Goal: Task Accomplishment & Management: Manage account settings

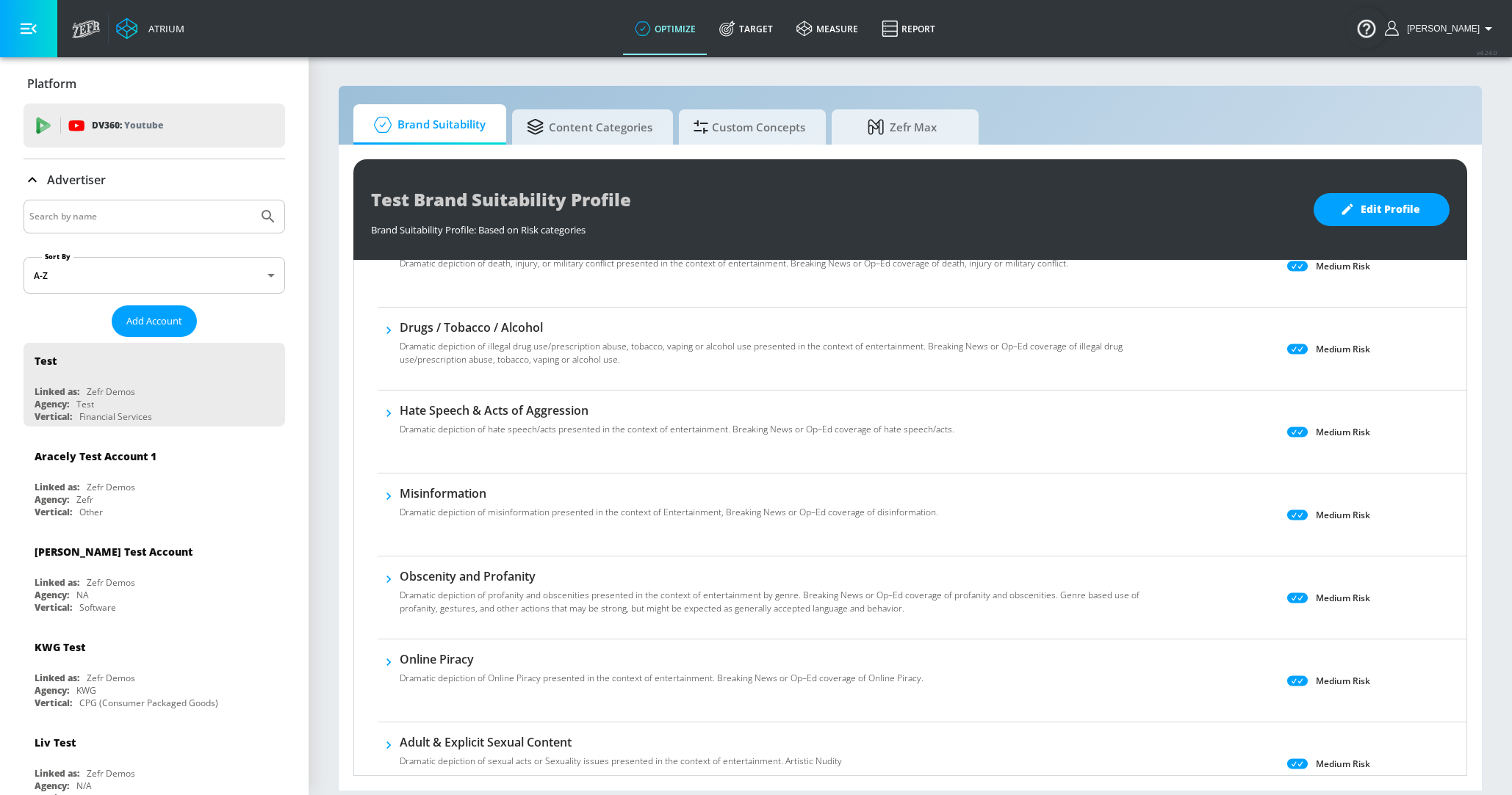
scroll to position [306, 0]
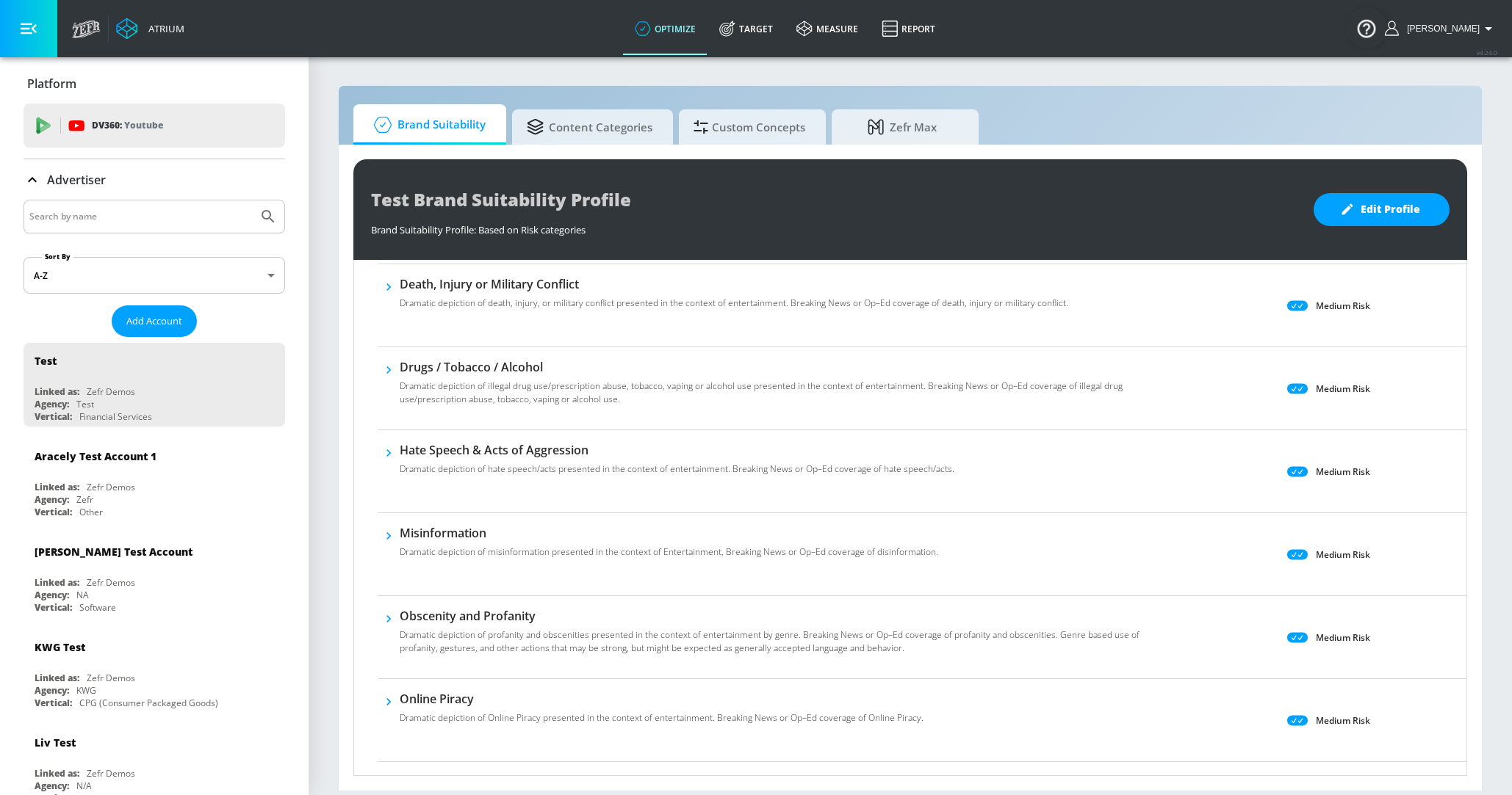
click at [153, 208] on input "Search by name" at bounding box center [140, 216] width 223 height 19
type input "TELEMUNDO"
click at [252, 201] on button "Submit Search" at bounding box center [268, 217] width 32 height 32
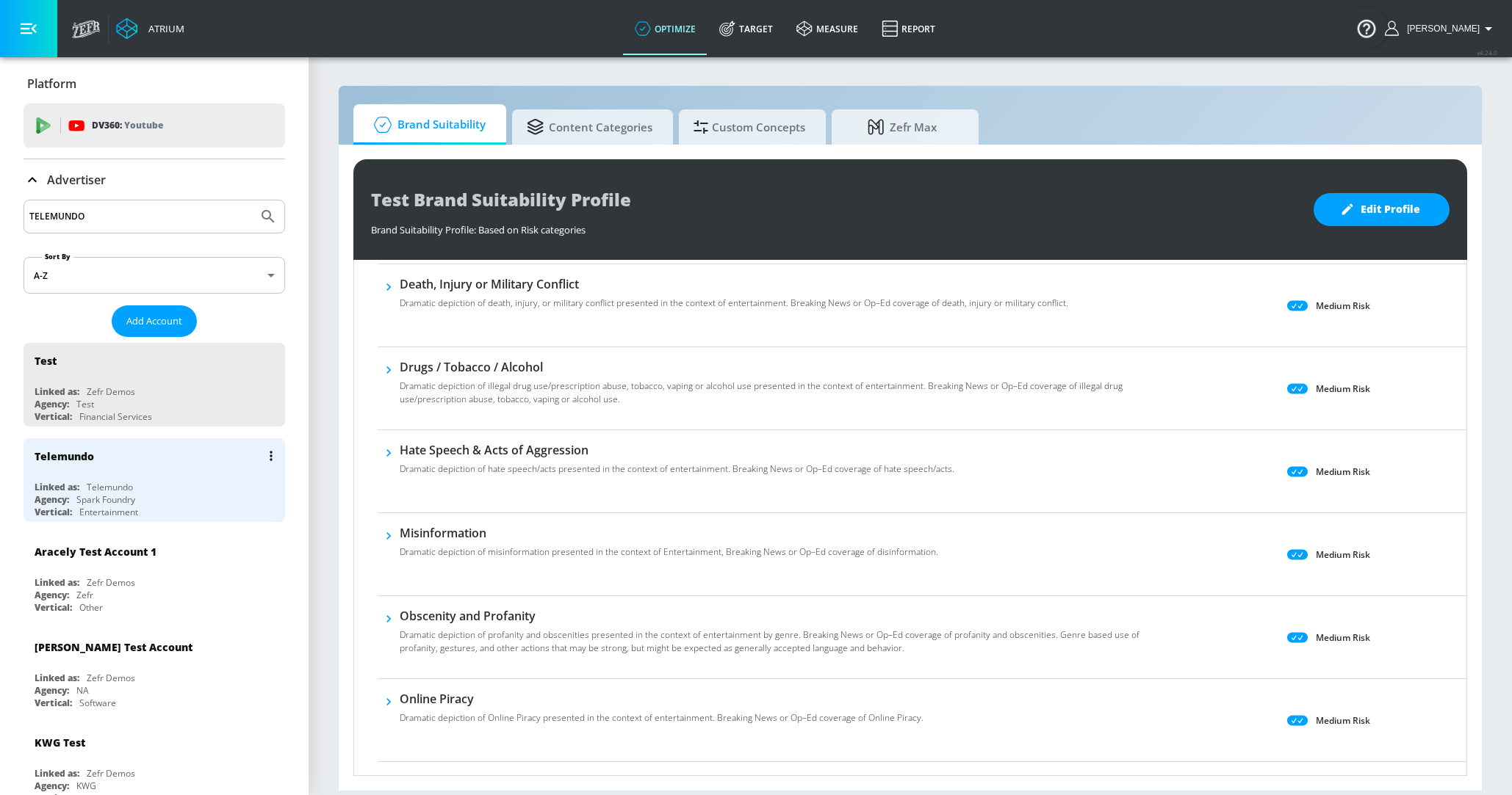
click at [111, 494] on div "Spark Foundry" at bounding box center [106, 500] width 58 height 13
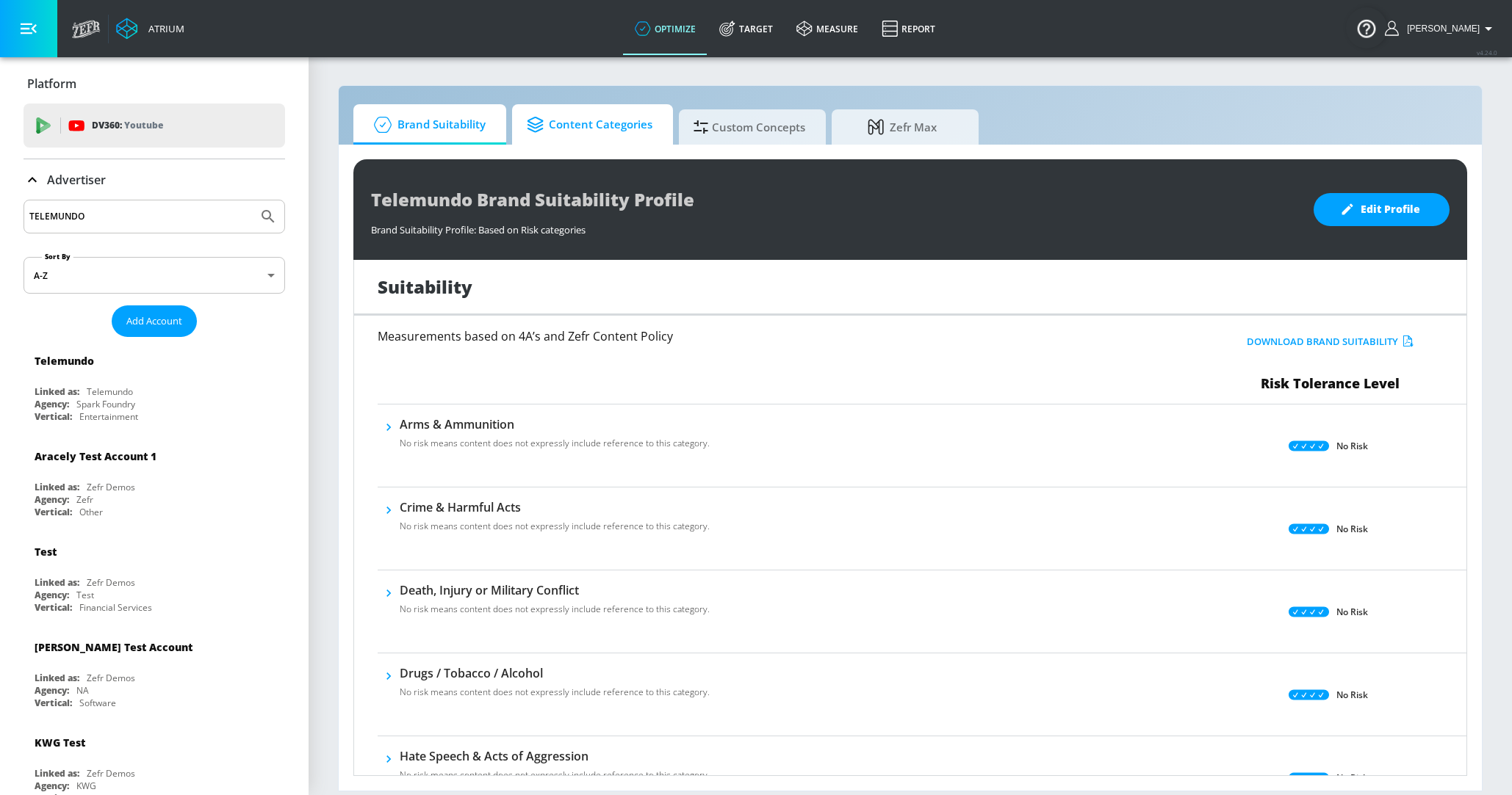
click at [567, 139] on span "Content Categories" at bounding box center [590, 124] width 126 height 35
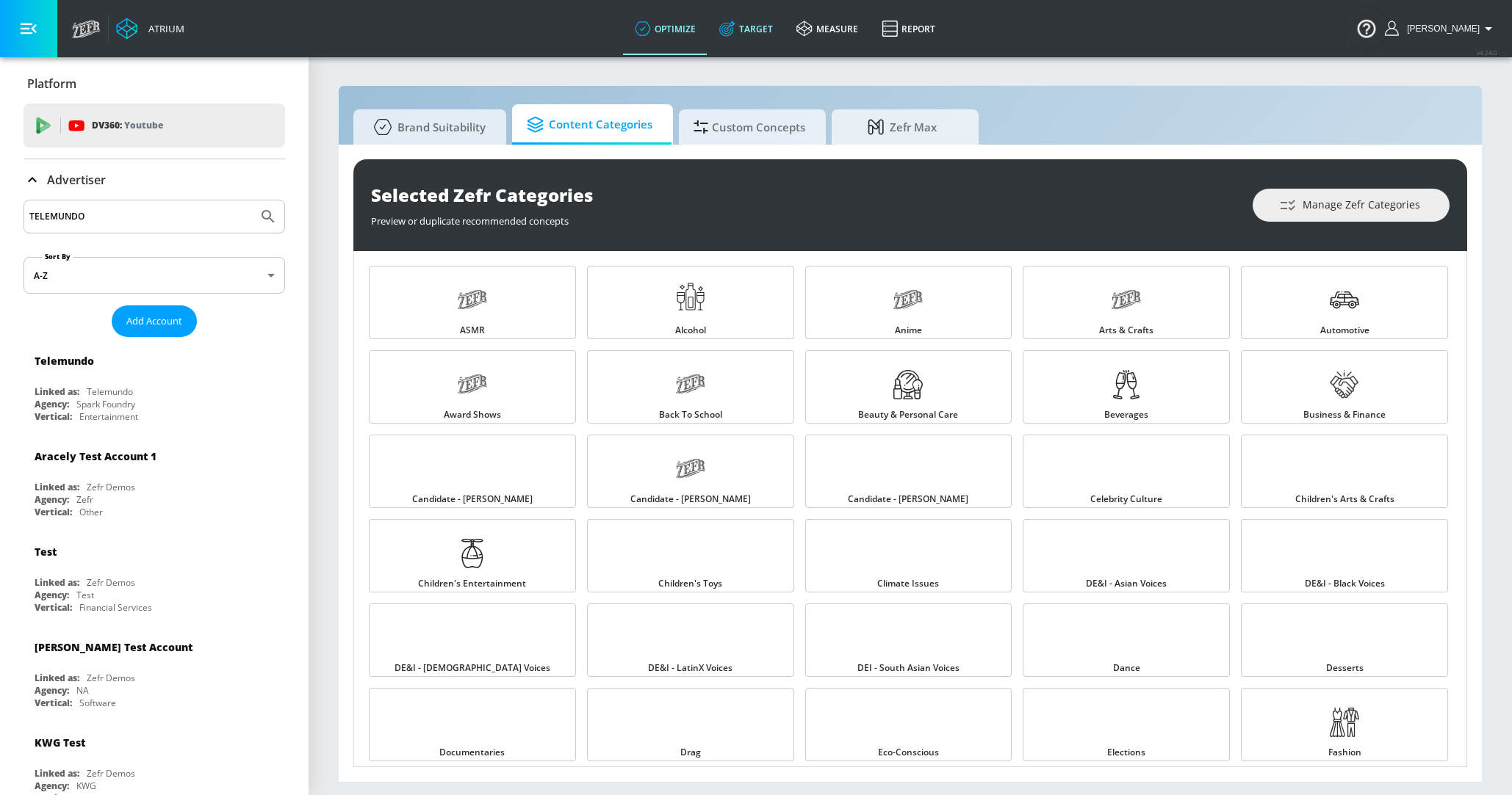
click at [772, 25] on link "Target" at bounding box center [746, 28] width 77 height 53
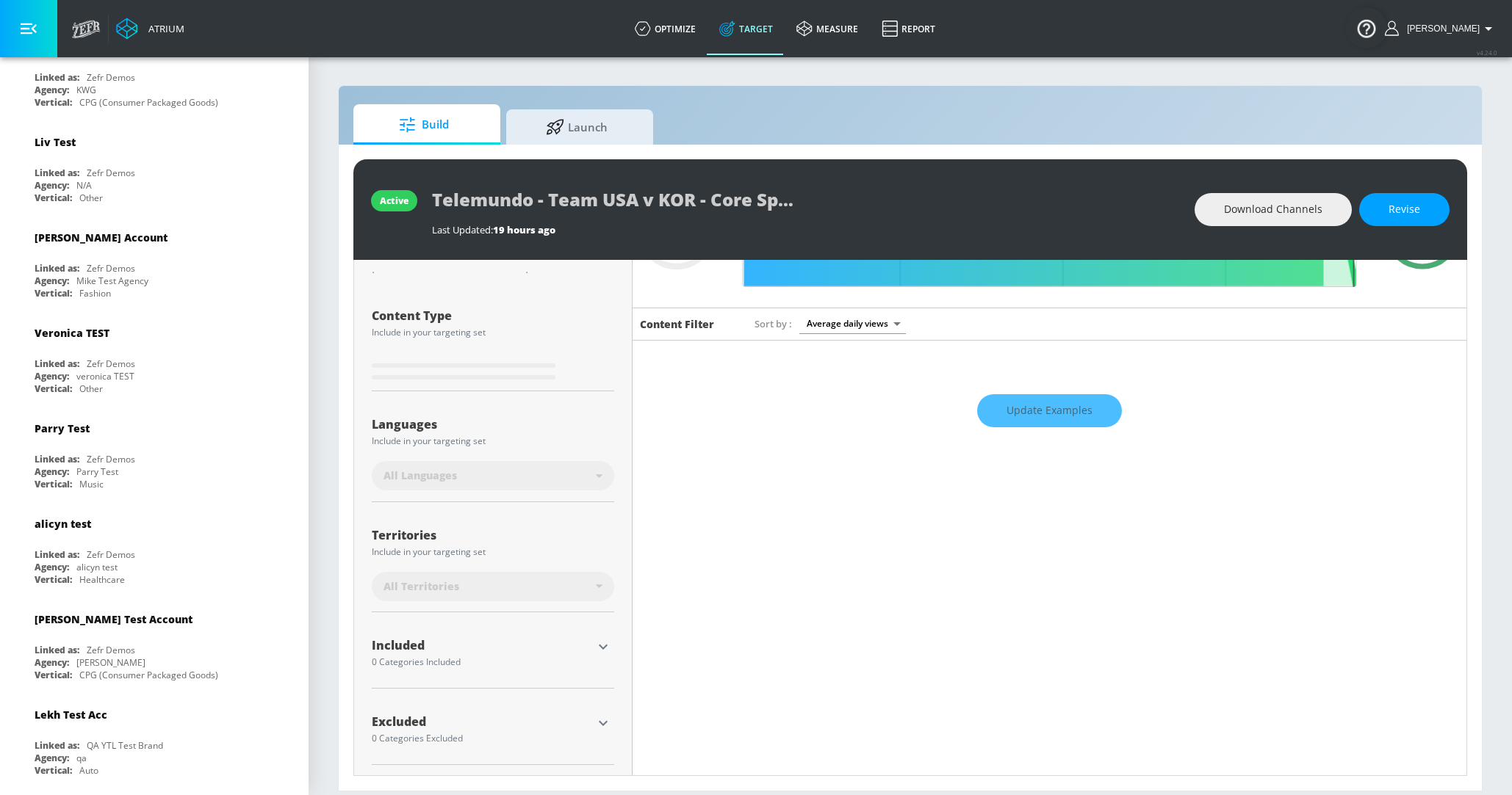
scroll to position [781, 0]
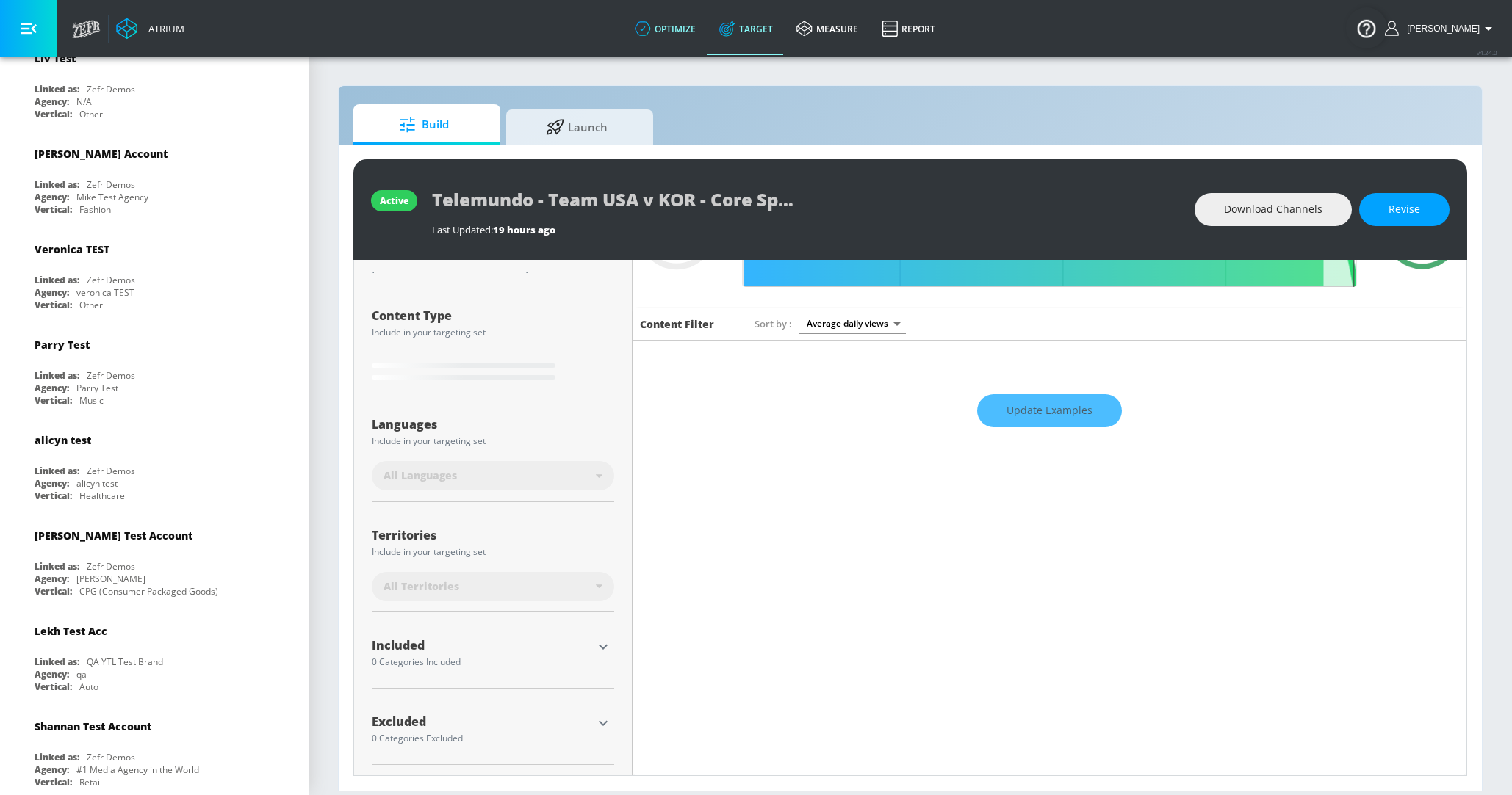
type input "0.6"
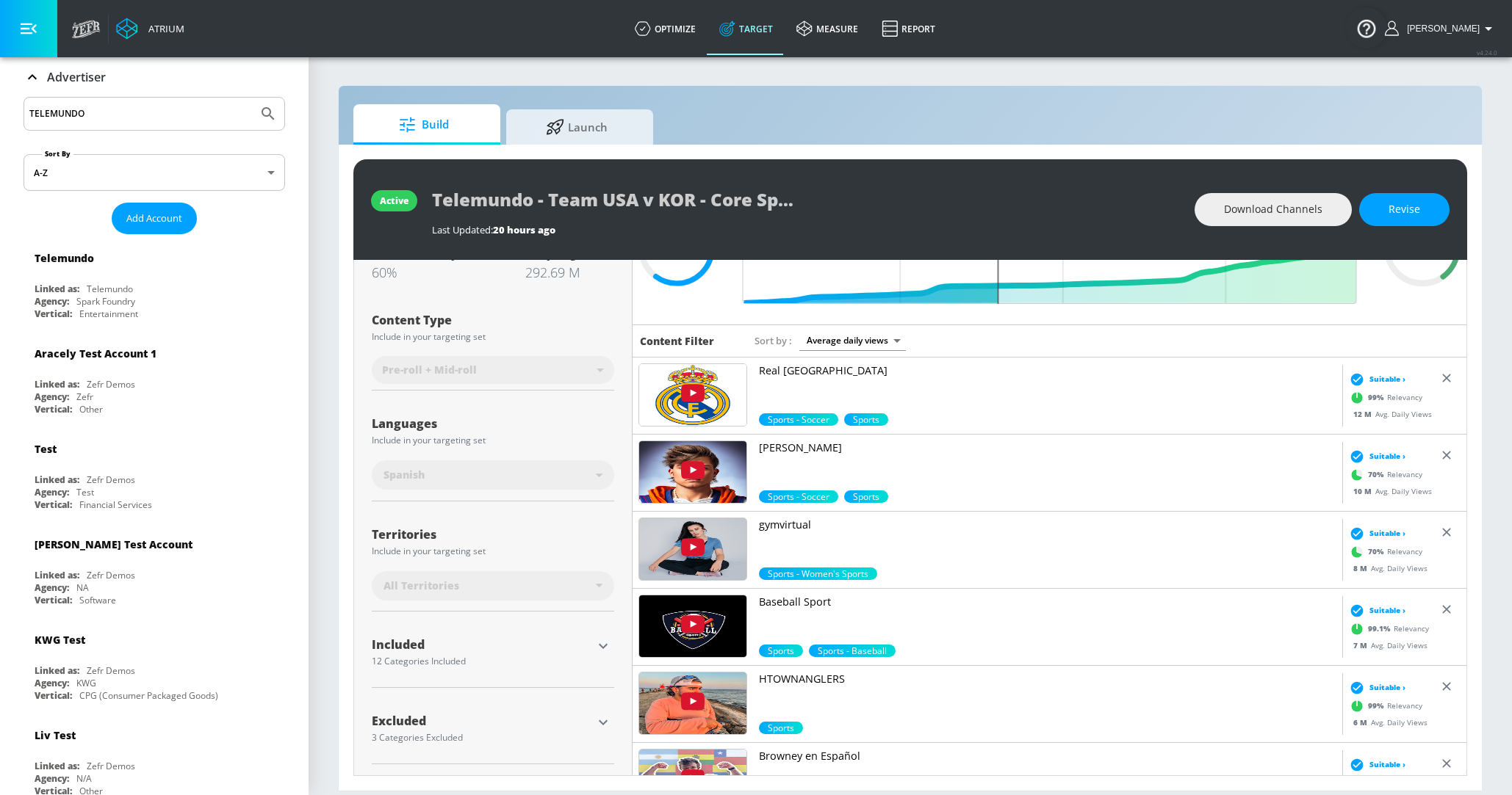
scroll to position [4, 0]
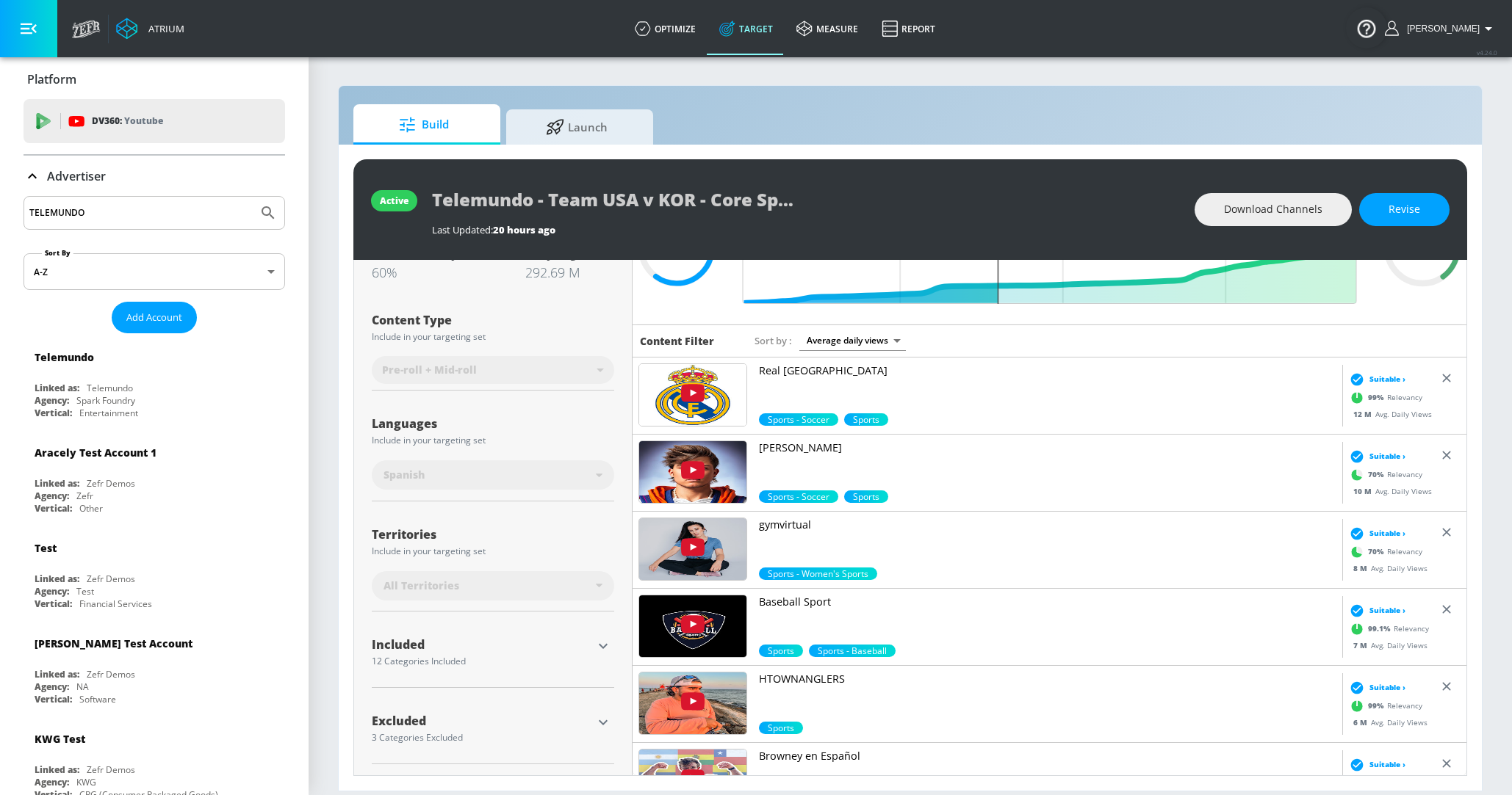
click at [73, 171] on p "Advertiser" at bounding box center [76, 176] width 58 height 16
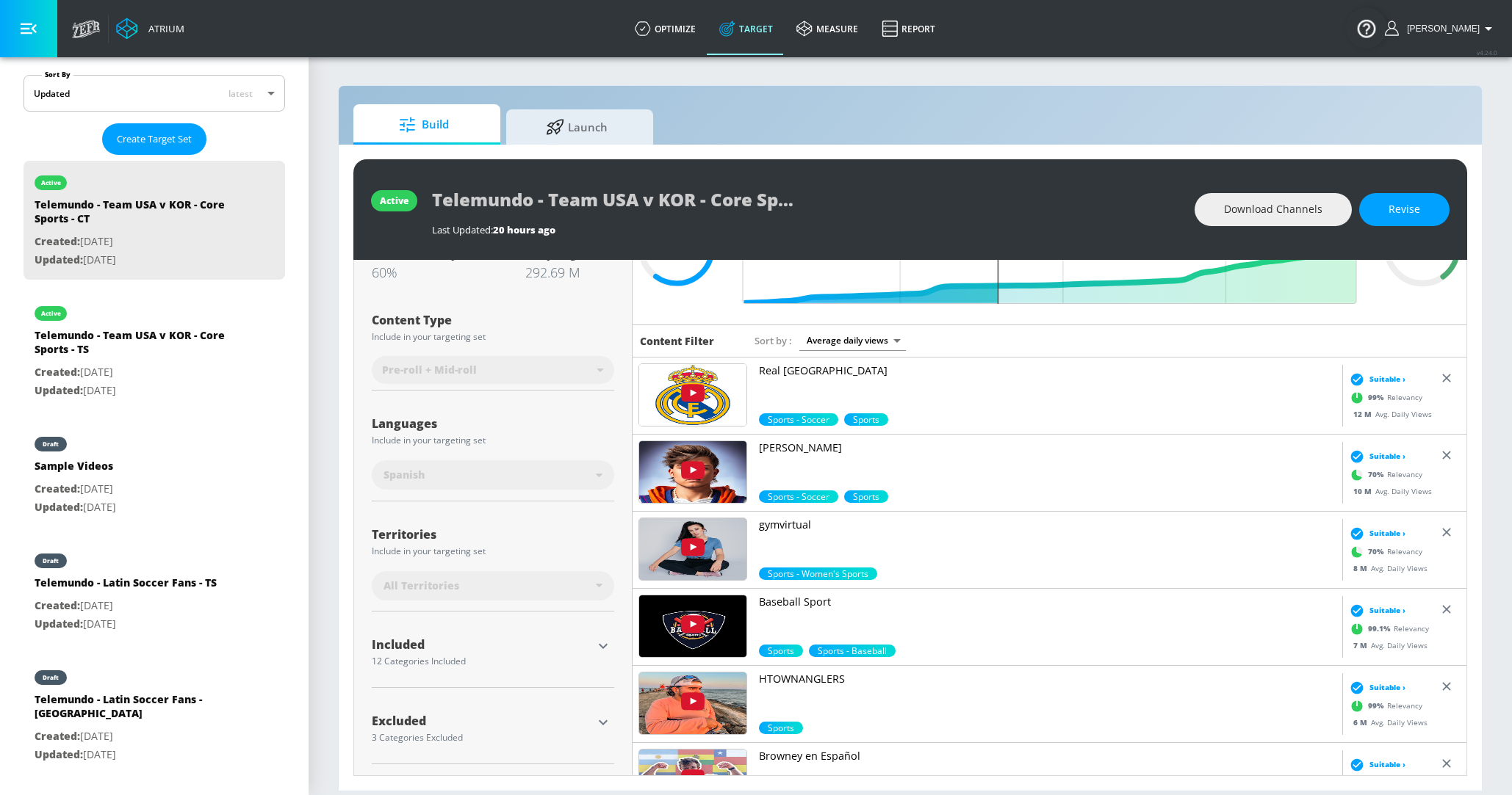
scroll to position [0, 0]
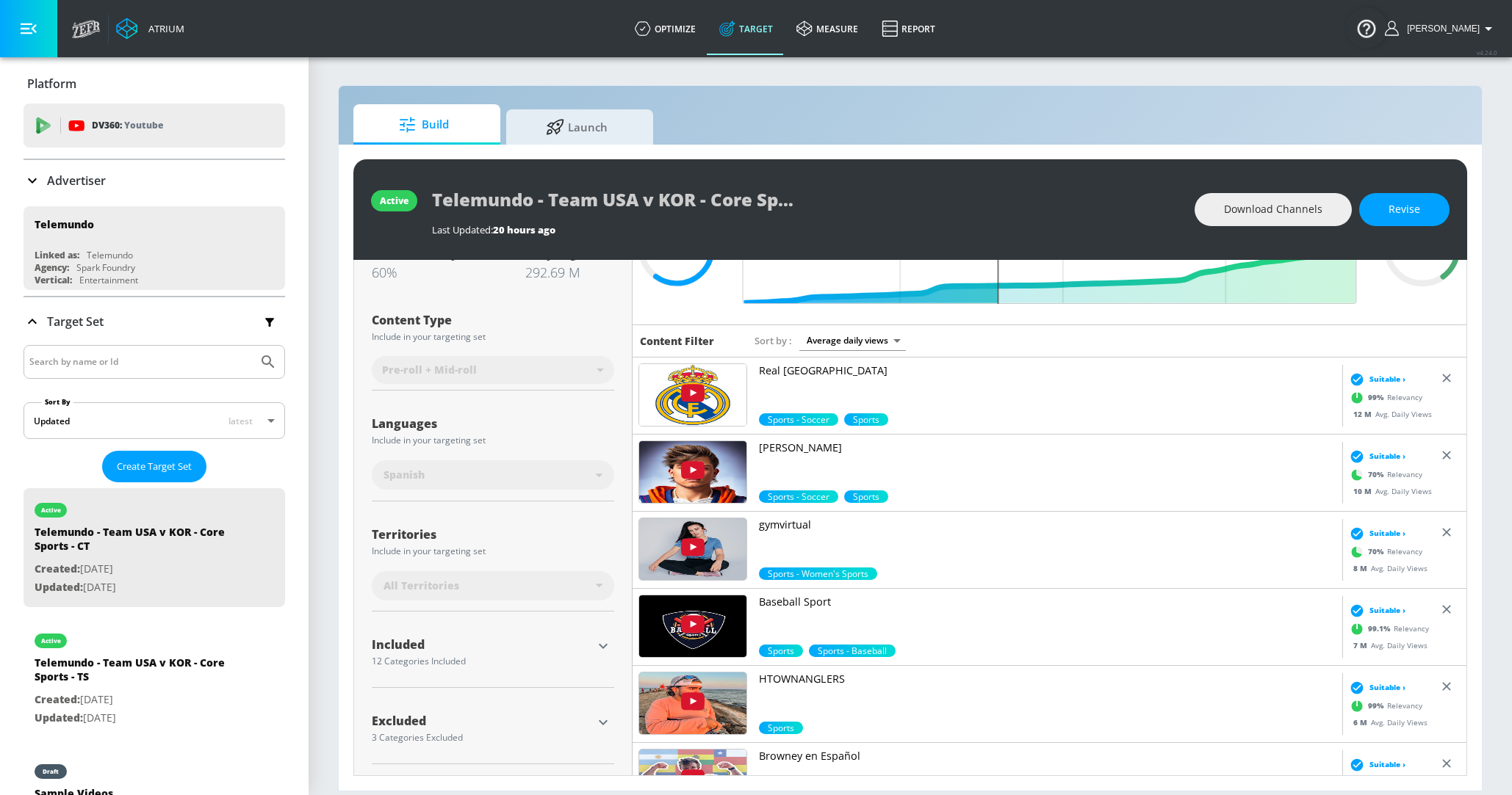
click at [70, 365] on input "Search by name or Id" at bounding box center [140, 361] width 223 height 19
click at [38, 169] on div "Advertiser" at bounding box center [154, 181] width 262 height 41
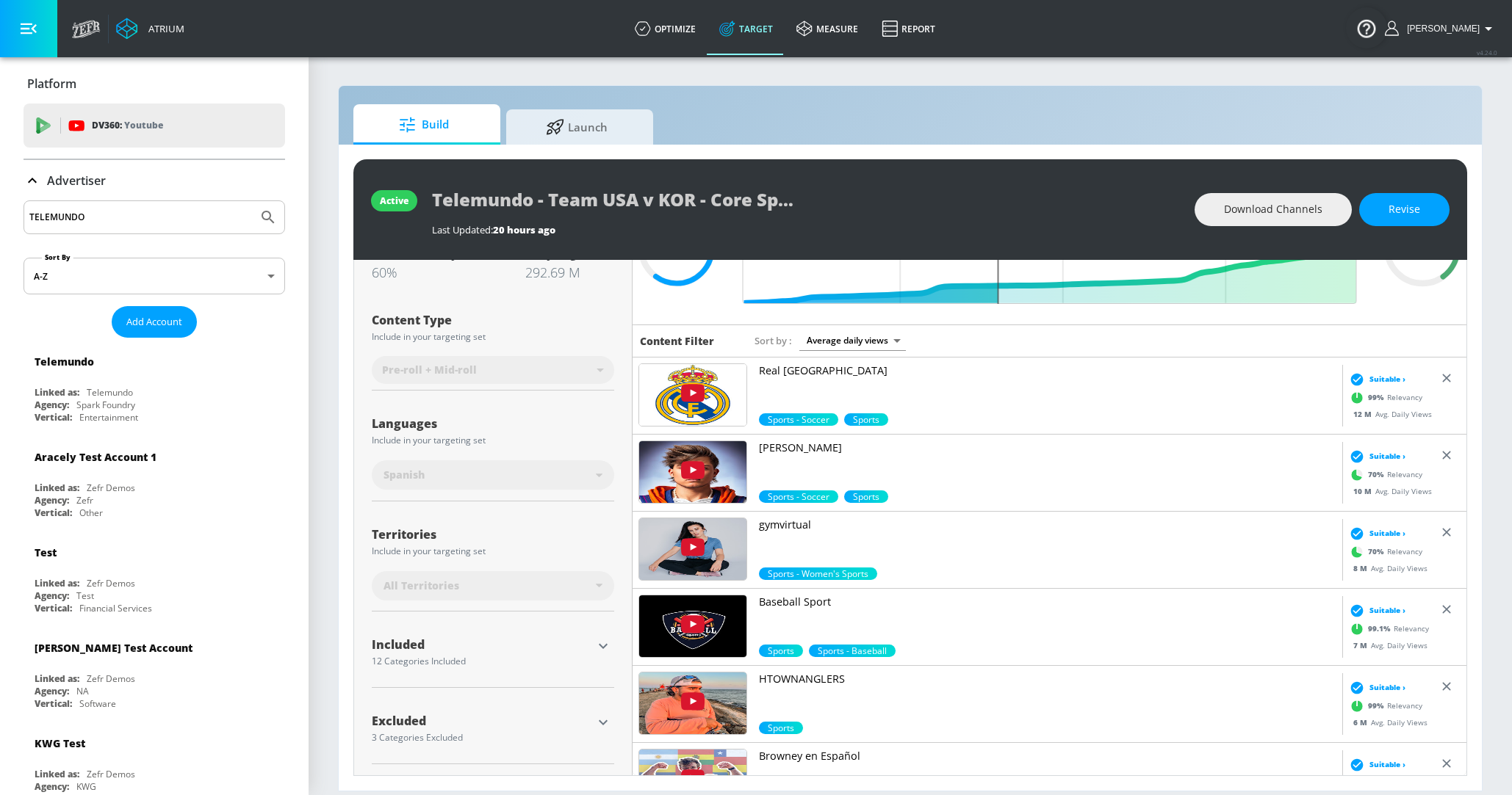
click at [64, 214] on input "TELEMUNDO" at bounding box center [140, 217] width 223 height 19
type input "CBS"
click at [252, 202] on button "Submit Search" at bounding box center [268, 217] width 32 height 32
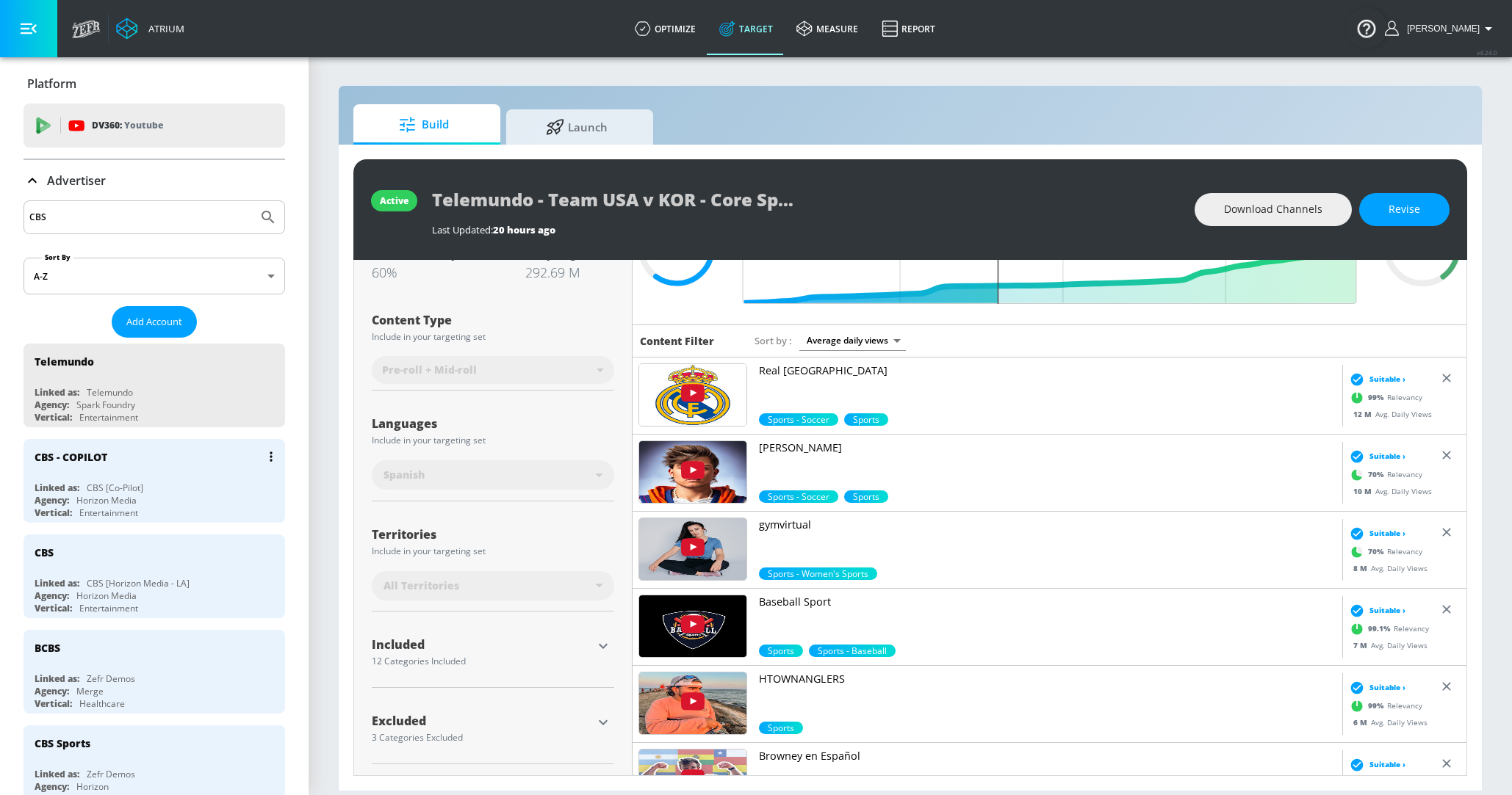
click at [71, 498] on div "Agency: Horizon Media" at bounding box center [157, 501] width 247 height 13
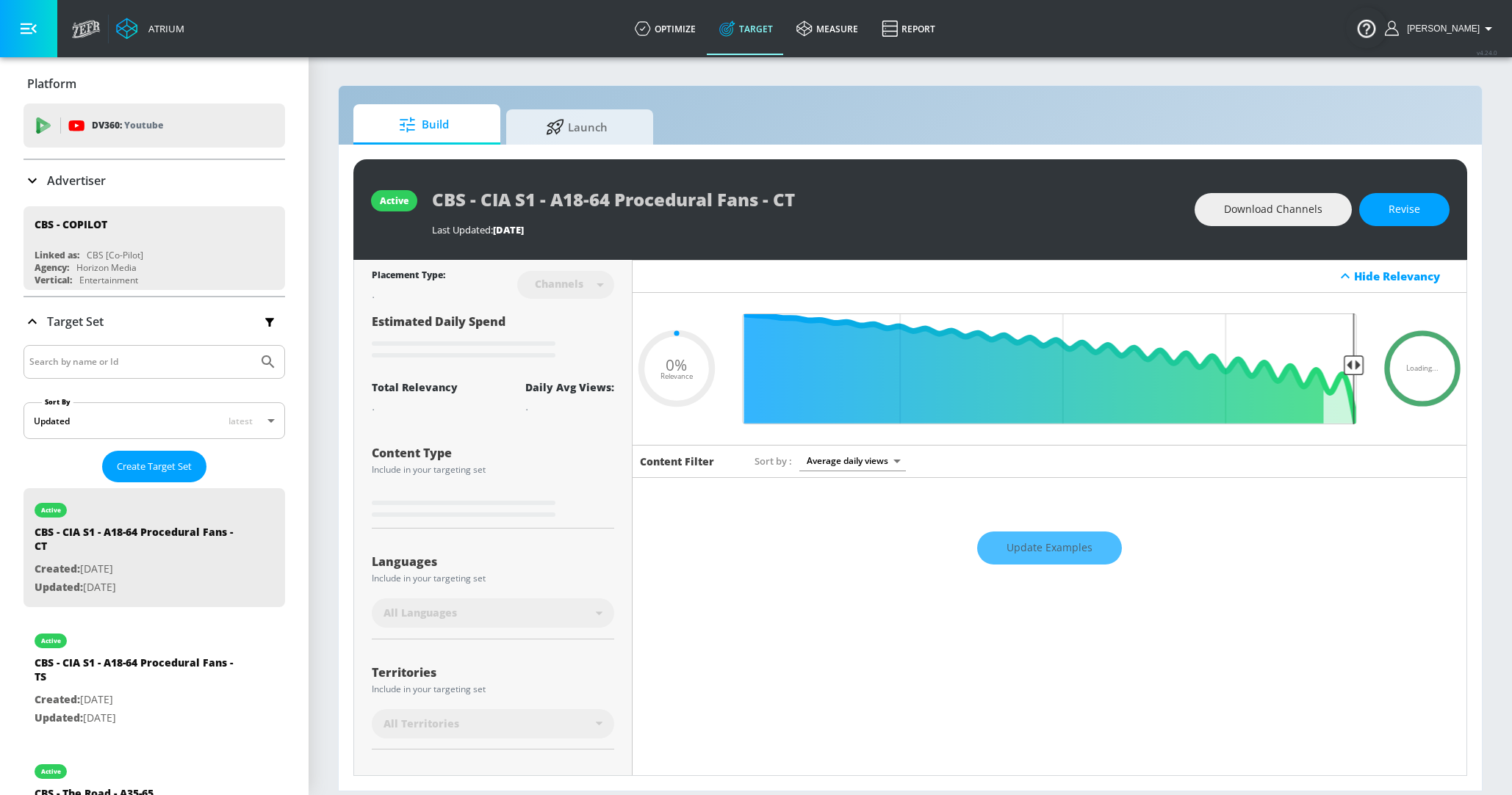
type input "0.05"
click at [68, 313] on p "Target Set" at bounding box center [75, 321] width 56 height 16
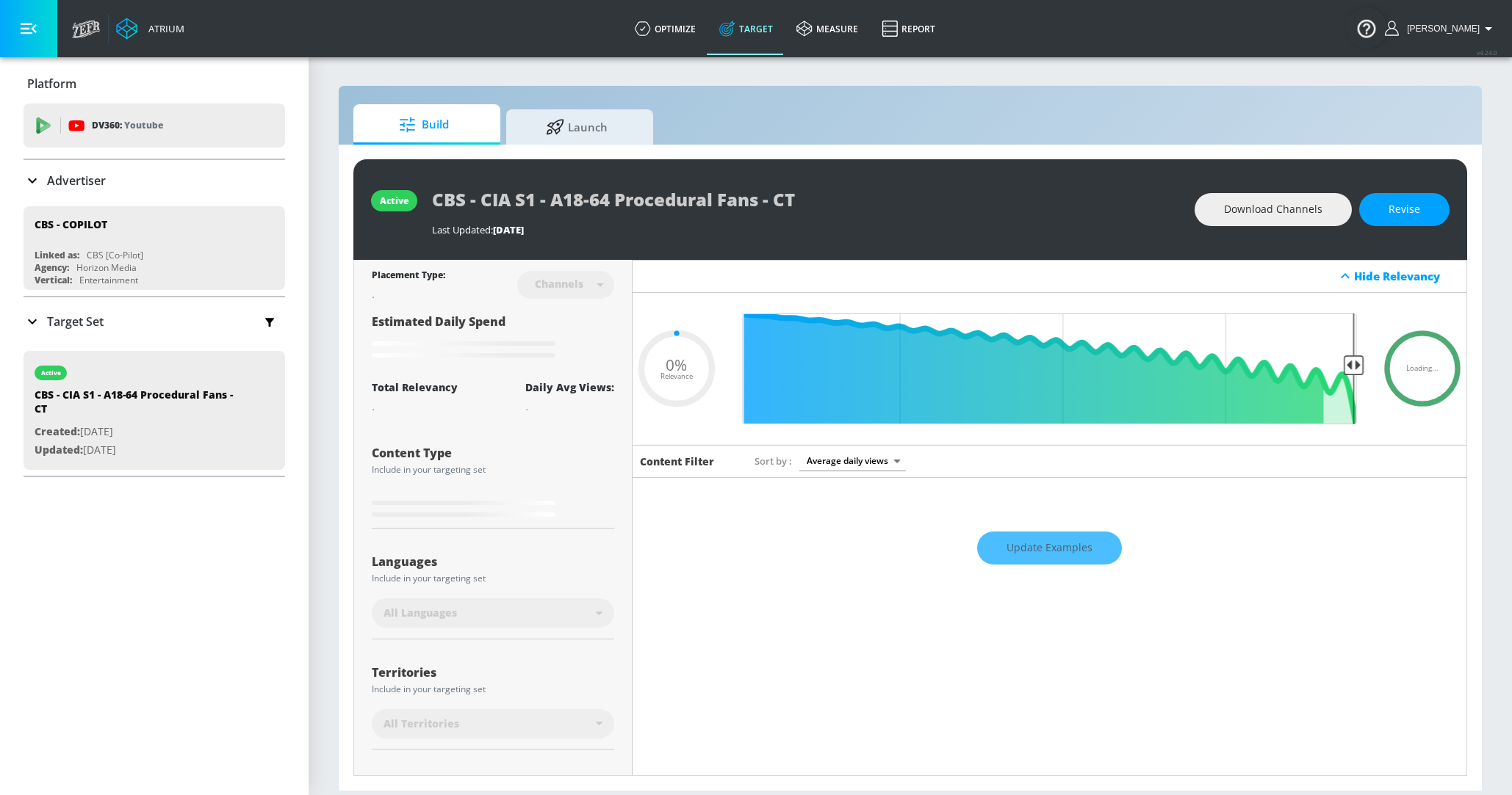
click at [67, 327] on p "Target Set" at bounding box center [75, 321] width 56 height 16
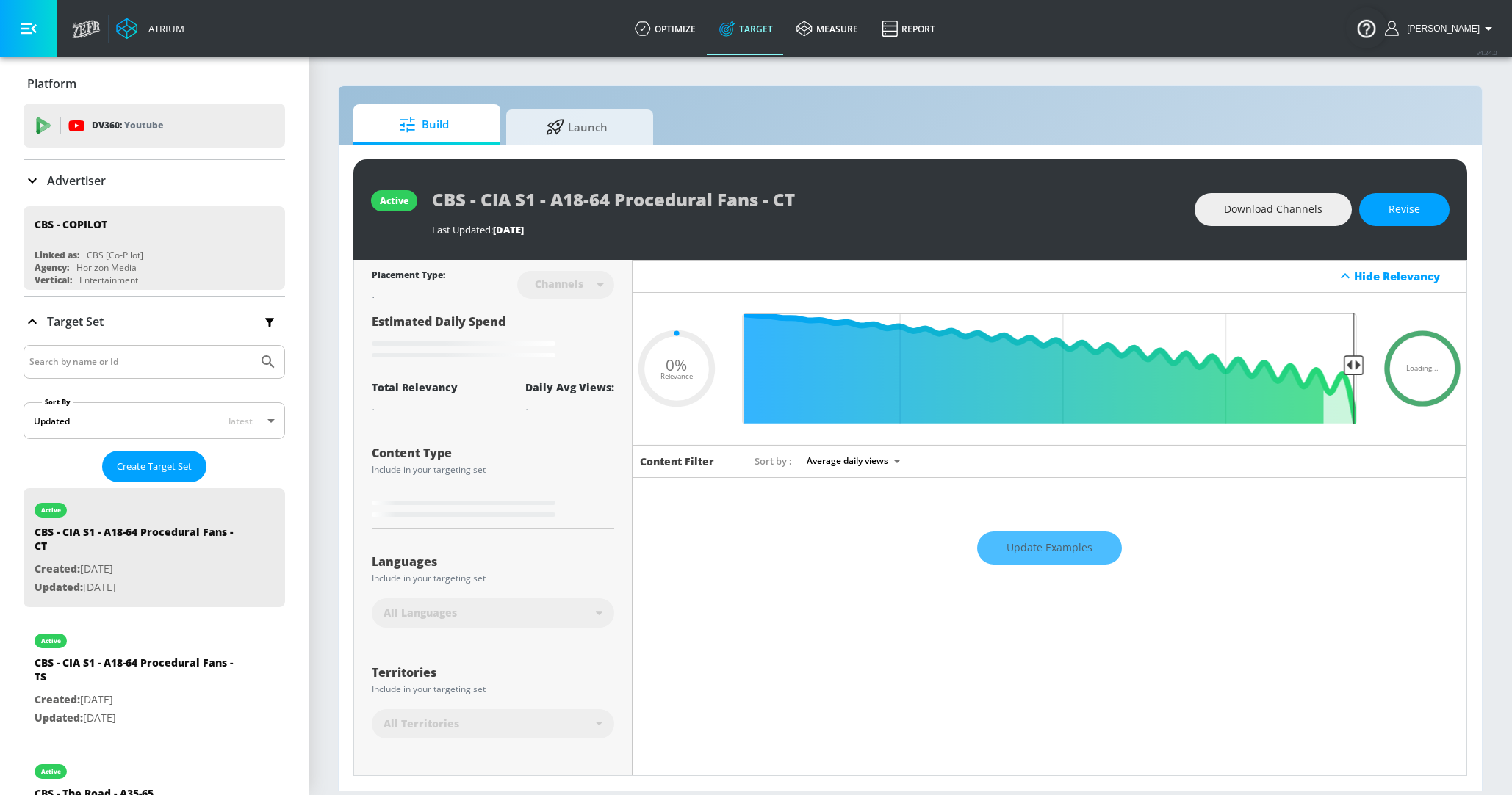
click at [46, 172] on div "Advertiser" at bounding box center [64, 181] width 82 height 18
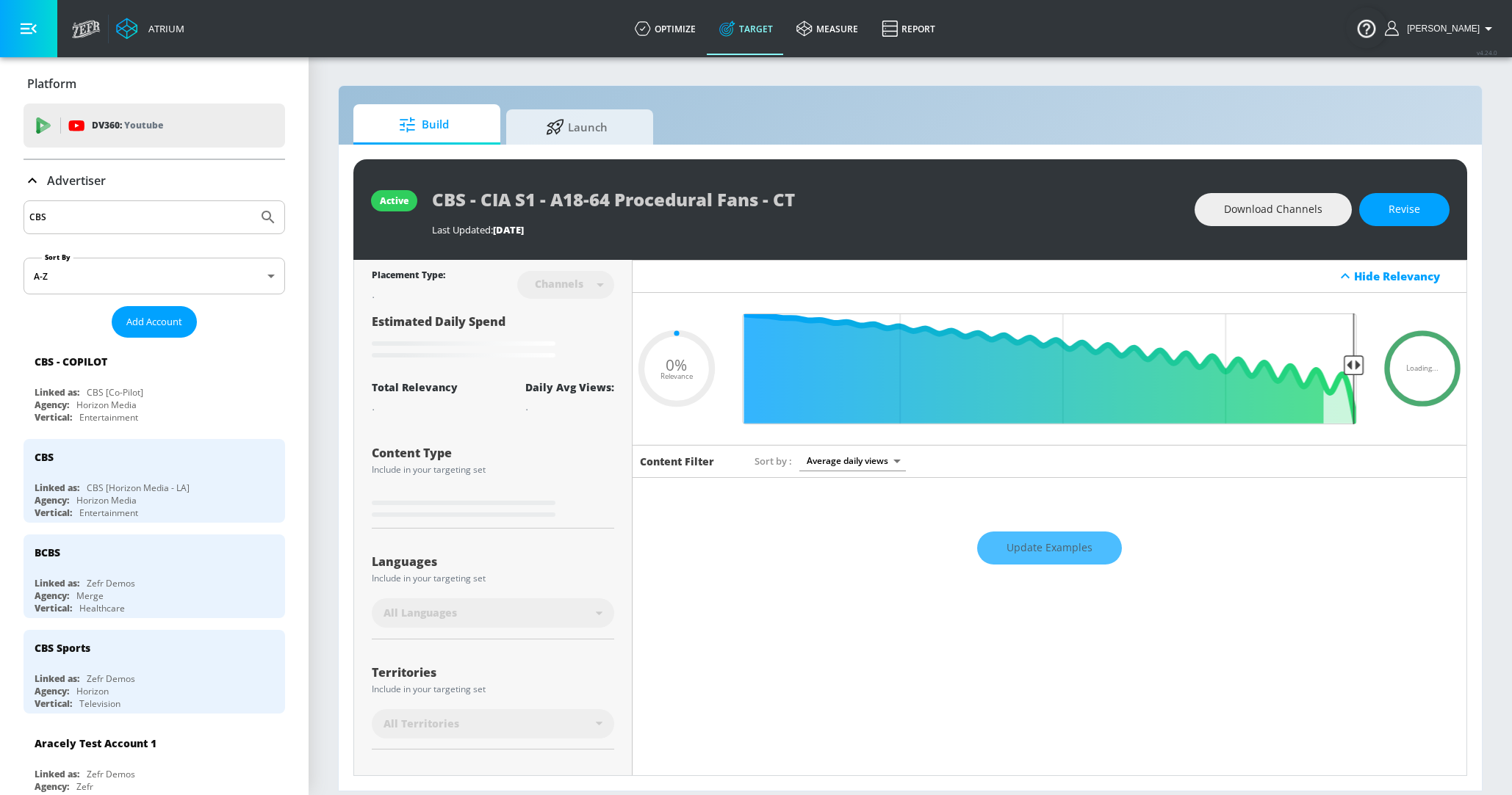
click at [52, 215] on input "CBS" at bounding box center [140, 217] width 223 height 19
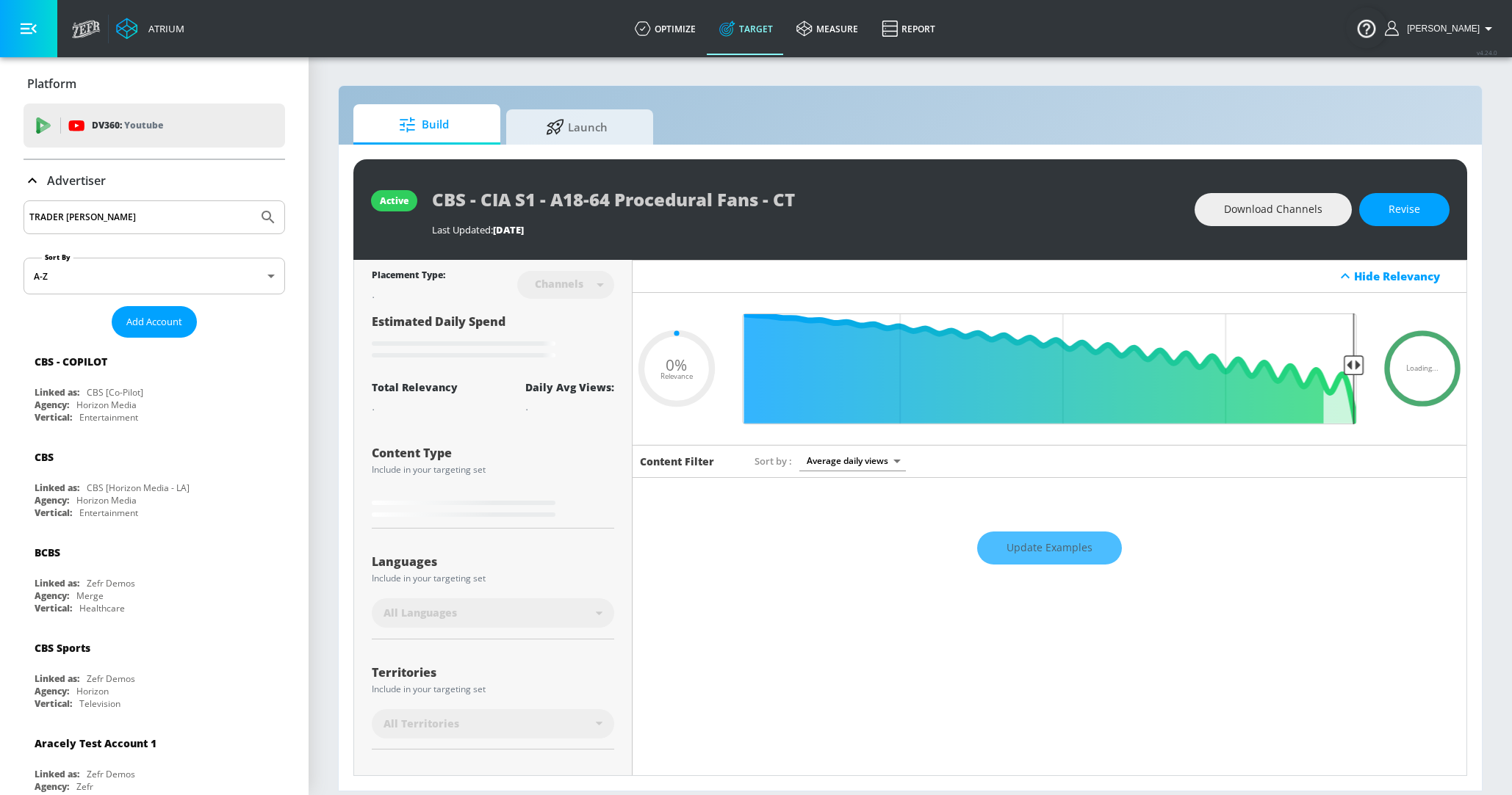
type input "TRADER [PERSON_NAME]"
type input "0.5"
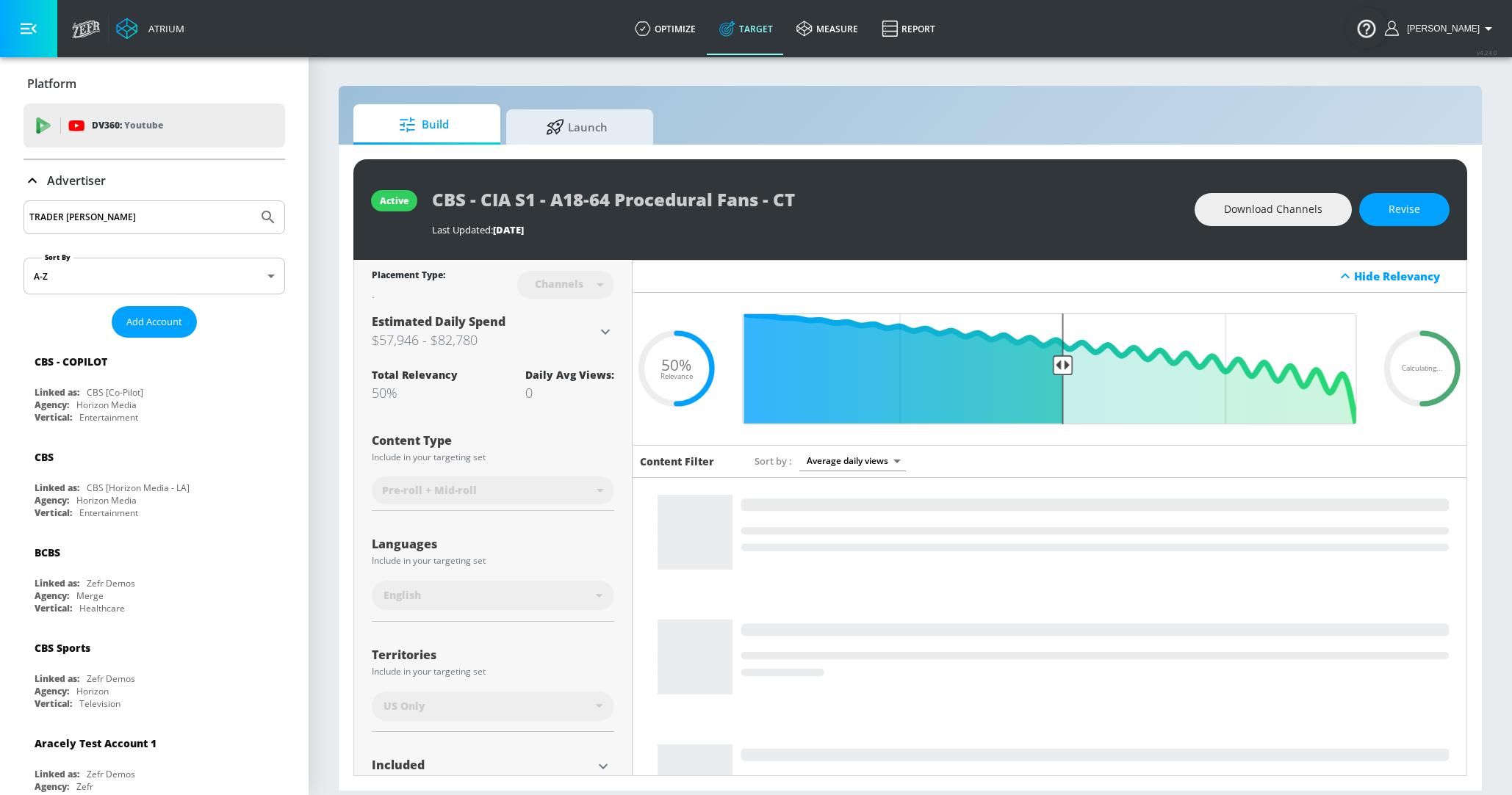
click at [252, 202] on button "Submit Search" at bounding box center [268, 217] width 32 height 32
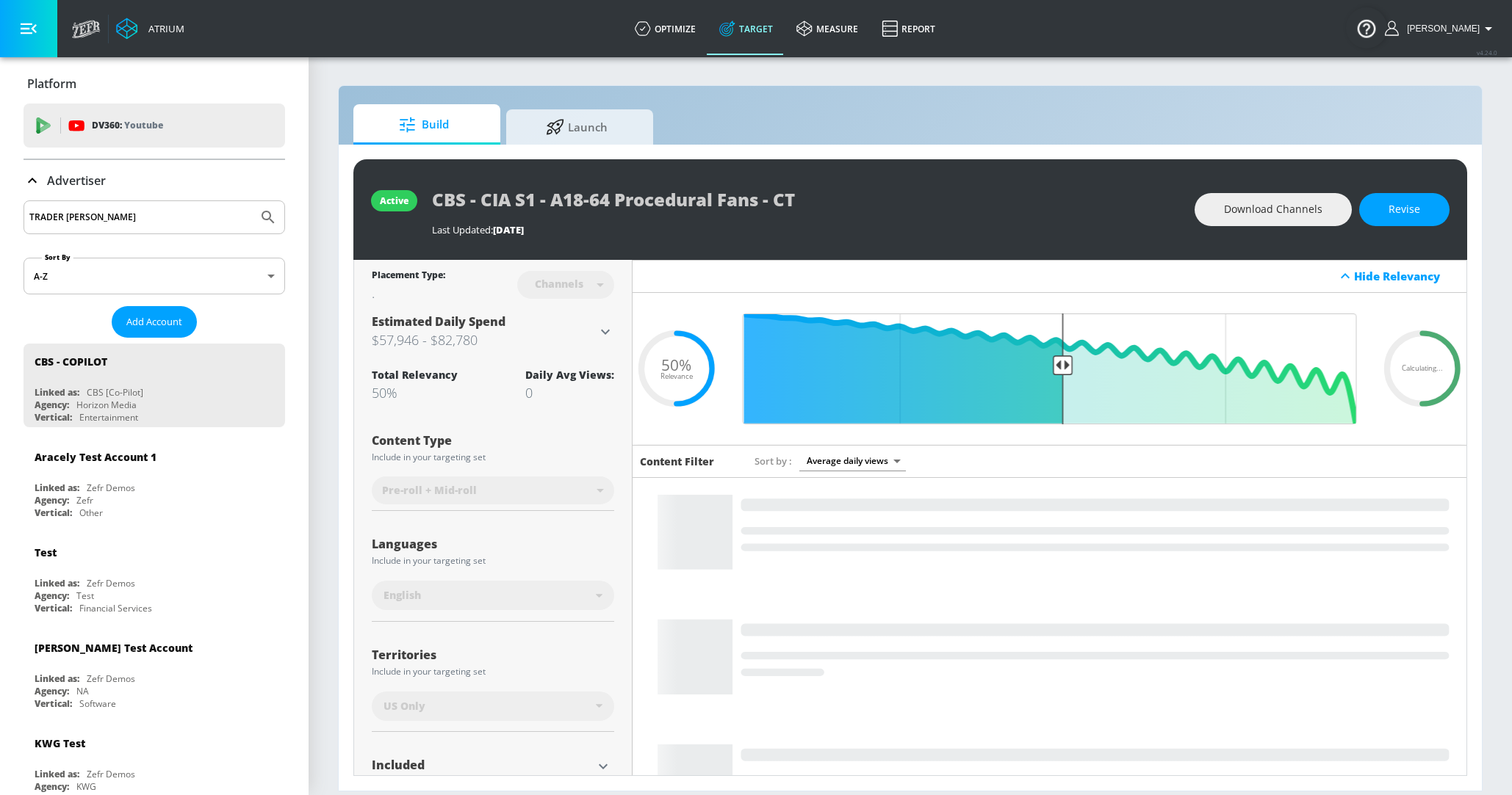
click at [57, 217] on input "TRADER [PERSON_NAME]" at bounding box center [140, 217] width 223 height 19
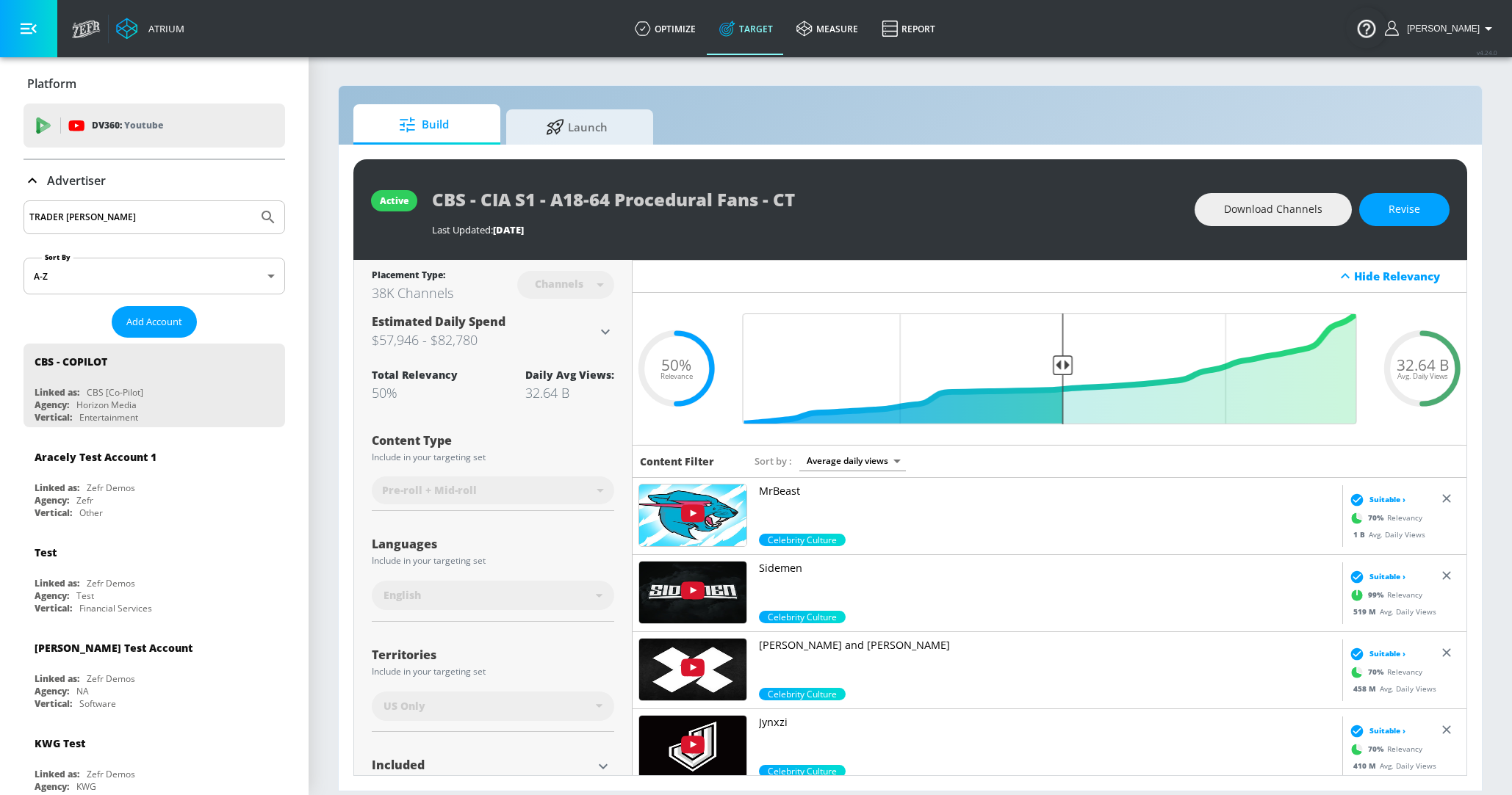
click at [108, 223] on input "TRADER [PERSON_NAME]" at bounding box center [140, 217] width 223 height 19
click at [252, 202] on button "Submit Search" at bounding box center [268, 217] width 32 height 32
click at [118, 214] on input "Trader joes" at bounding box center [140, 217] width 223 height 19
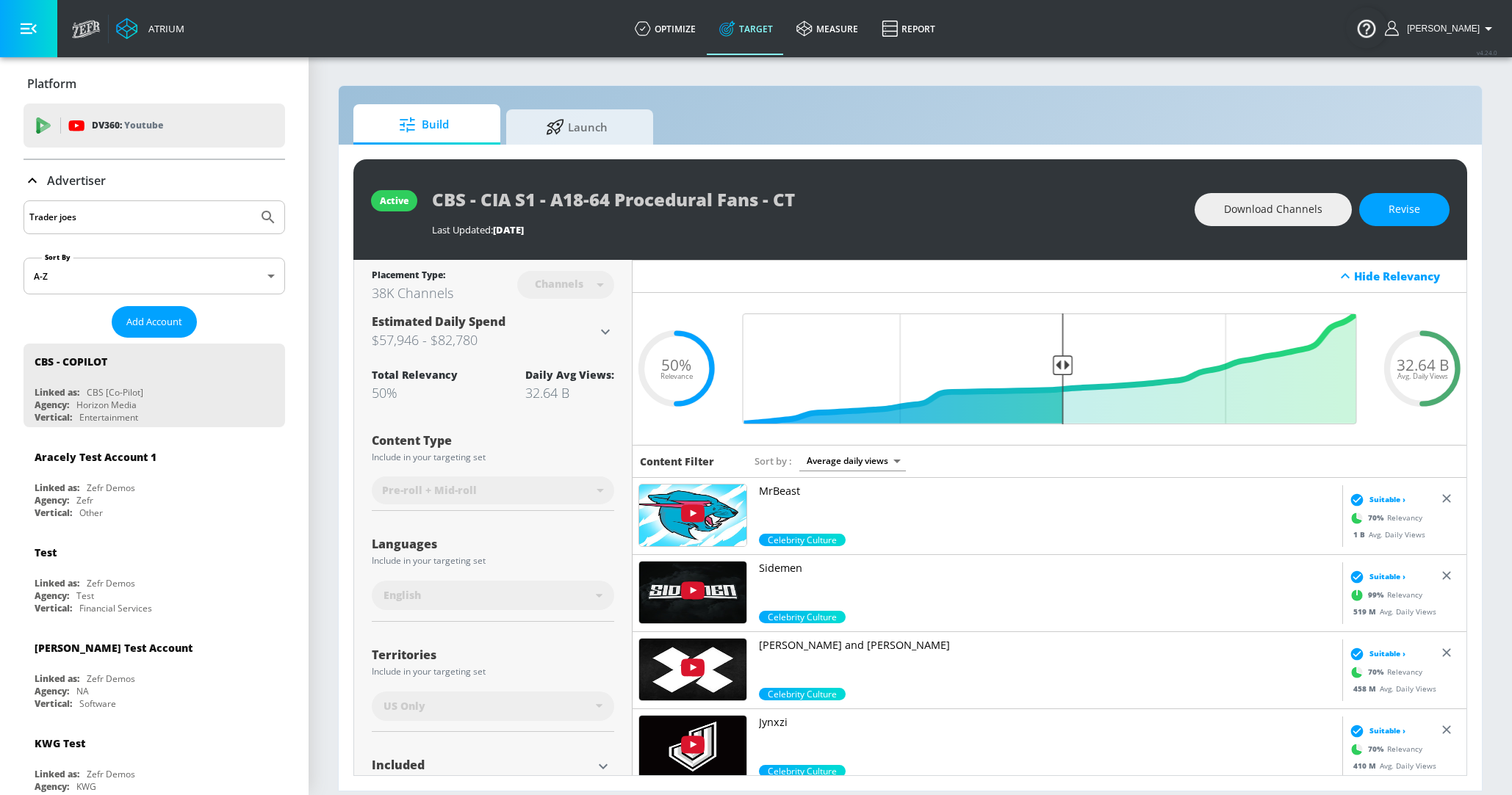
click at [118, 214] on input "Trader joes" at bounding box center [140, 217] width 223 height 19
click at [252, 202] on button "Submit Search" at bounding box center [268, 217] width 32 height 32
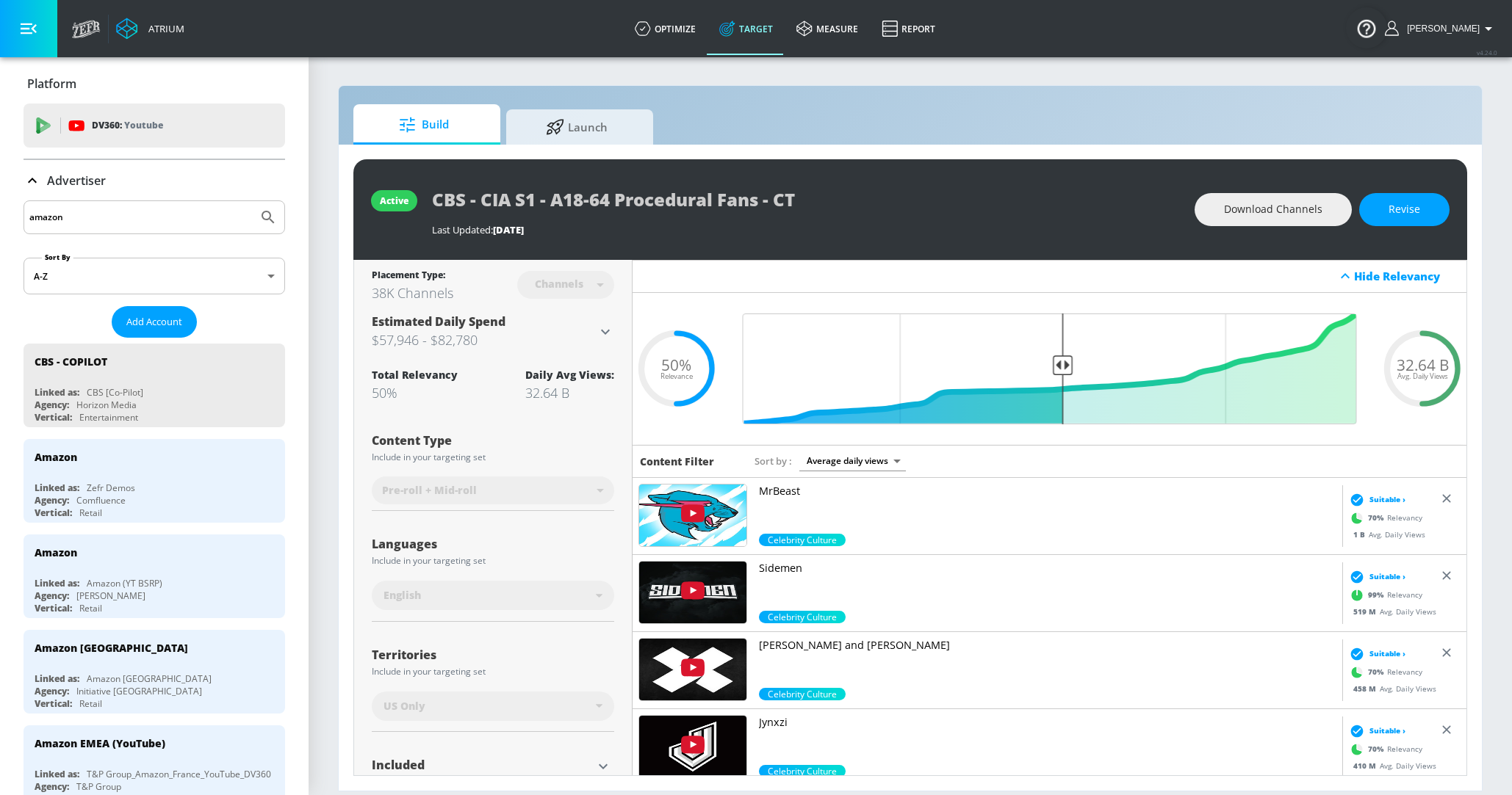
click at [40, 209] on input "amazon" at bounding box center [140, 217] width 223 height 19
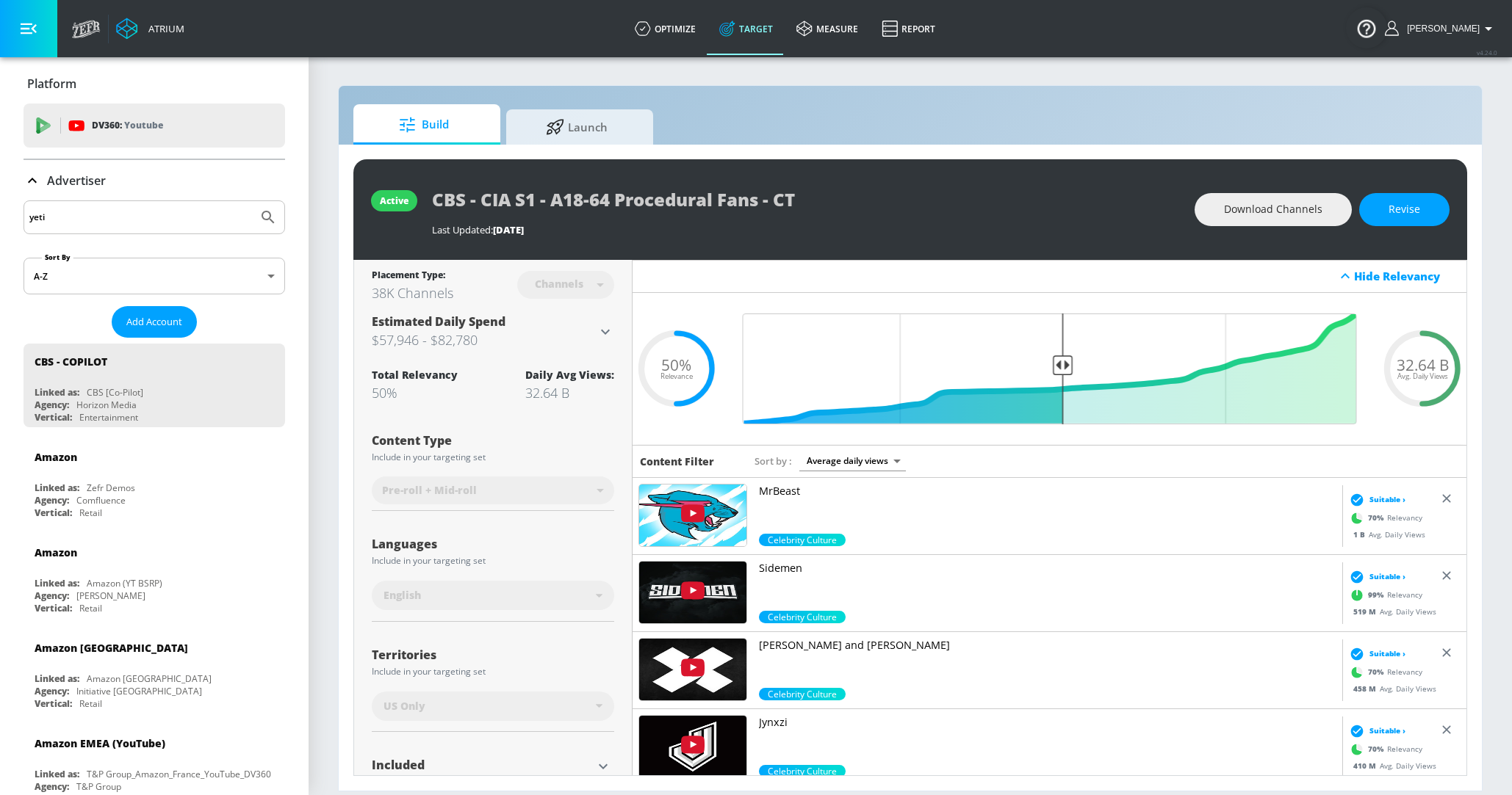
type input "yeti"
click at [252, 202] on button "Submit Search" at bounding box center [268, 217] width 32 height 32
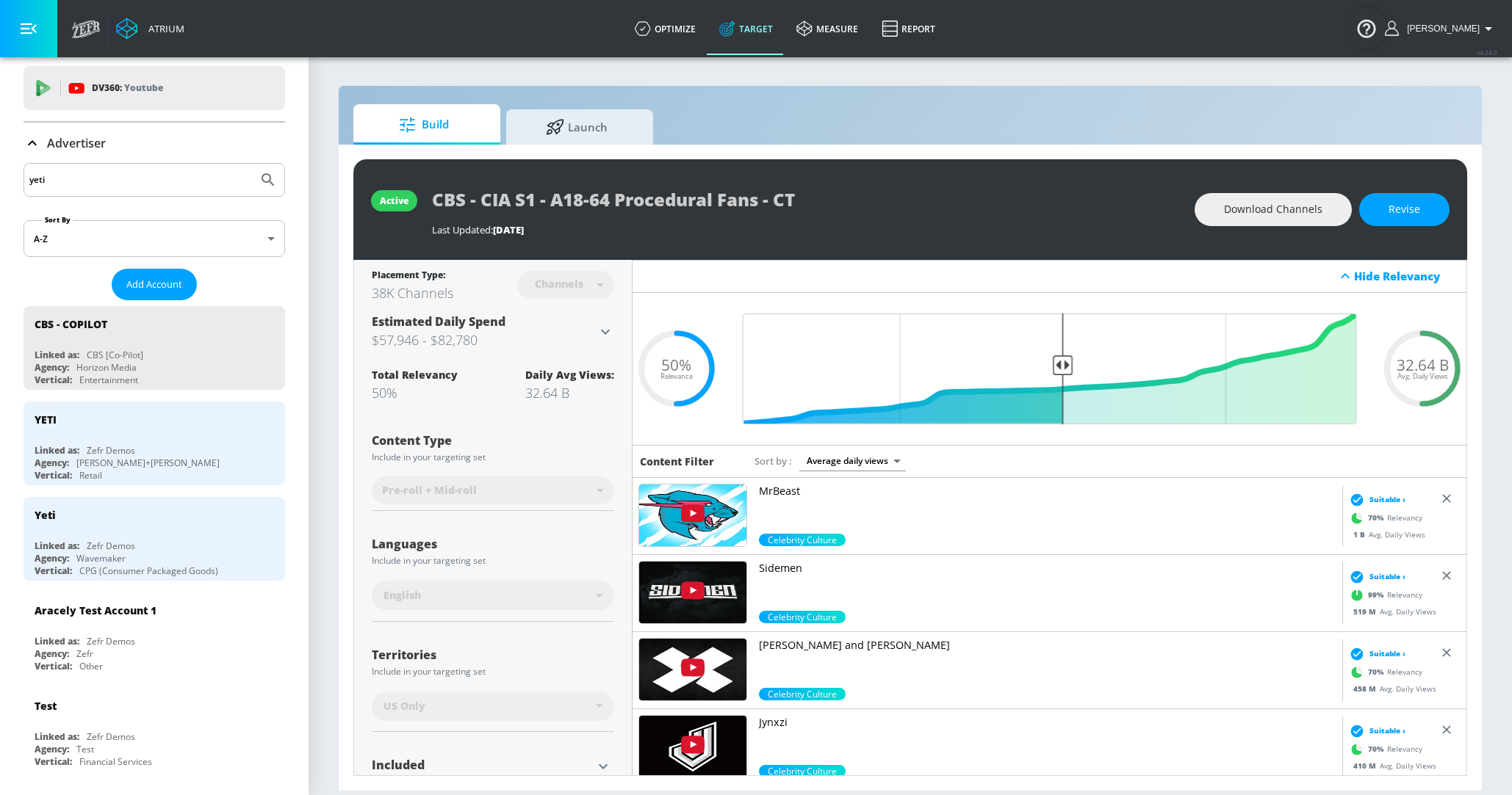
scroll to position [34, 0]
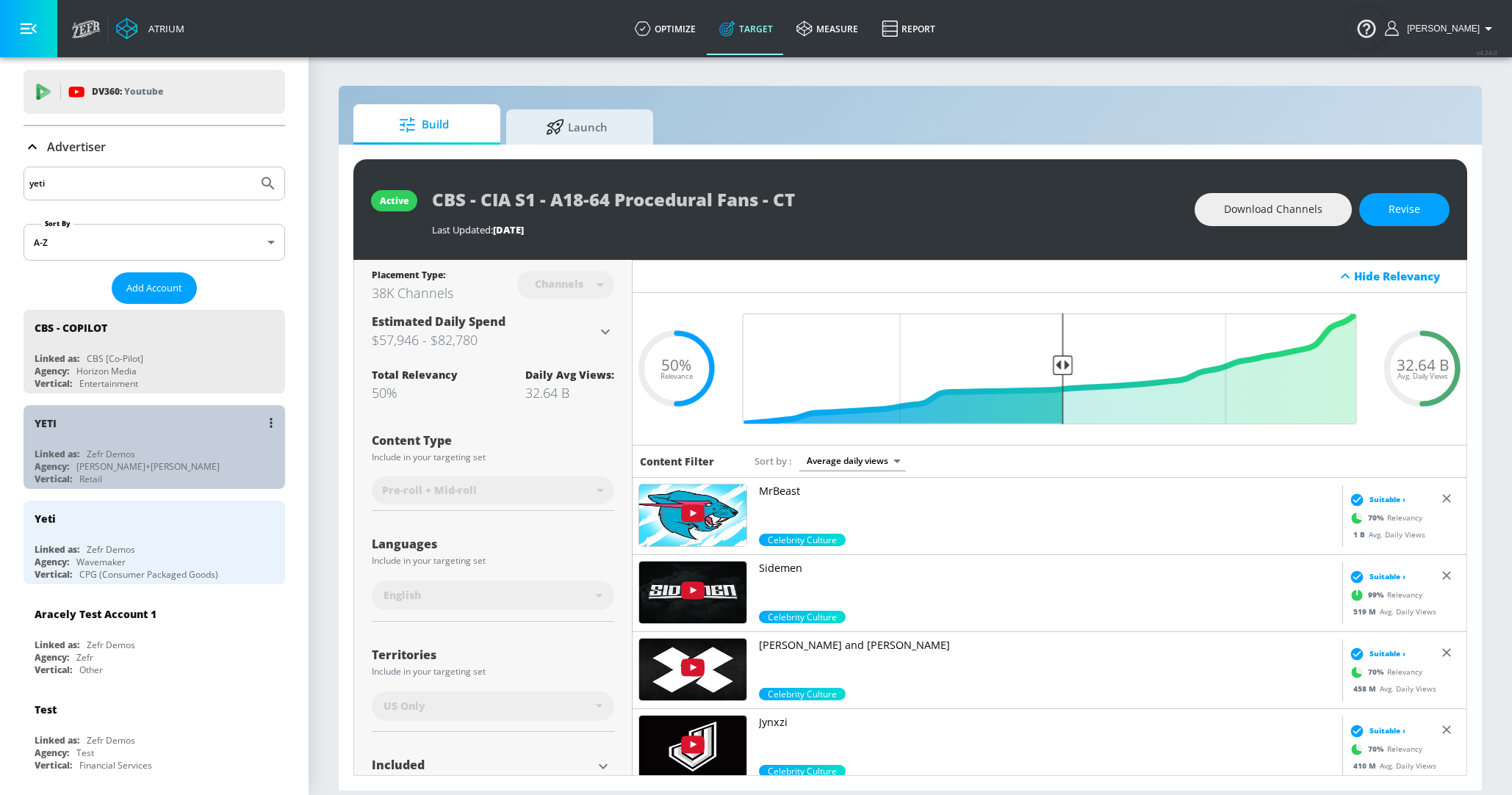
click at [59, 441] on div "YETI Linked as: Zefr Demos Agency: Wieden+[PERSON_NAME] Vertical: Retail" at bounding box center [154, 447] width 262 height 84
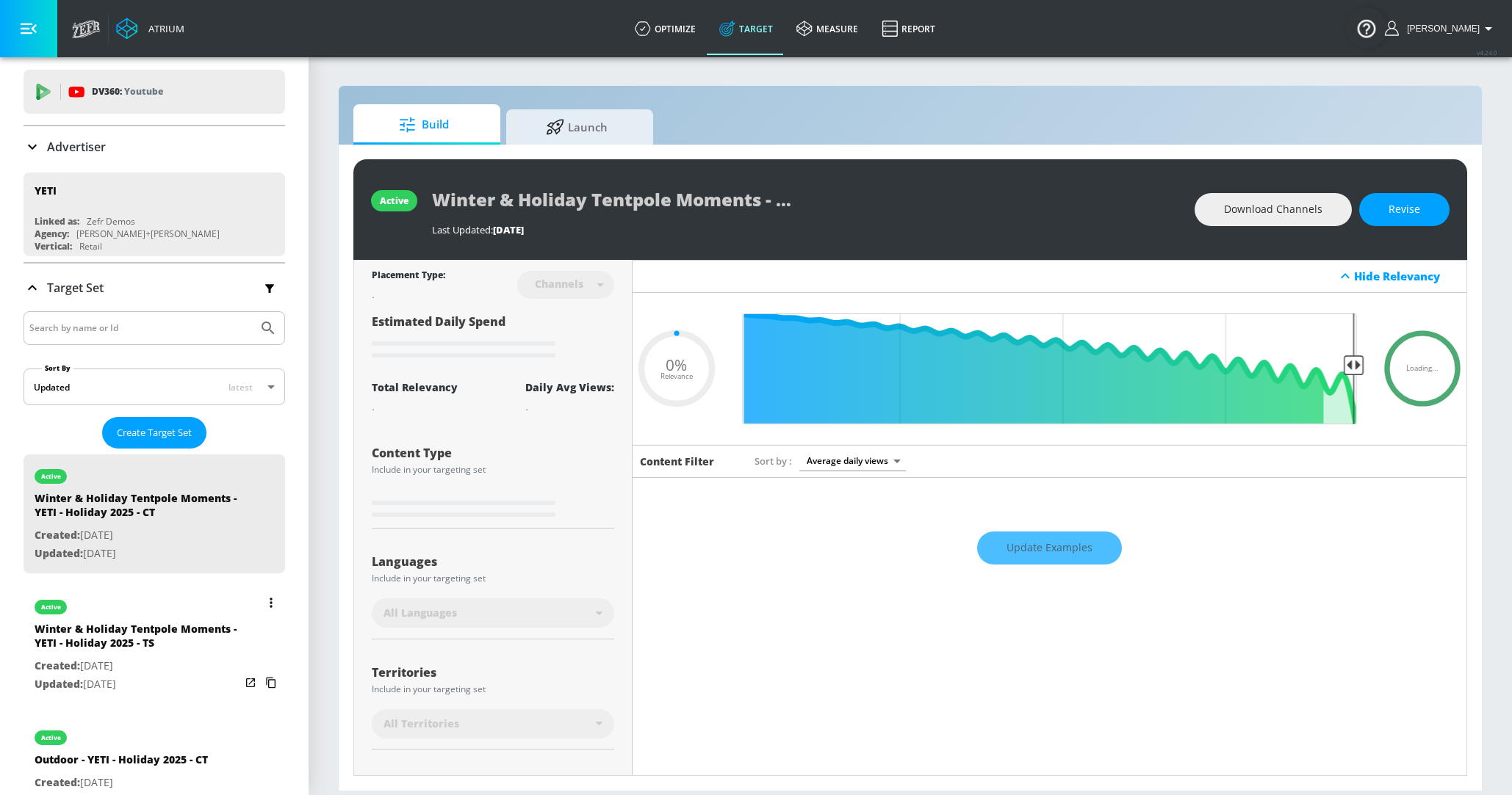
scroll to position [110, 0]
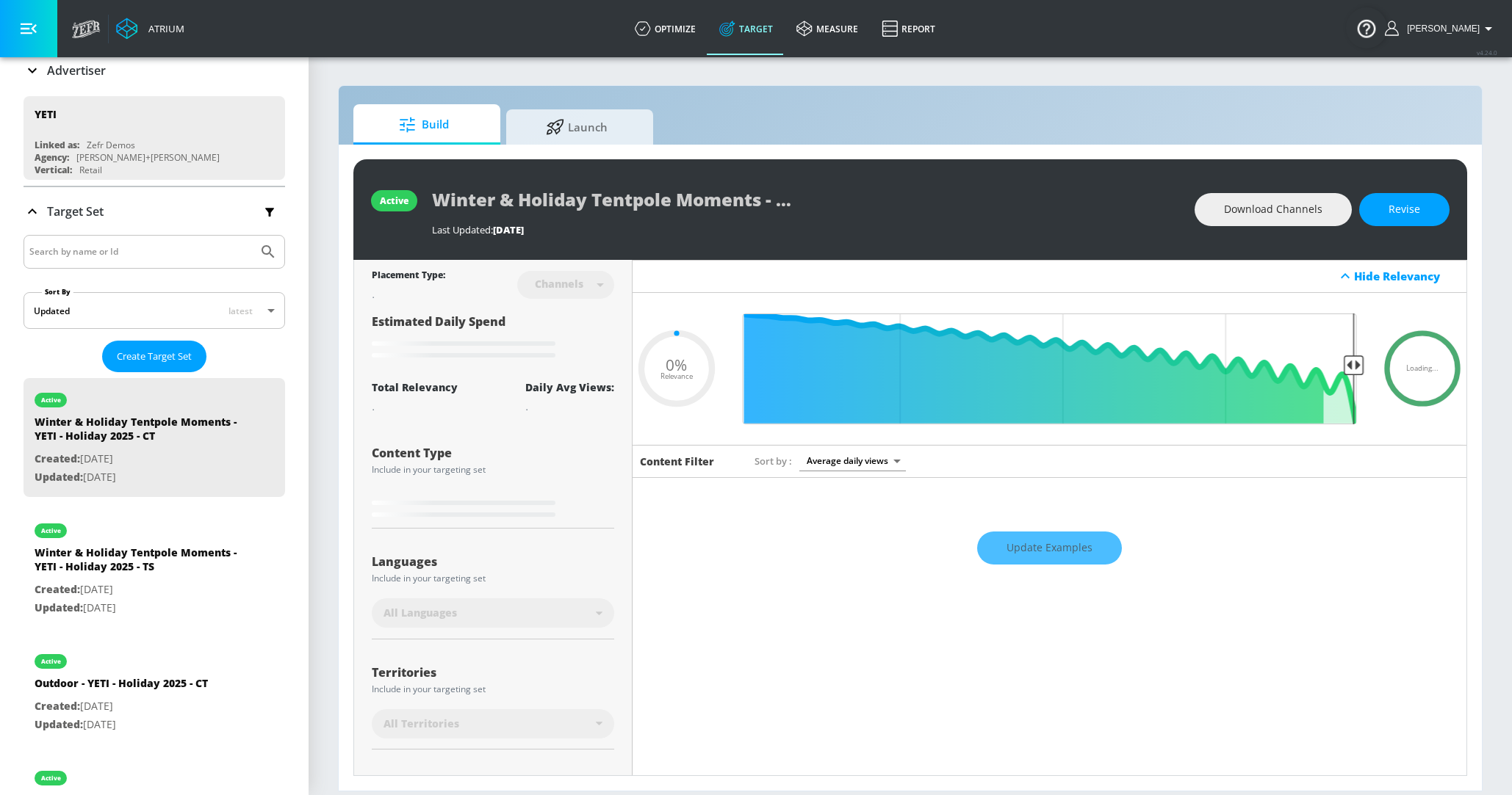
type input "0.6"
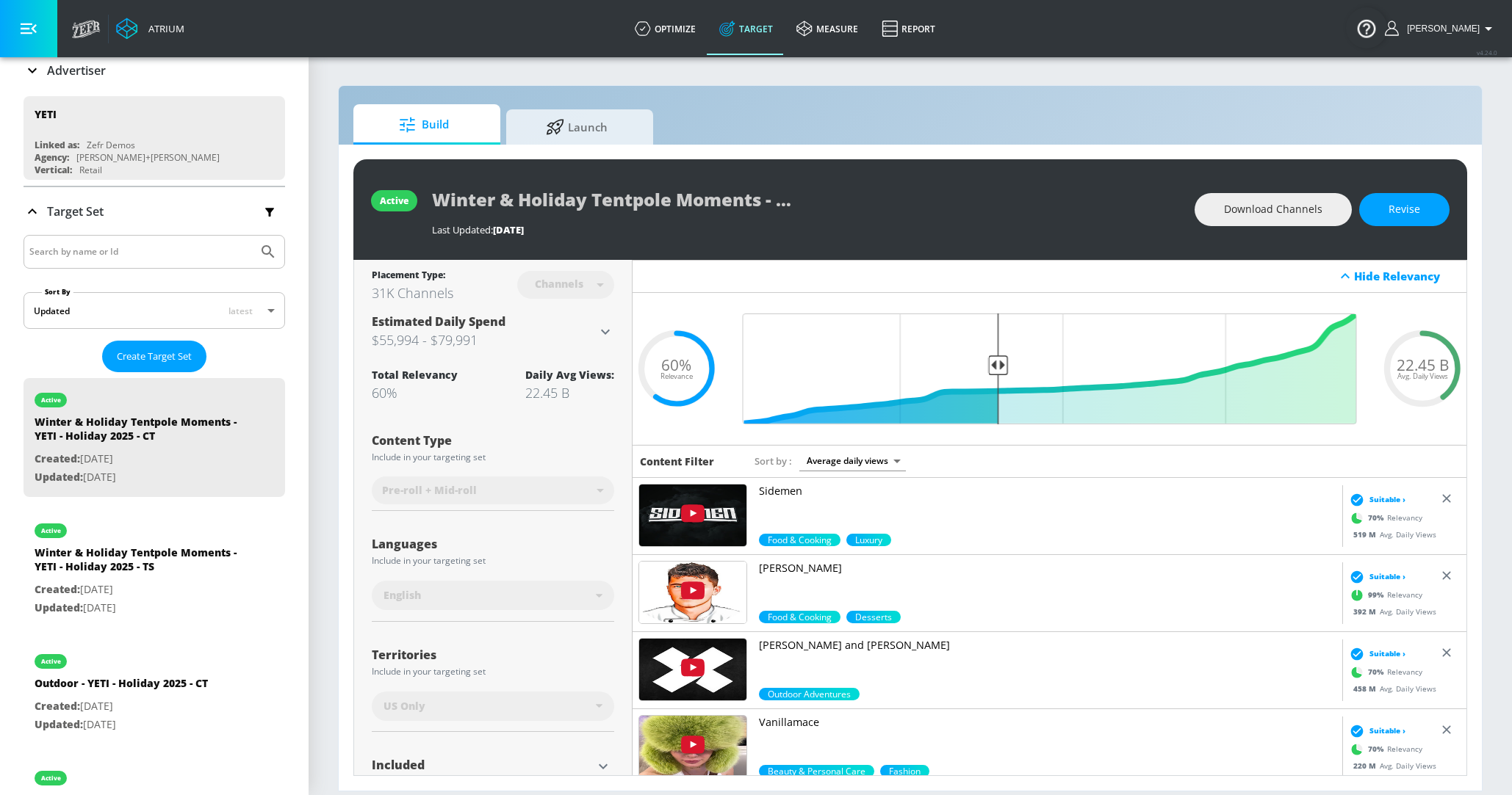
click at [103, 247] on input "Search by name or Id" at bounding box center [140, 251] width 223 height 19
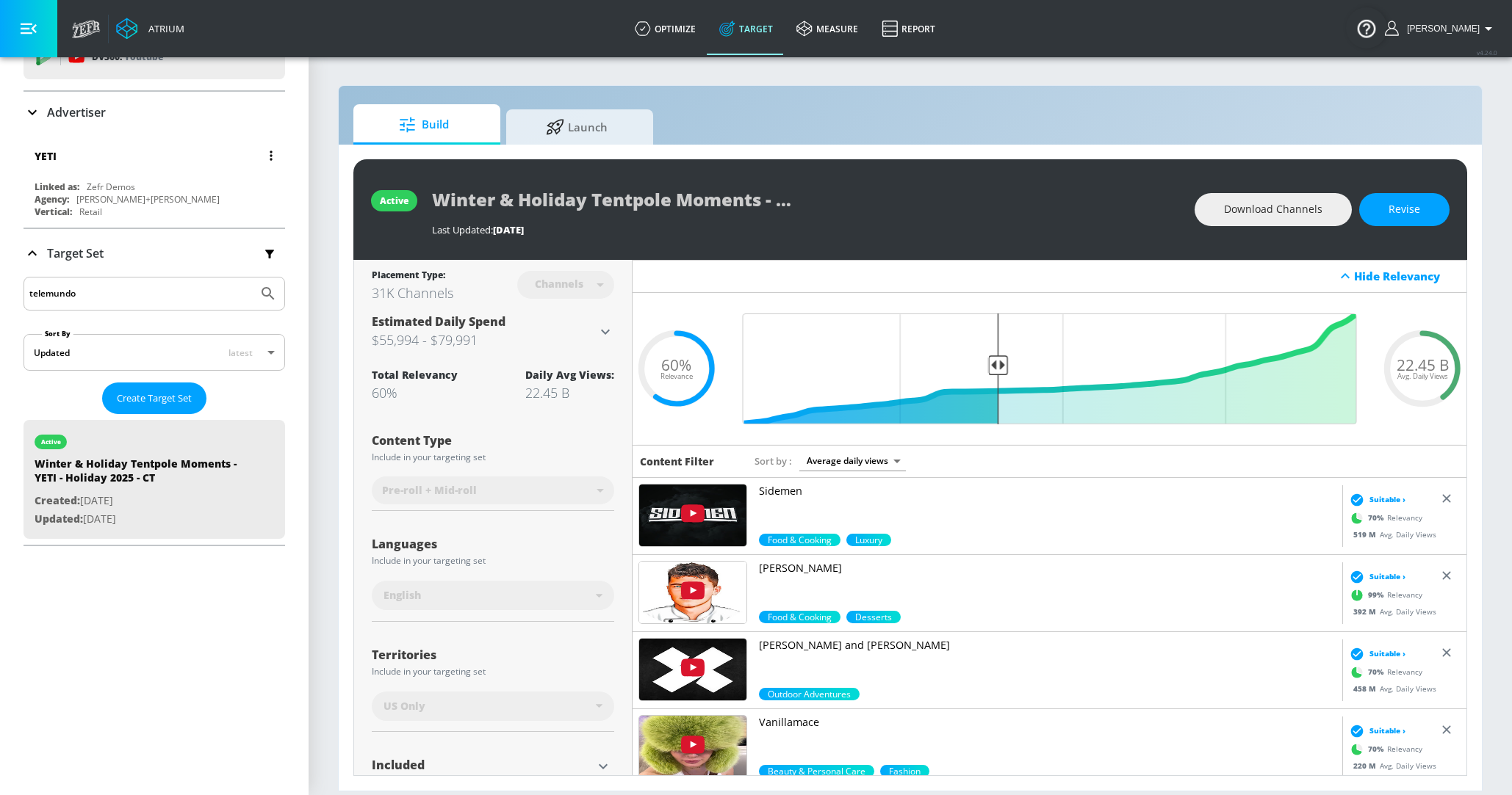
scroll to position [55, 0]
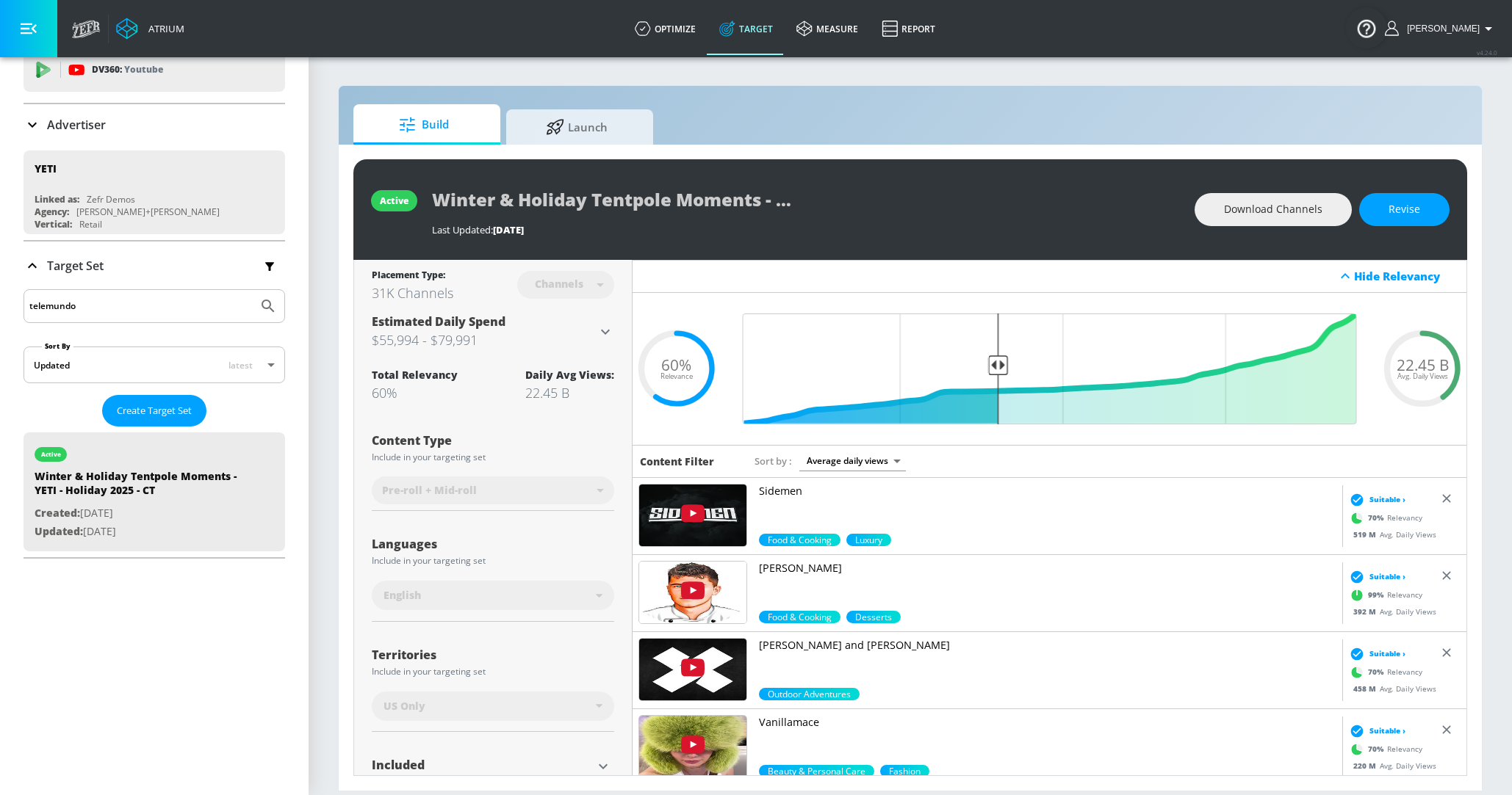
type input "telemundo"
click at [53, 127] on p "Advertiser" at bounding box center [76, 125] width 58 height 16
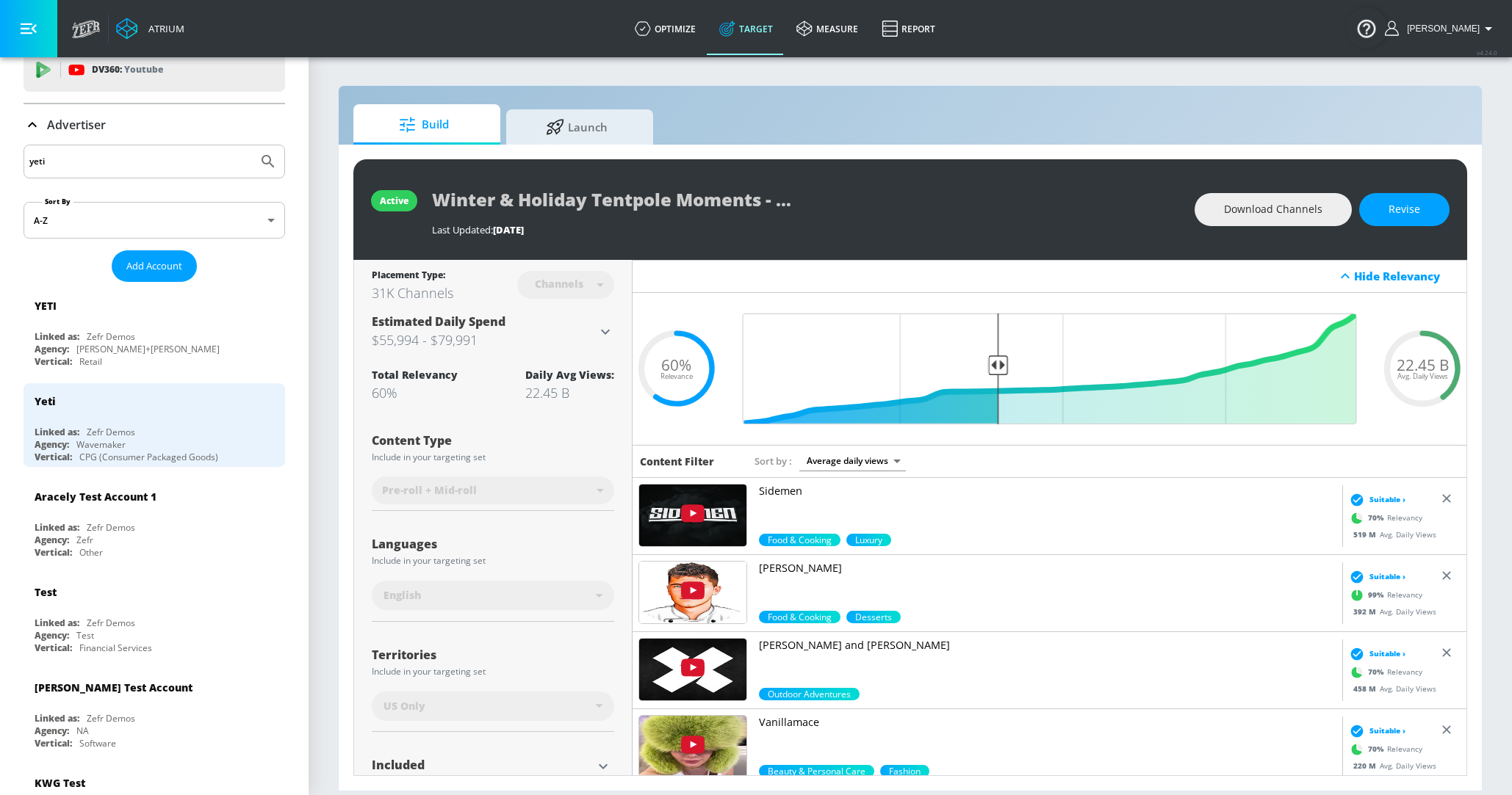
click at [53, 168] on input "yeti" at bounding box center [140, 161] width 223 height 19
type input "y"
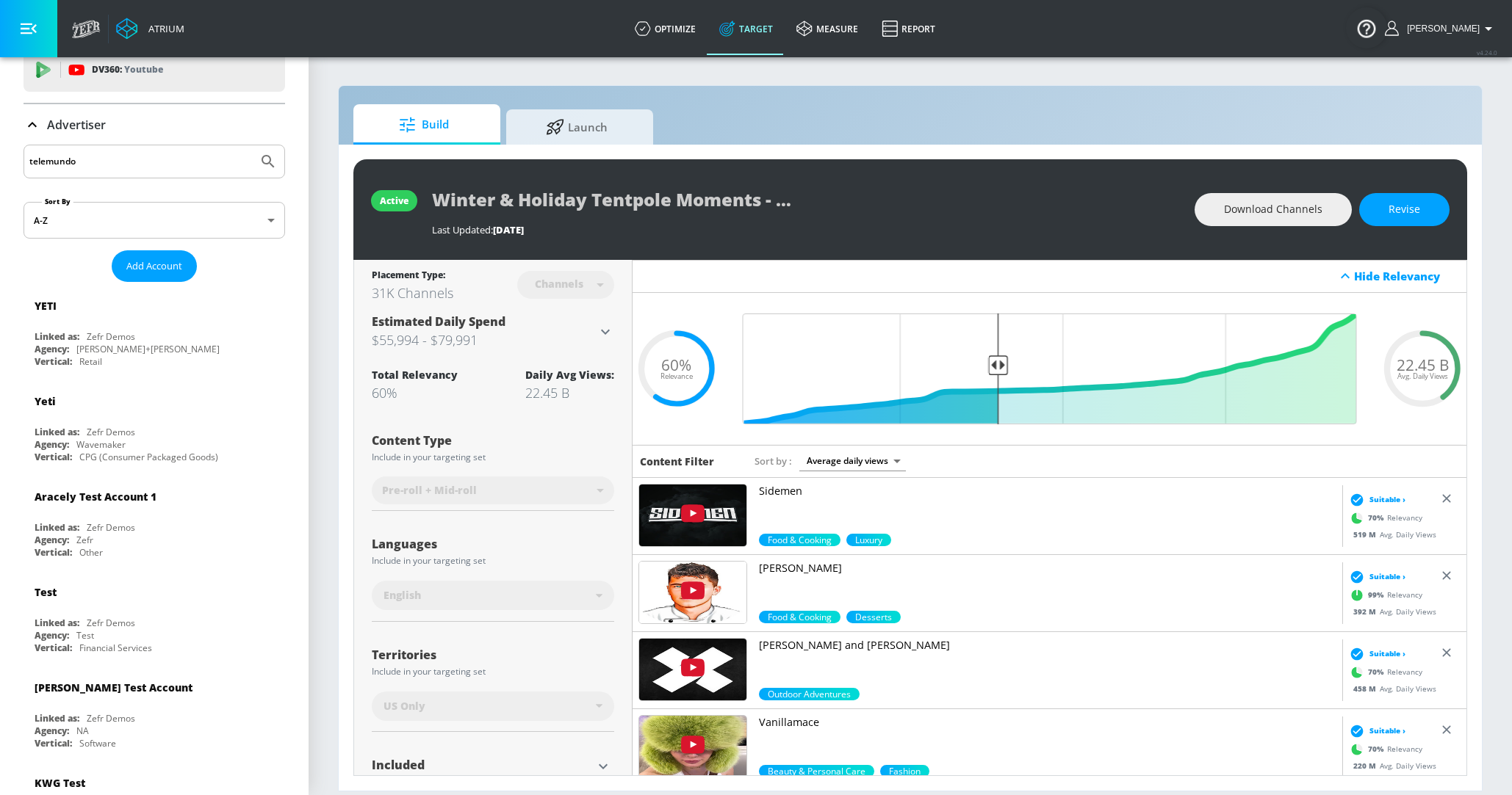
type input "telemundo"
click at [252, 145] on button "Submit Search" at bounding box center [268, 161] width 32 height 32
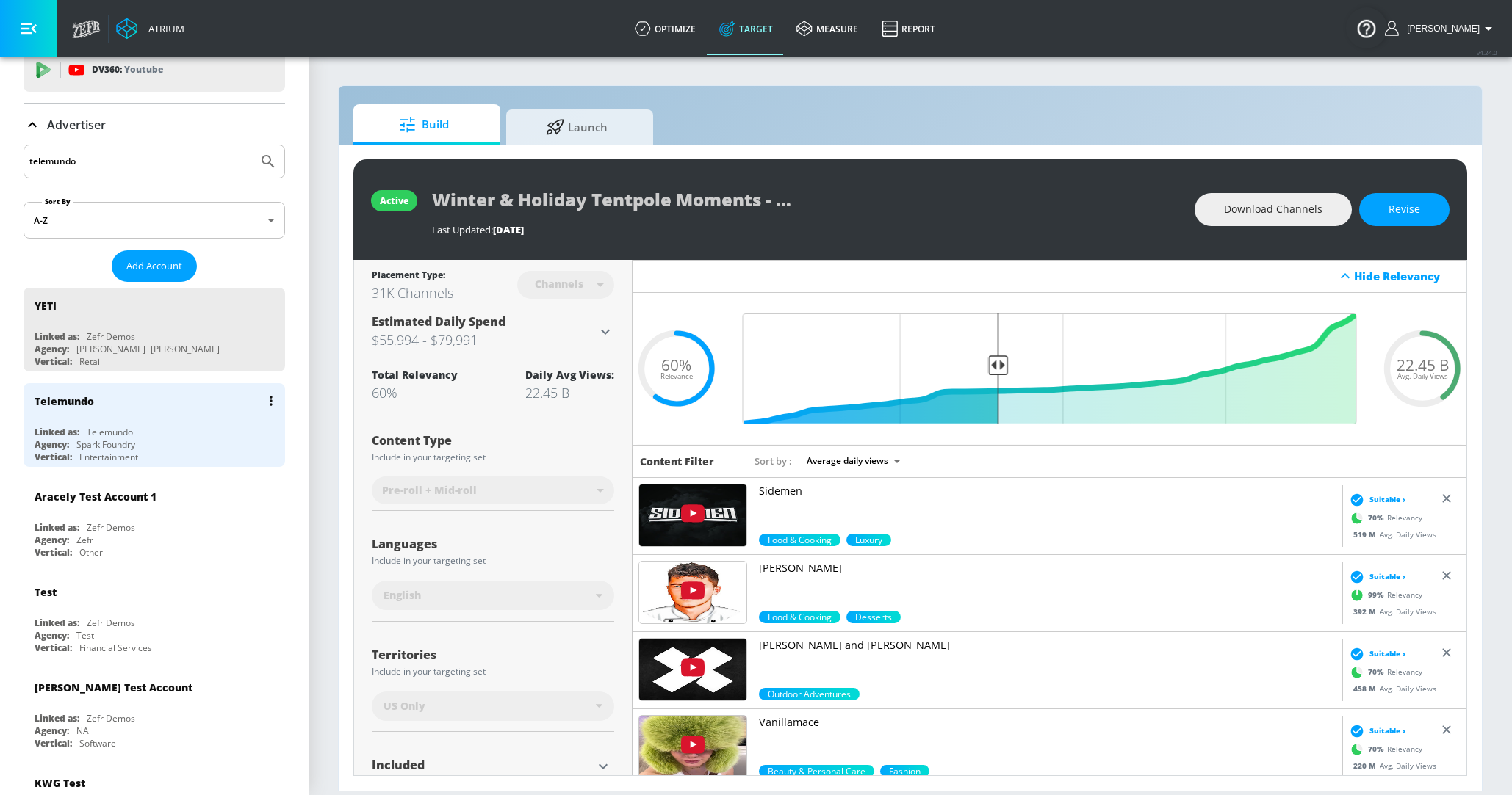
click at [66, 438] on div "Agency:" at bounding box center [52, 444] width 34 height 13
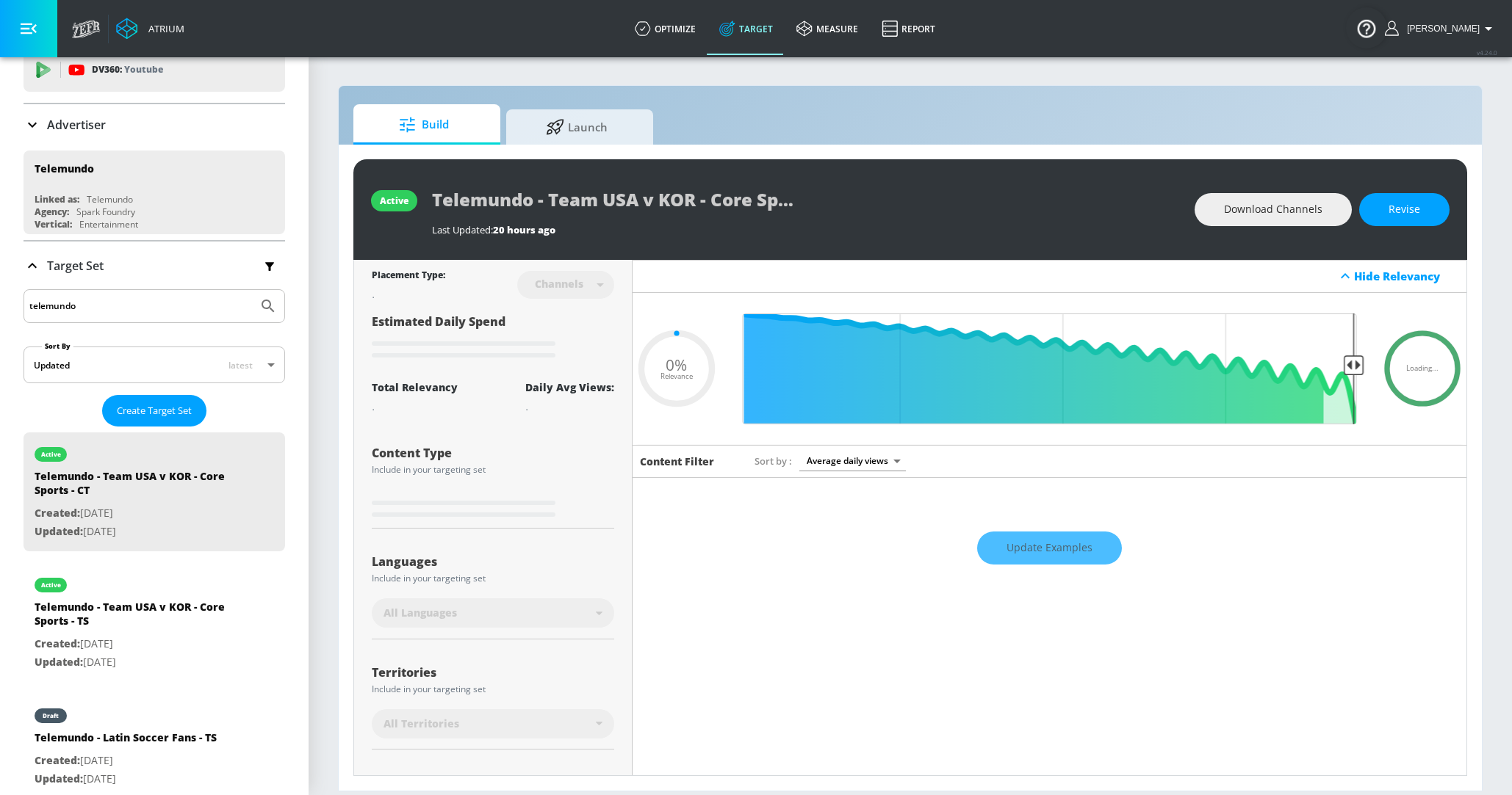
type input "0.6"
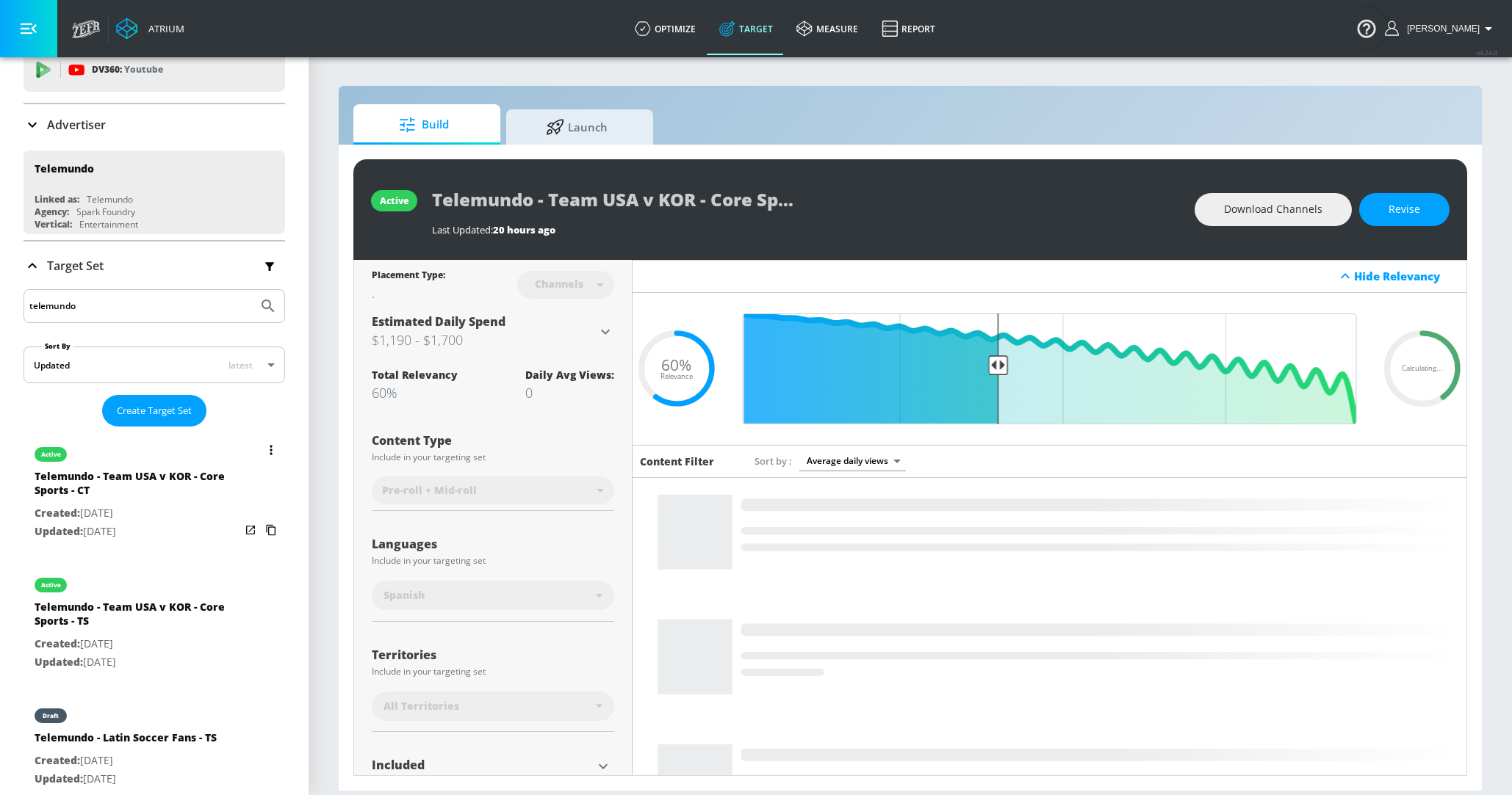
click at [270, 454] on button "list of Target Set" at bounding box center [271, 450] width 20 height 20
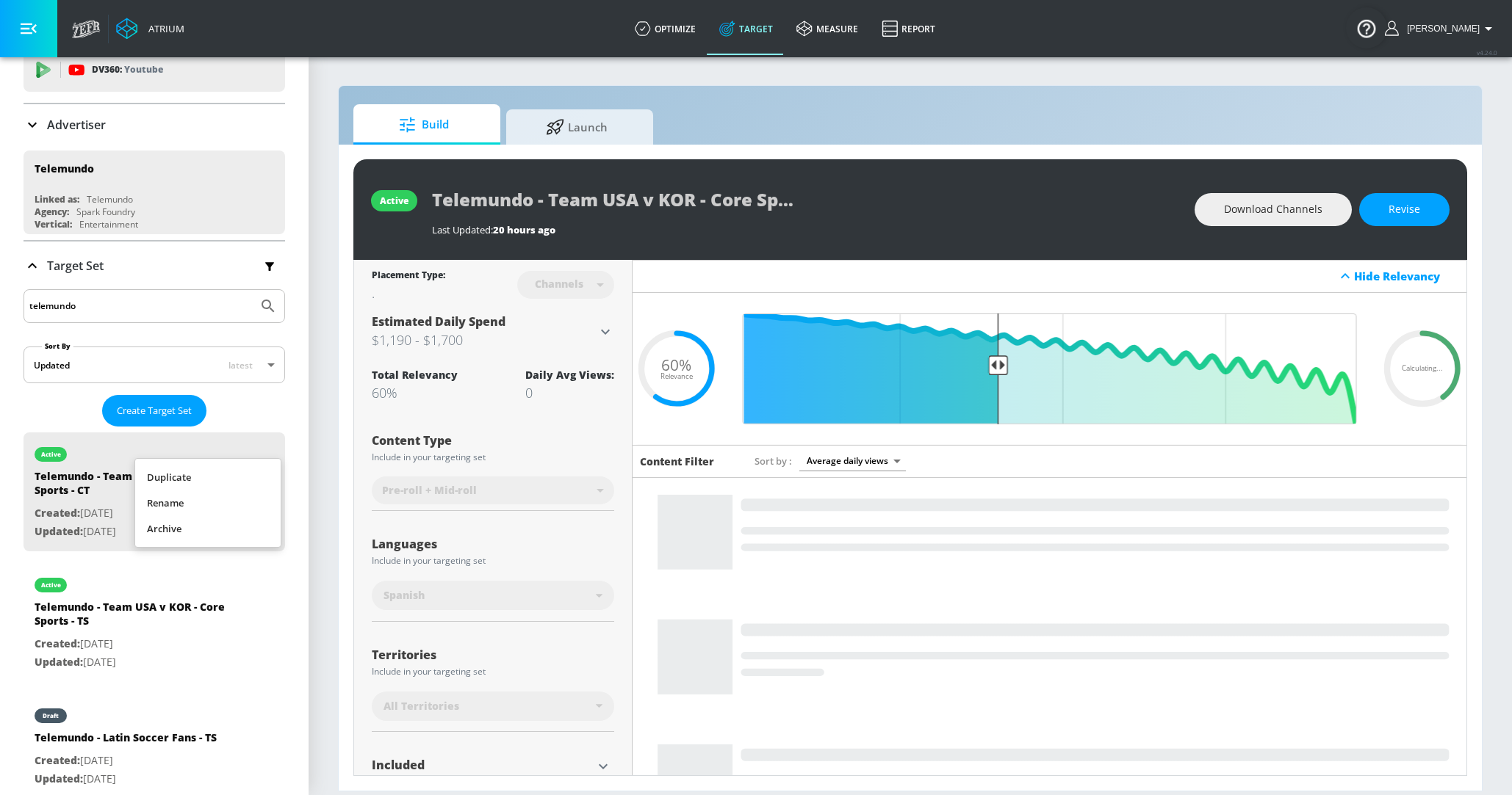
click at [208, 500] on li "Rename" at bounding box center [208, 504] width 145 height 25
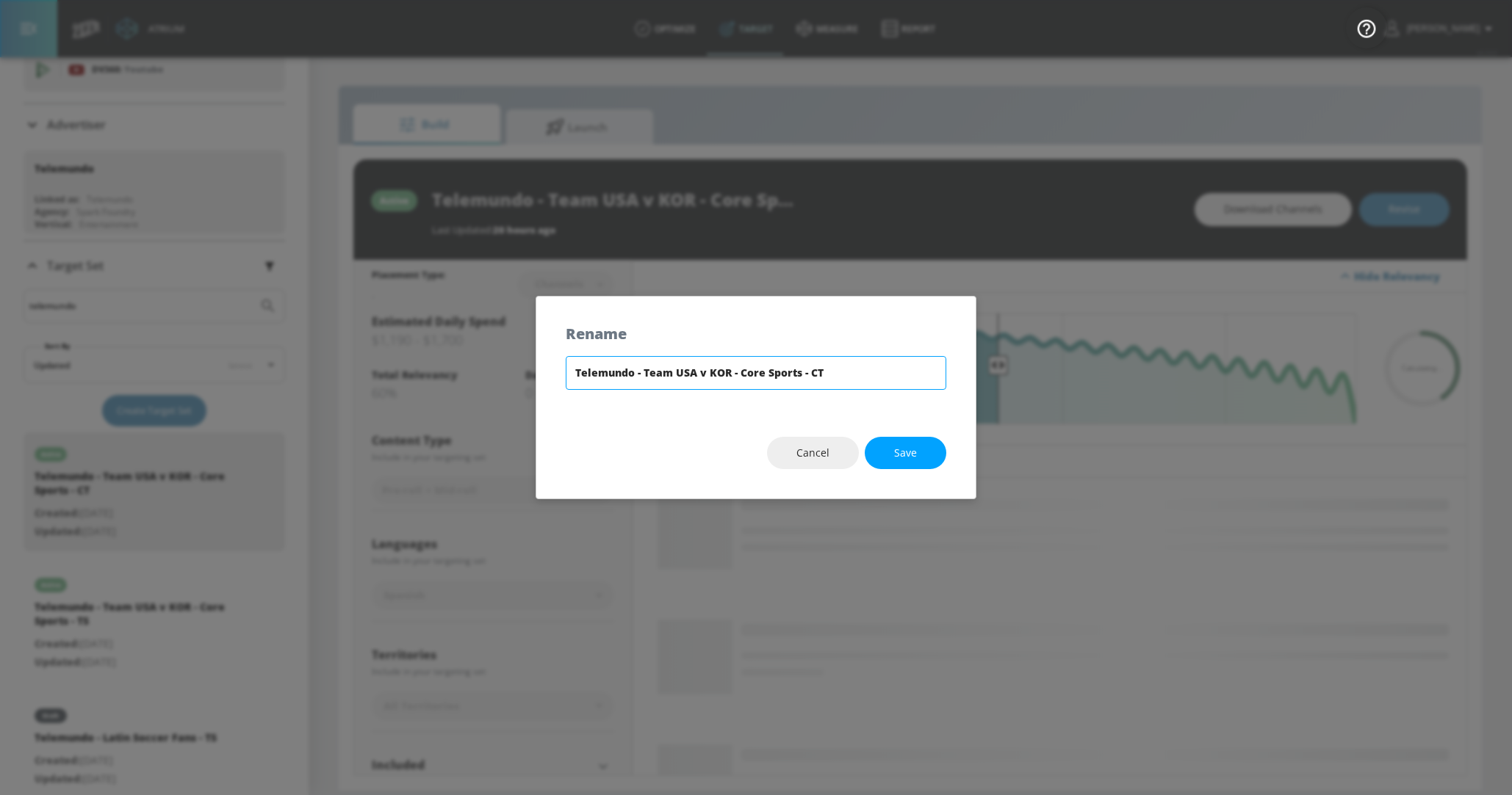
click at [606, 373] on input "Telemundo - Team USA v KOR - Core Sports - CT" at bounding box center [756, 372] width 381 height 34
drag, startPoint x: 738, startPoint y: 371, endPoint x: 801, endPoint y: 371, distance: 63.0
click at [801, 371] on input "Telemundo - Team USA v KOR - Core Sports - CT" at bounding box center [756, 372] width 381 height 34
click at [573, 372] on input "Telemundo - Team USA v KOR - [GEOGRAPHIC_DATA]" at bounding box center [756, 372] width 381 height 34
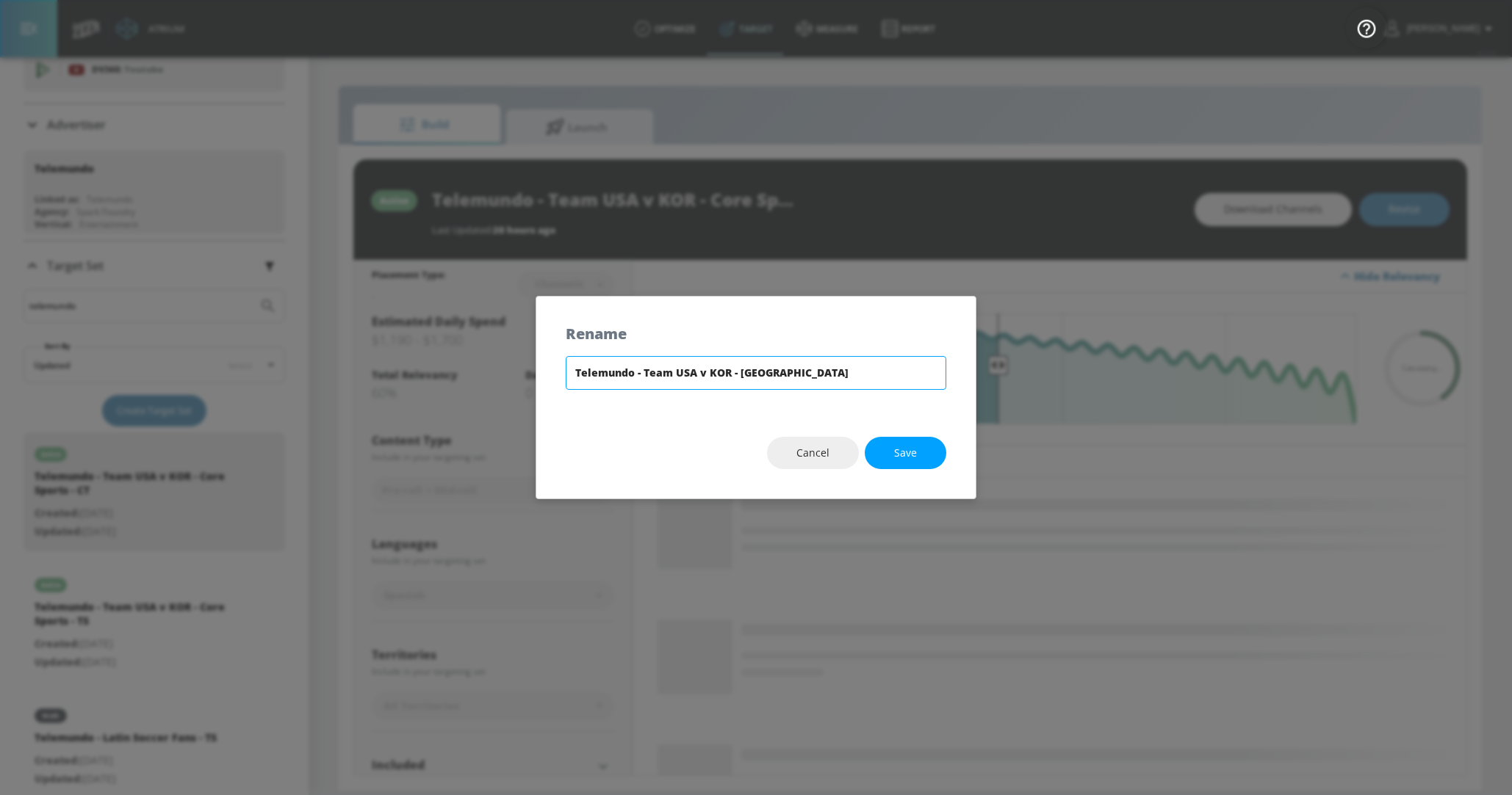
paste input "Core Sports"
type input "Core Sports - Telemundo - Team USA v KOR - [GEOGRAPHIC_DATA]"
click at [914, 450] on span "Save" at bounding box center [906, 453] width 22 height 19
type input "Core Sports - Telemundo - Team USA v KOR - [GEOGRAPHIC_DATA]"
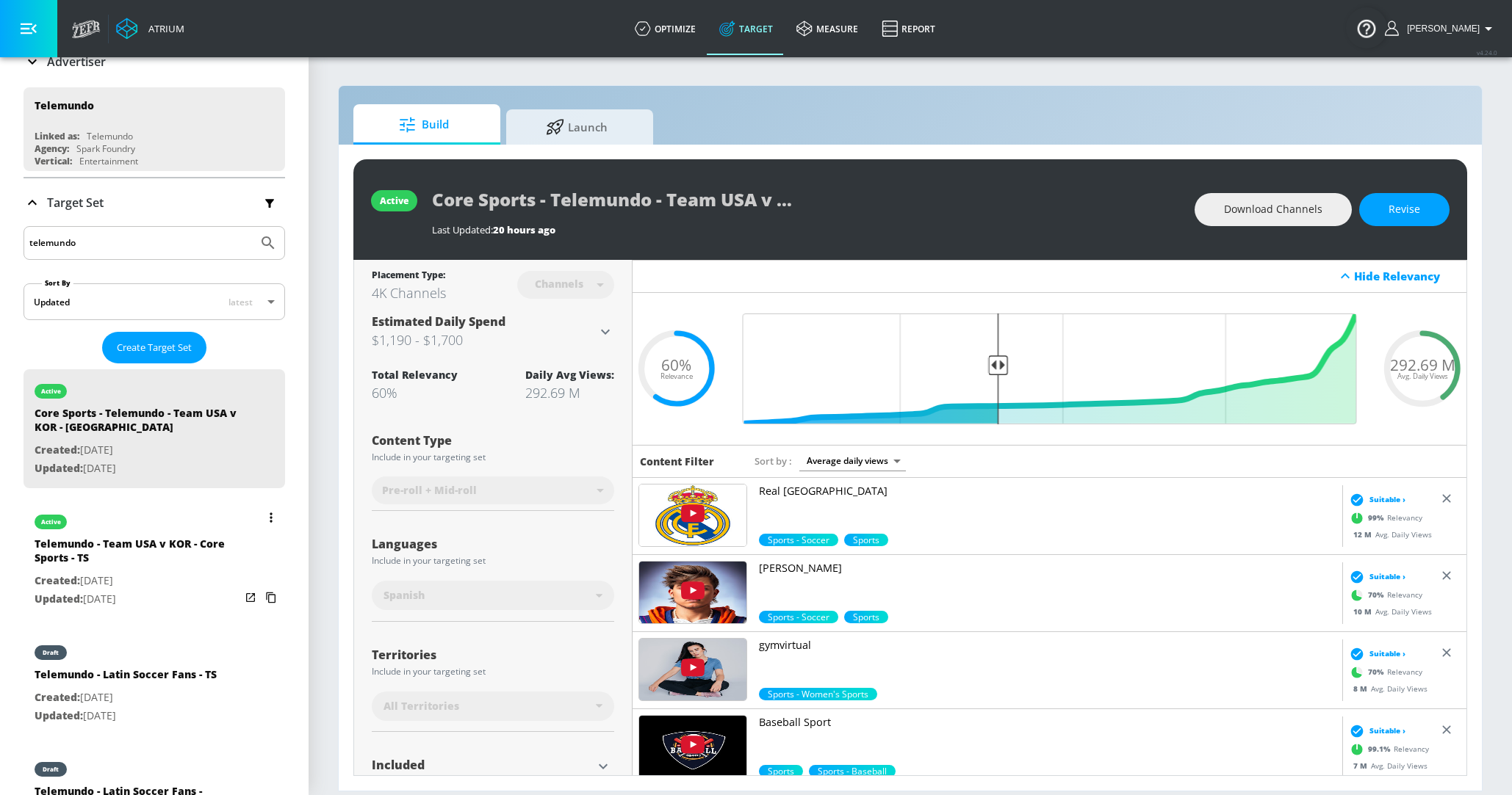
scroll to position [126, 0]
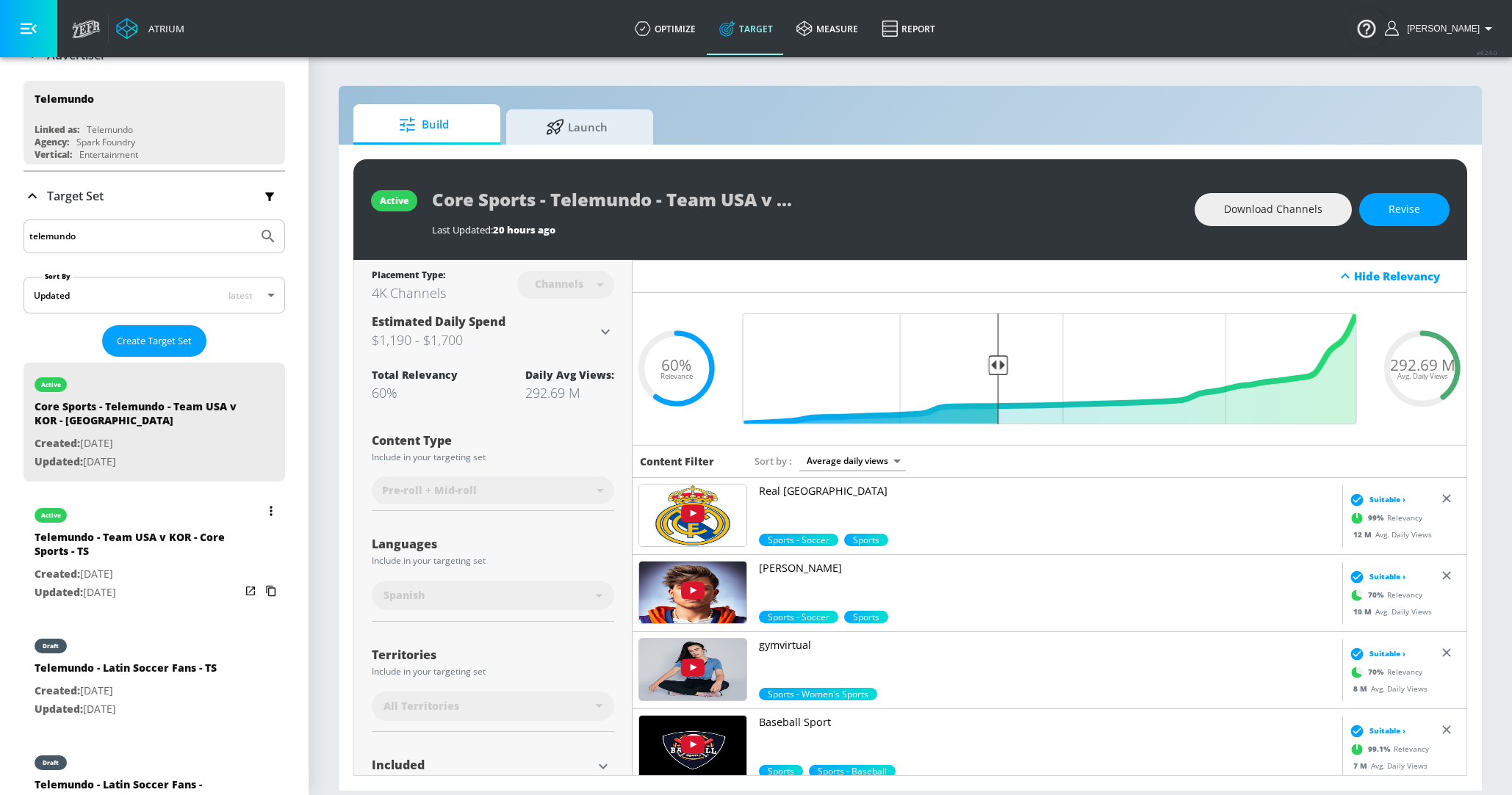
click at [268, 507] on button "list of Target Set" at bounding box center [271, 510] width 20 height 20
click at [220, 559] on li "Rename" at bounding box center [208, 564] width 145 height 25
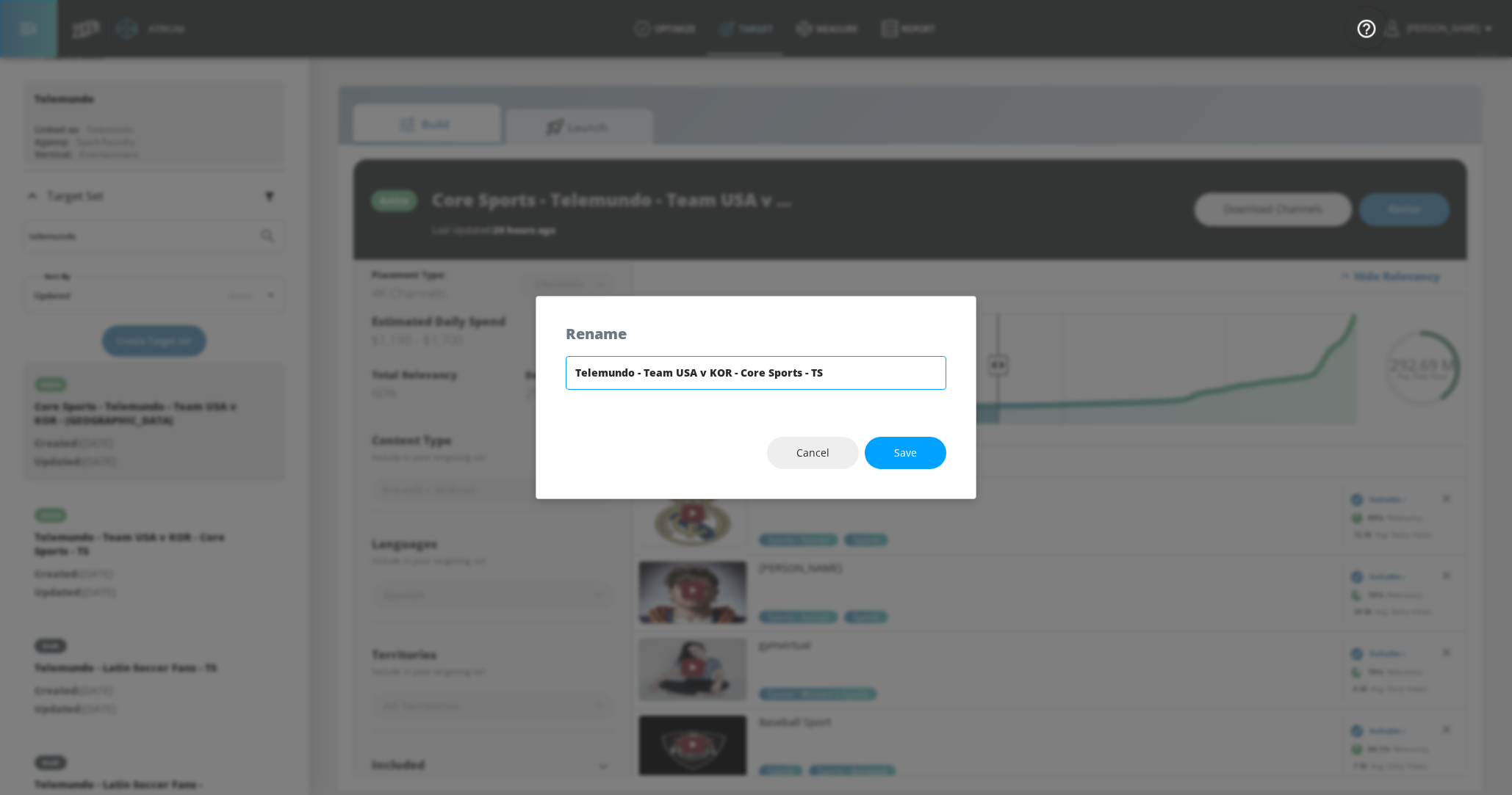
drag, startPoint x: 739, startPoint y: 376, endPoint x: 799, endPoint y: 375, distance: 60.0
click at [799, 375] on input "Telemundo - Team USA v KOR - Core Sports - TS" at bounding box center [756, 372] width 381 height 34
click at [573, 376] on input "Telemundo - Team USA v KOR - TS" at bounding box center [756, 372] width 381 height 34
paste input "Core Sports"
type input "Core Sports - Telemundo - Team USA v KOR - TS"
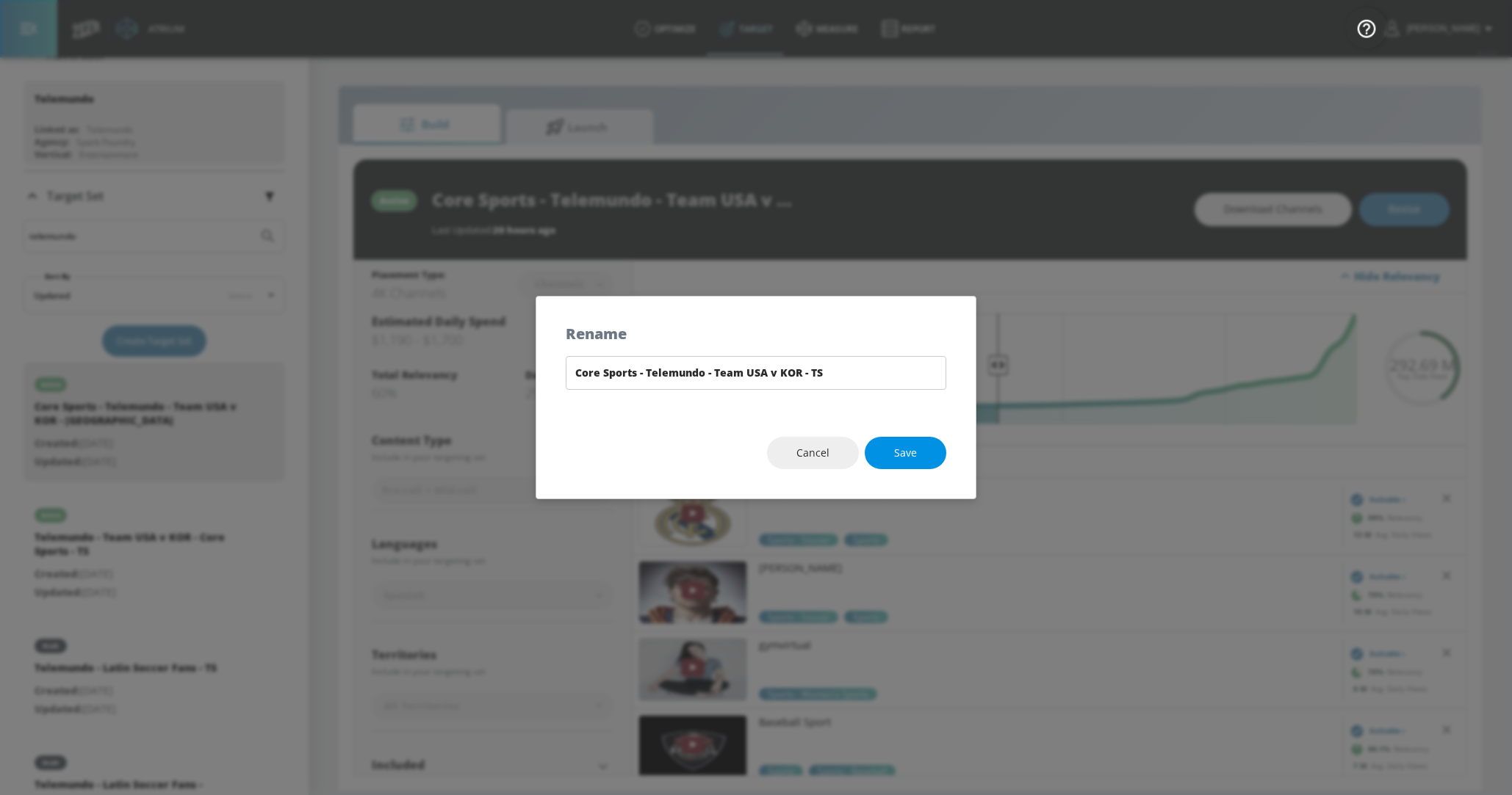
click at [933, 451] on button "Save" at bounding box center [906, 453] width 82 height 33
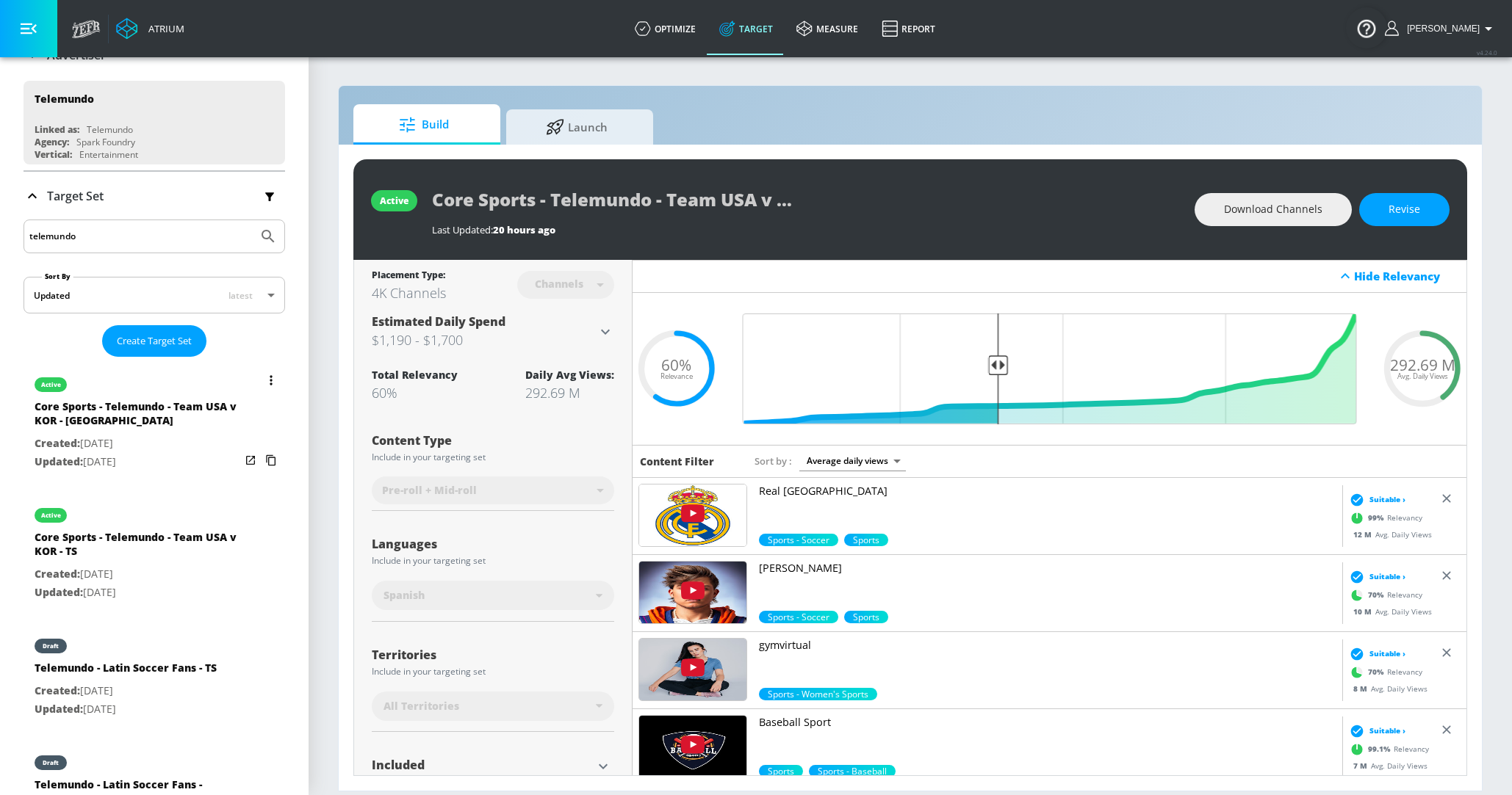
click at [268, 381] on button "list of Target Set" at bounding box center [271, 380] width 20 height 20
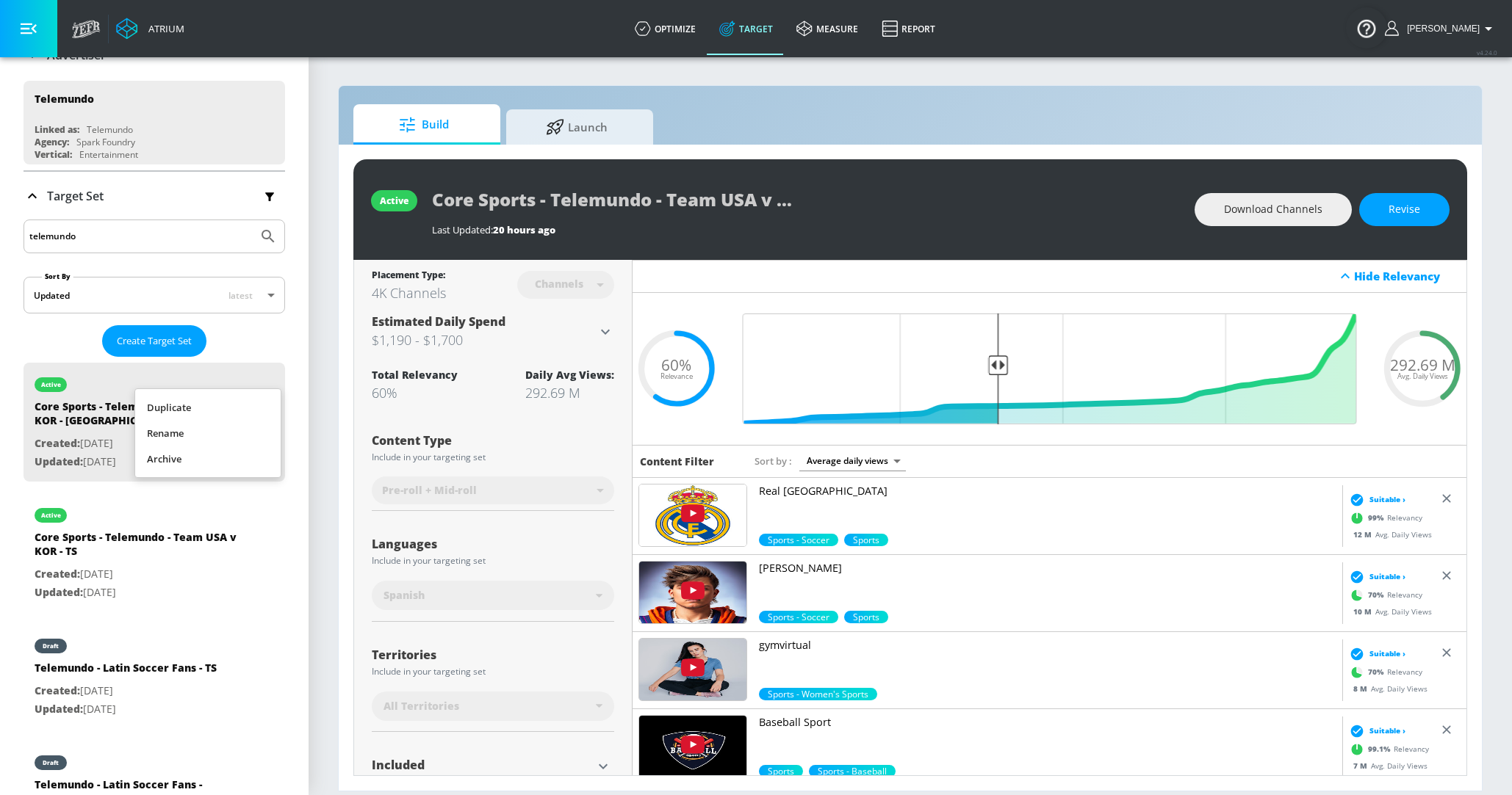
click at [237, 435] on li "Rename" at bounding box center [208, 434] width 145 height 25
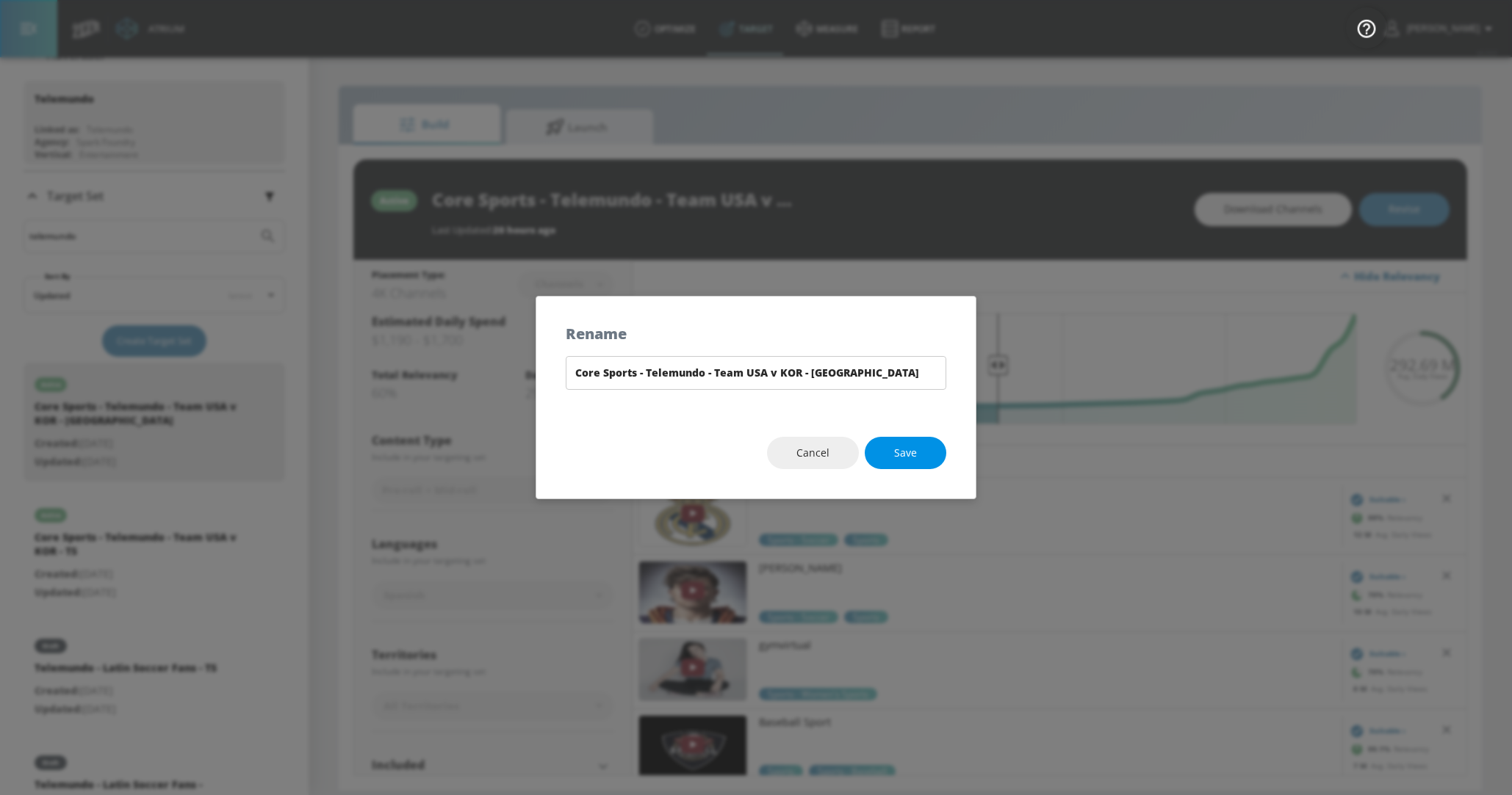
click at [907, 451] on span "Save" at bounding box center [906, 453] width 22 height 19
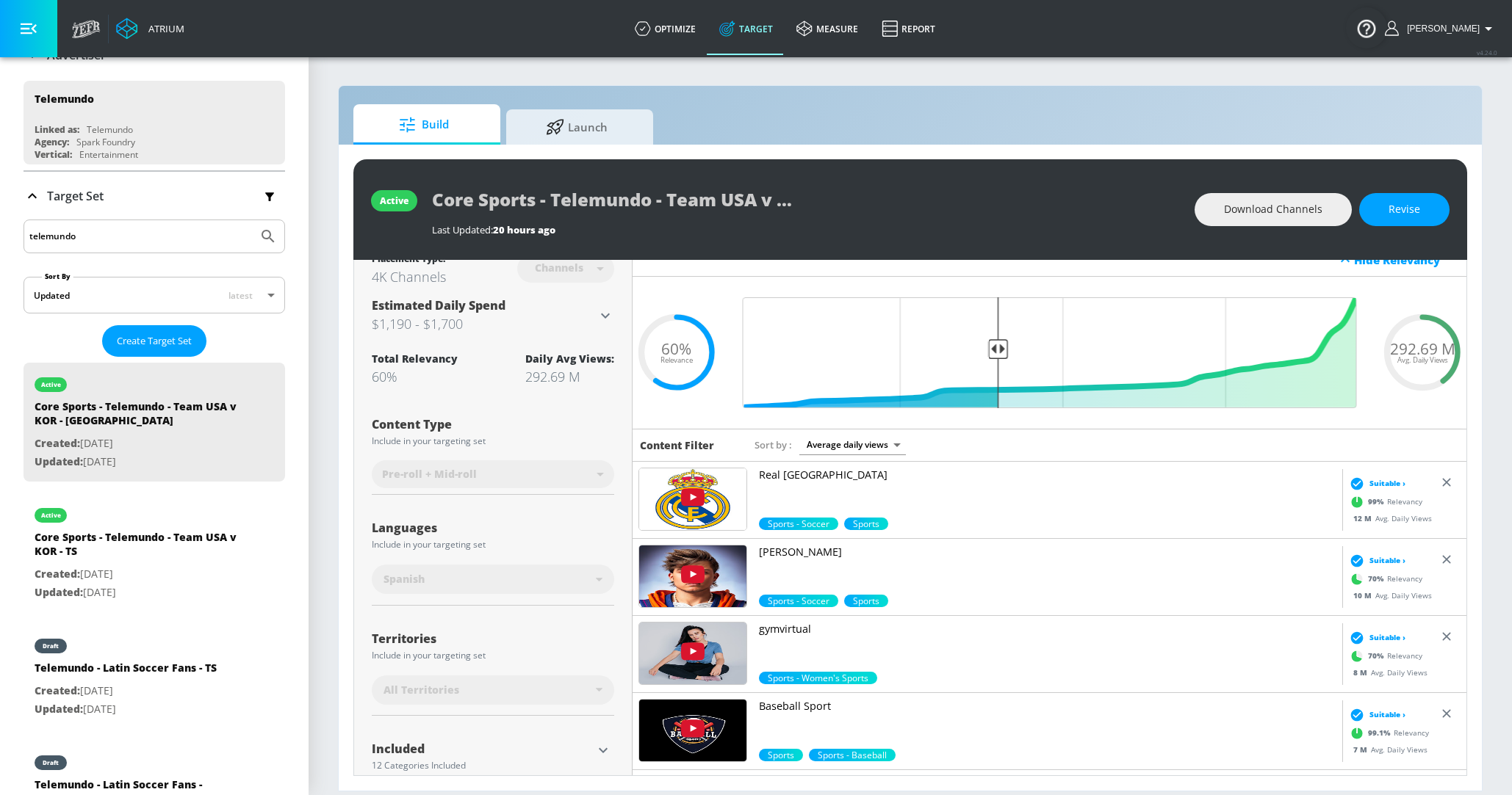
scroll to position [0, 0]
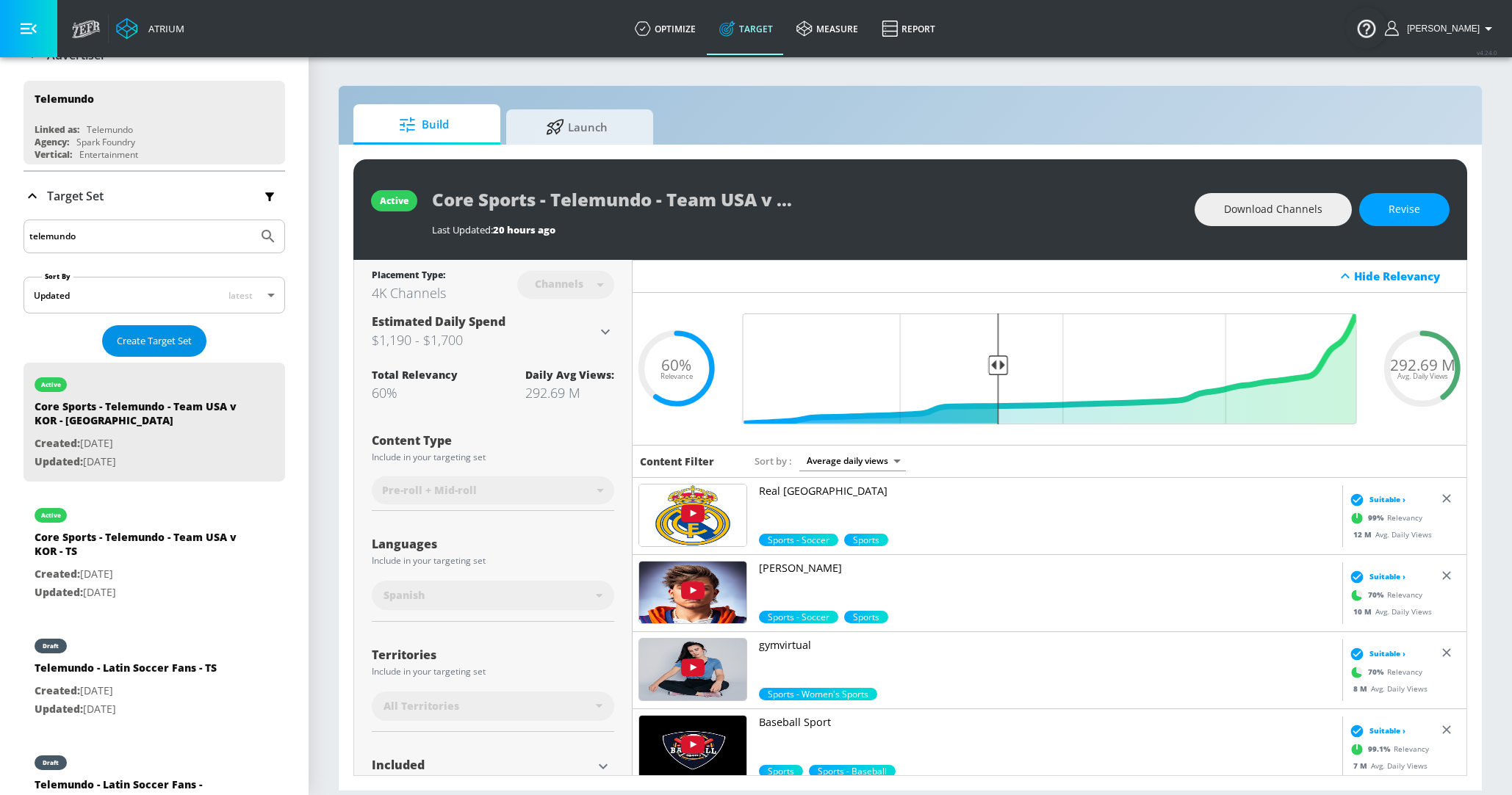
click at [118, 339] on span "Create Target Set" at bounding box center [154, 341] width 75 height 17
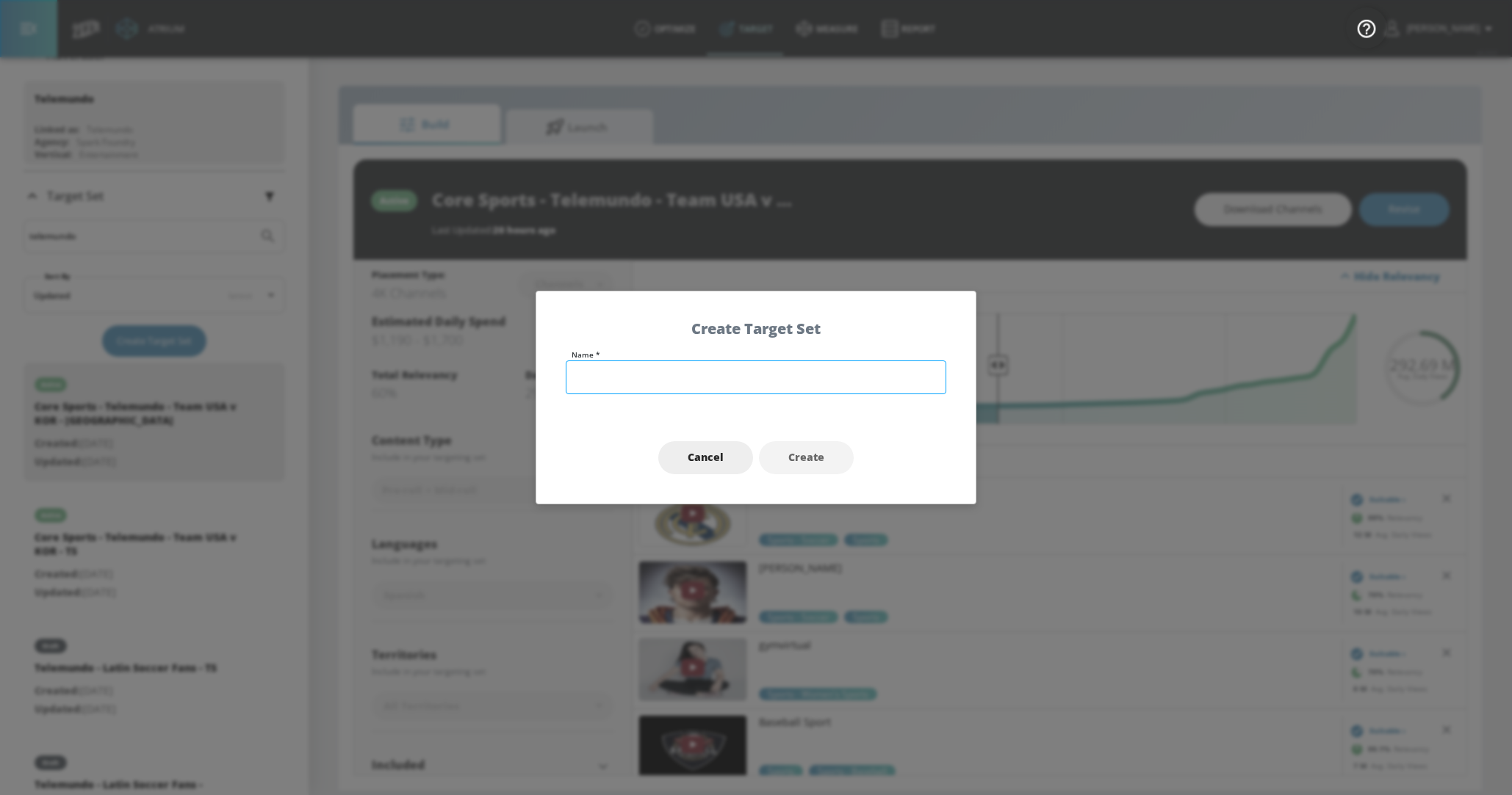
click at [600, 374] on input "text" at bounding box center [756, 377] width 381 height 34
type input "K"
type input "+"
type input "S"
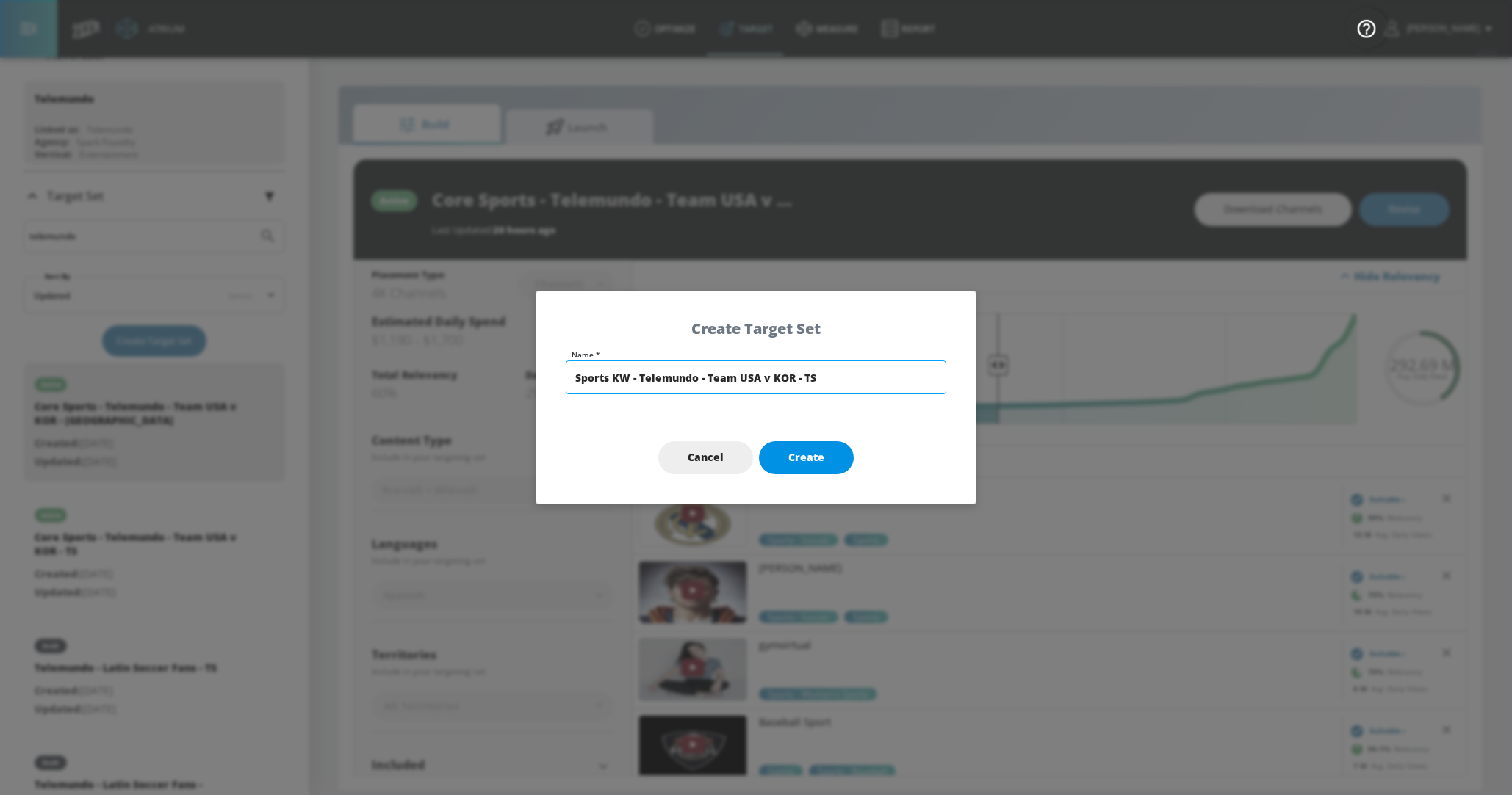
type input "Sports KW - Telemundo - Team USA v KOR - TS"
click at [777, 454] on button "Create" at bounding box center [806, 458] width 94 height 33
type input "Sports KW - Telemundo - Team USA v KOR - TS"
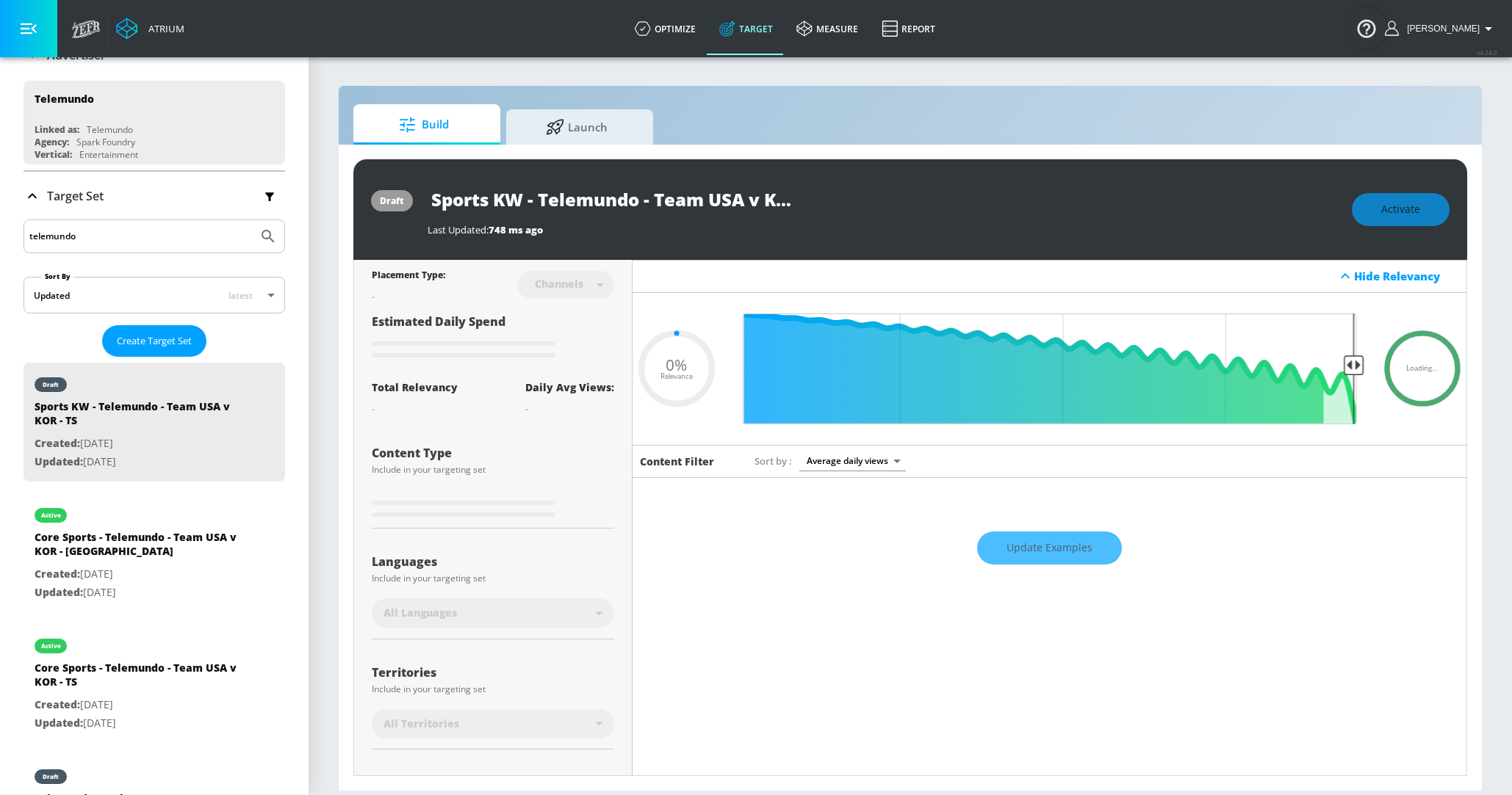
type input "0.6"
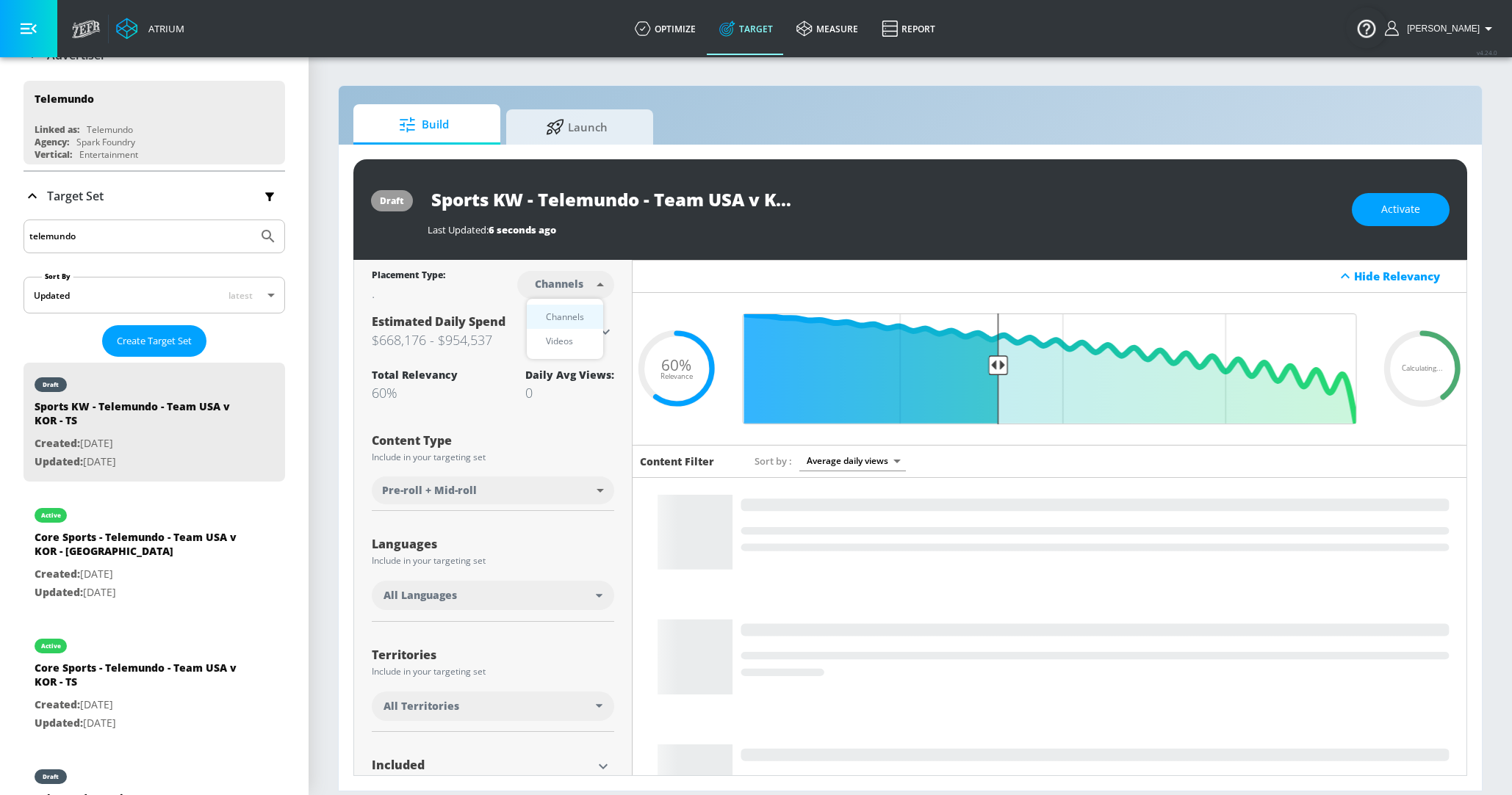
click at [556, 288] on body "Atrium optimize Target measure Report optimize Target measure Report v 4.24.0 […" at bounding box center [756, 397] width 1512 height 795
click at [555, 343] on div "Videos" at bounding box center [559, 341] width 42 height 16
type input "videos"
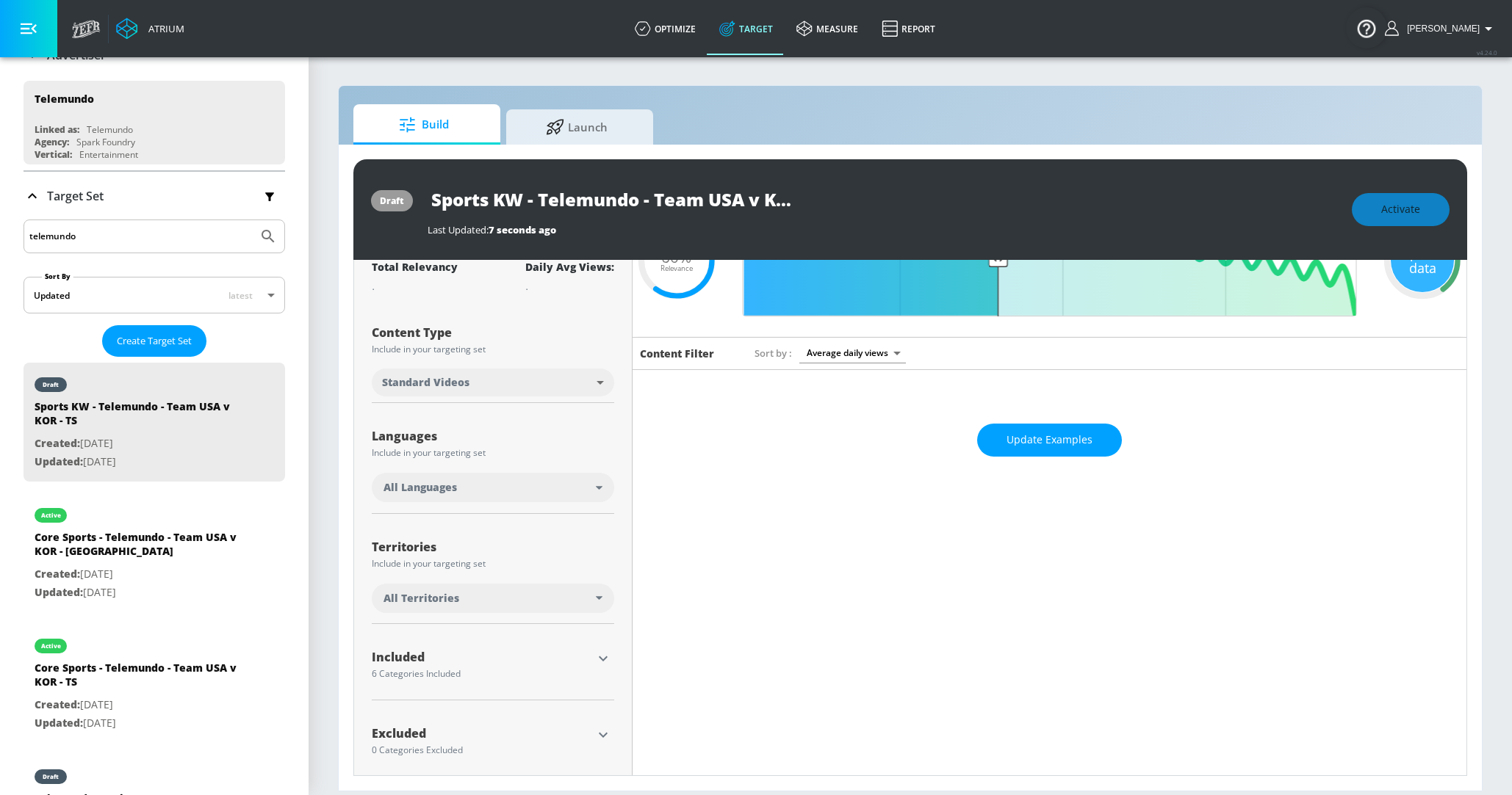
scroll to position [121, 0]
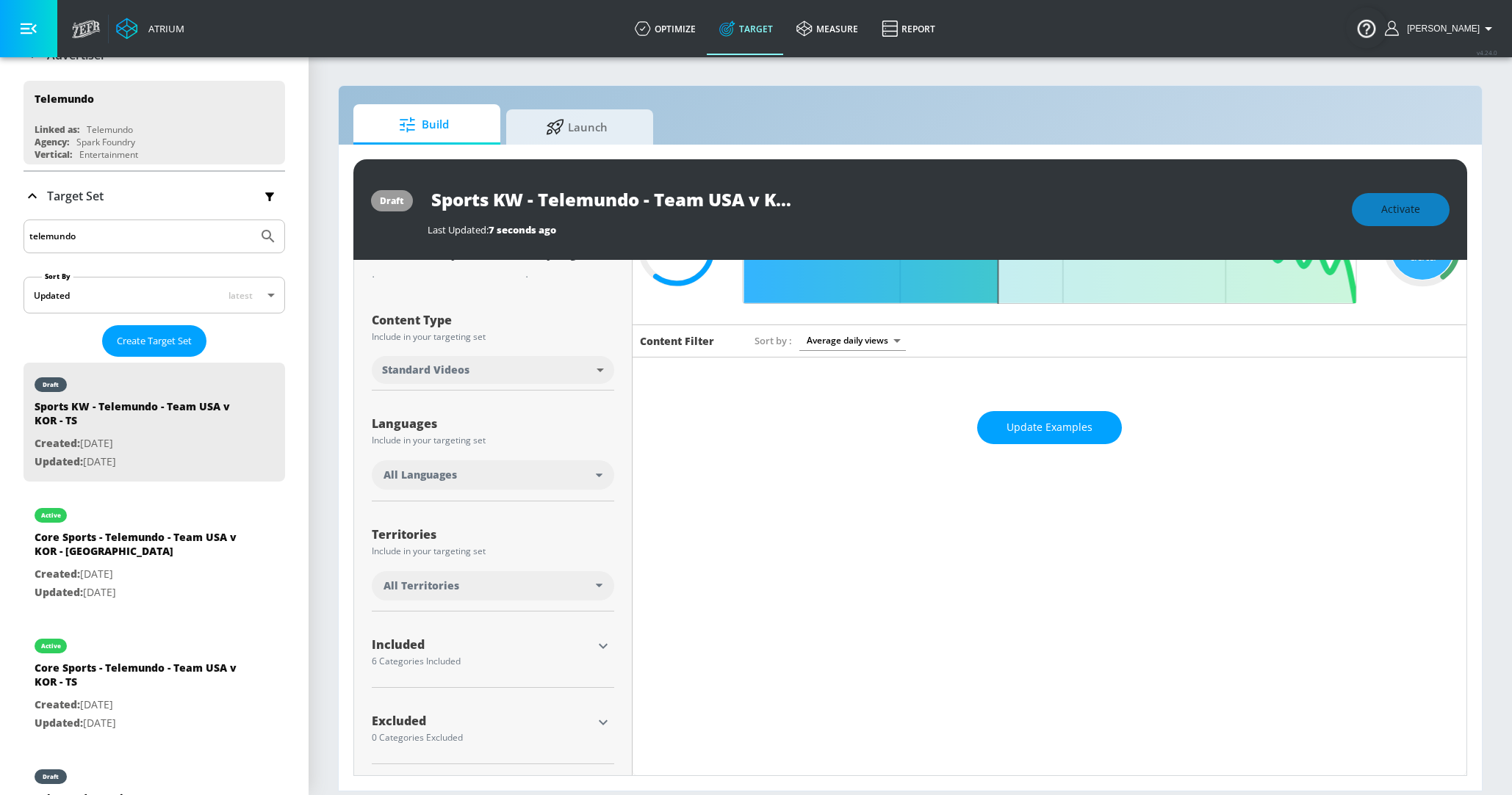
click at [459, 368] on body "Atrium optimize Target measure Report optimize Target measure Report v 4.24.0 […" at bounding box center [756, 397] width 1512 height 795
click at [346, 368] on div at bounding box center [756, 397] width 1512 height 795
click at [402, 485] on div "All Languages" at bounding box center [493, 475] width 242 height 29
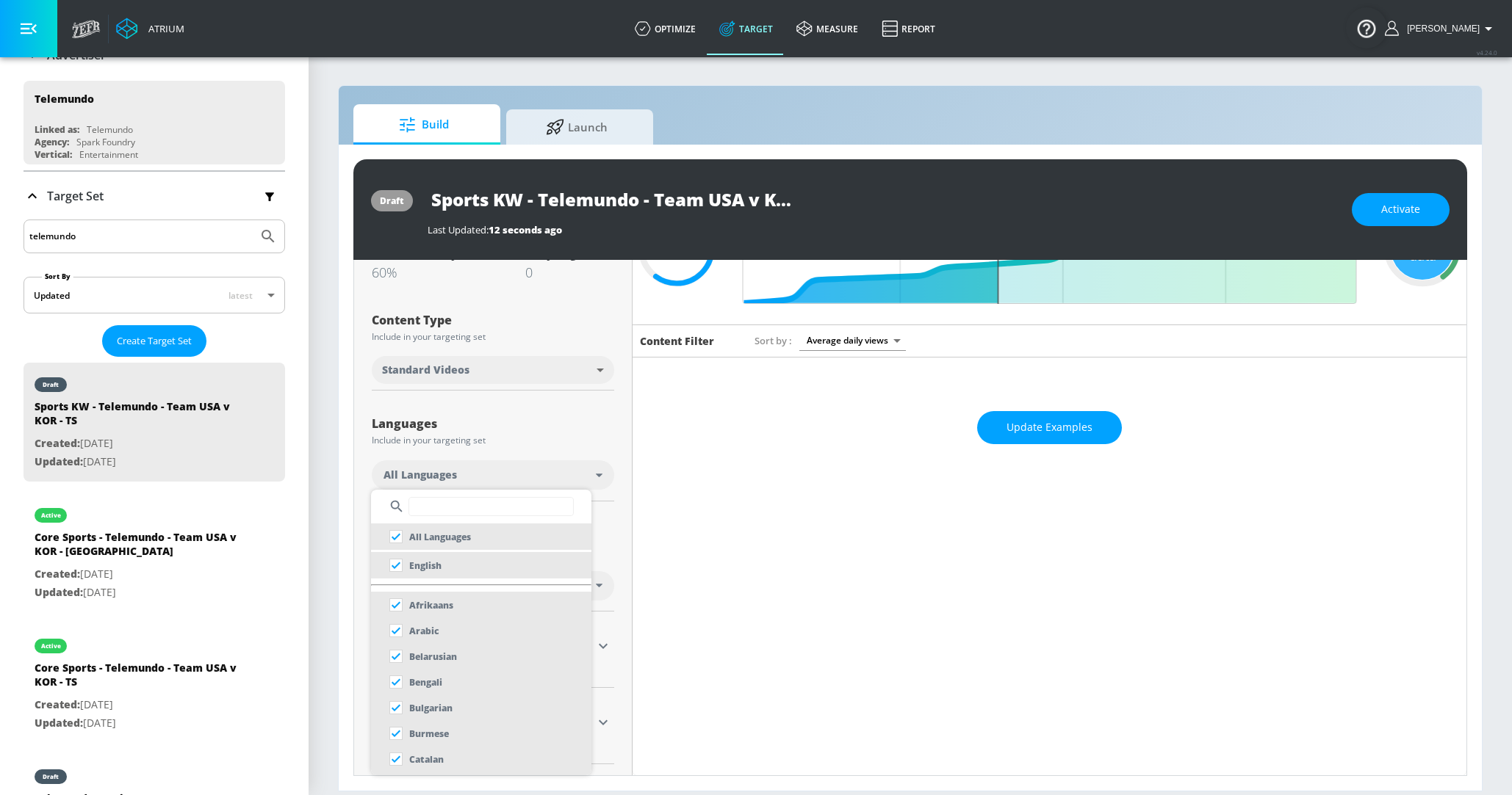
click at [427, 510] on input "text" at bounding box center [491, 507] width 166 height 19
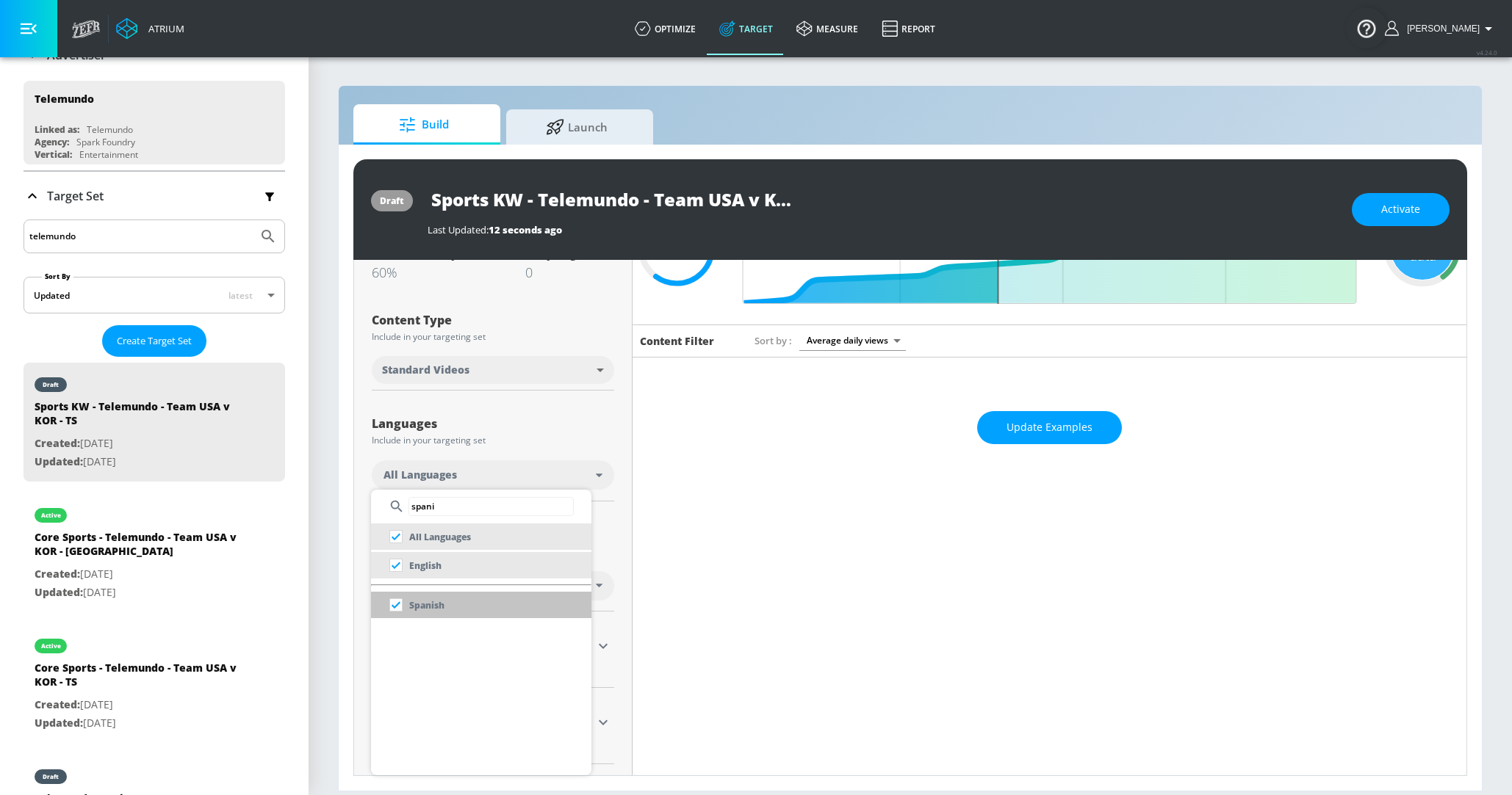
type input "spani"
click at [427, 606] on p "Spanish" at bounding box center [427, 605] width 35 height 16
checkbox input "false"
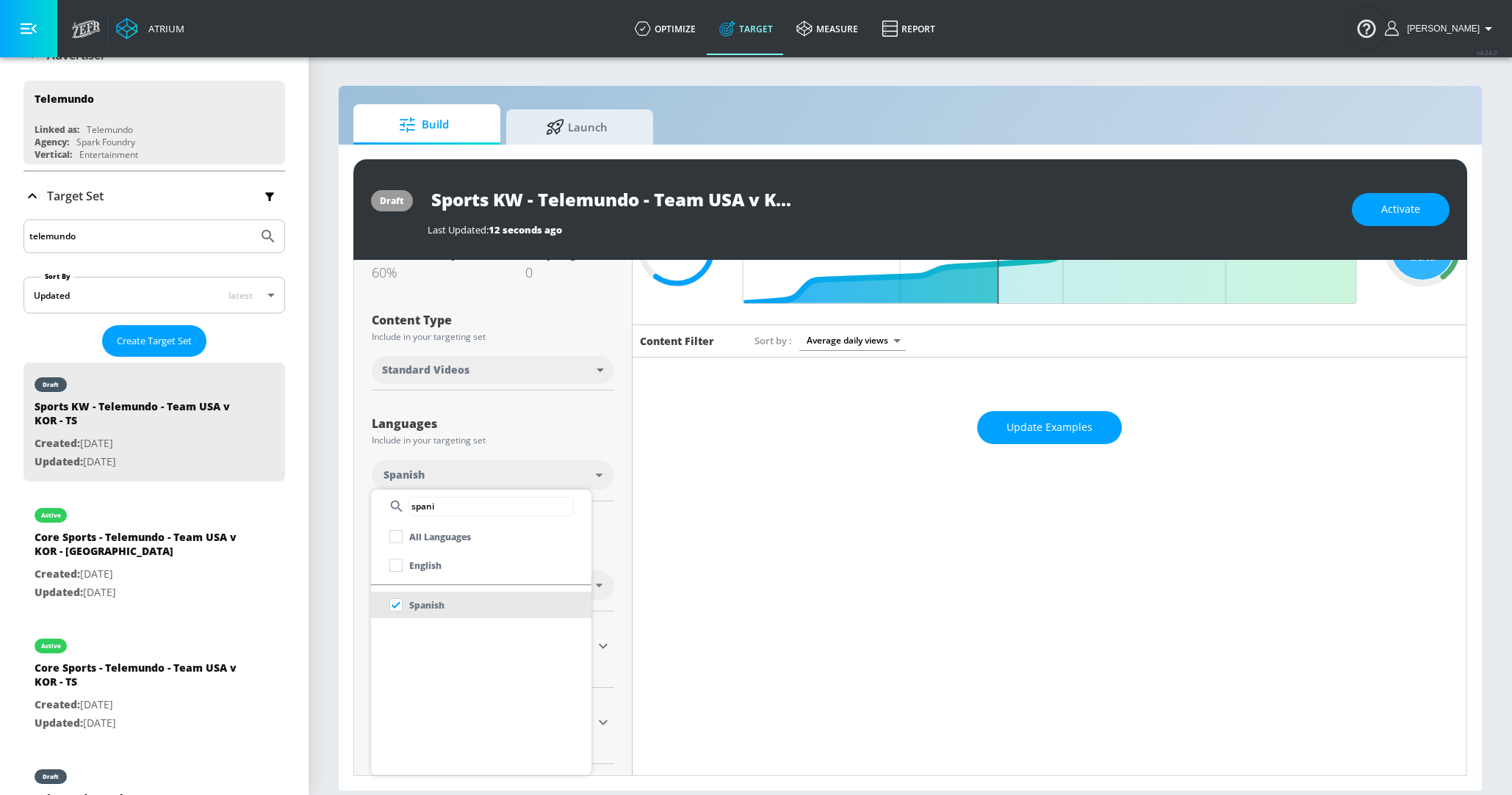
click at [340, 437] on div at bounding box center [756, 397] width 1512 height 795
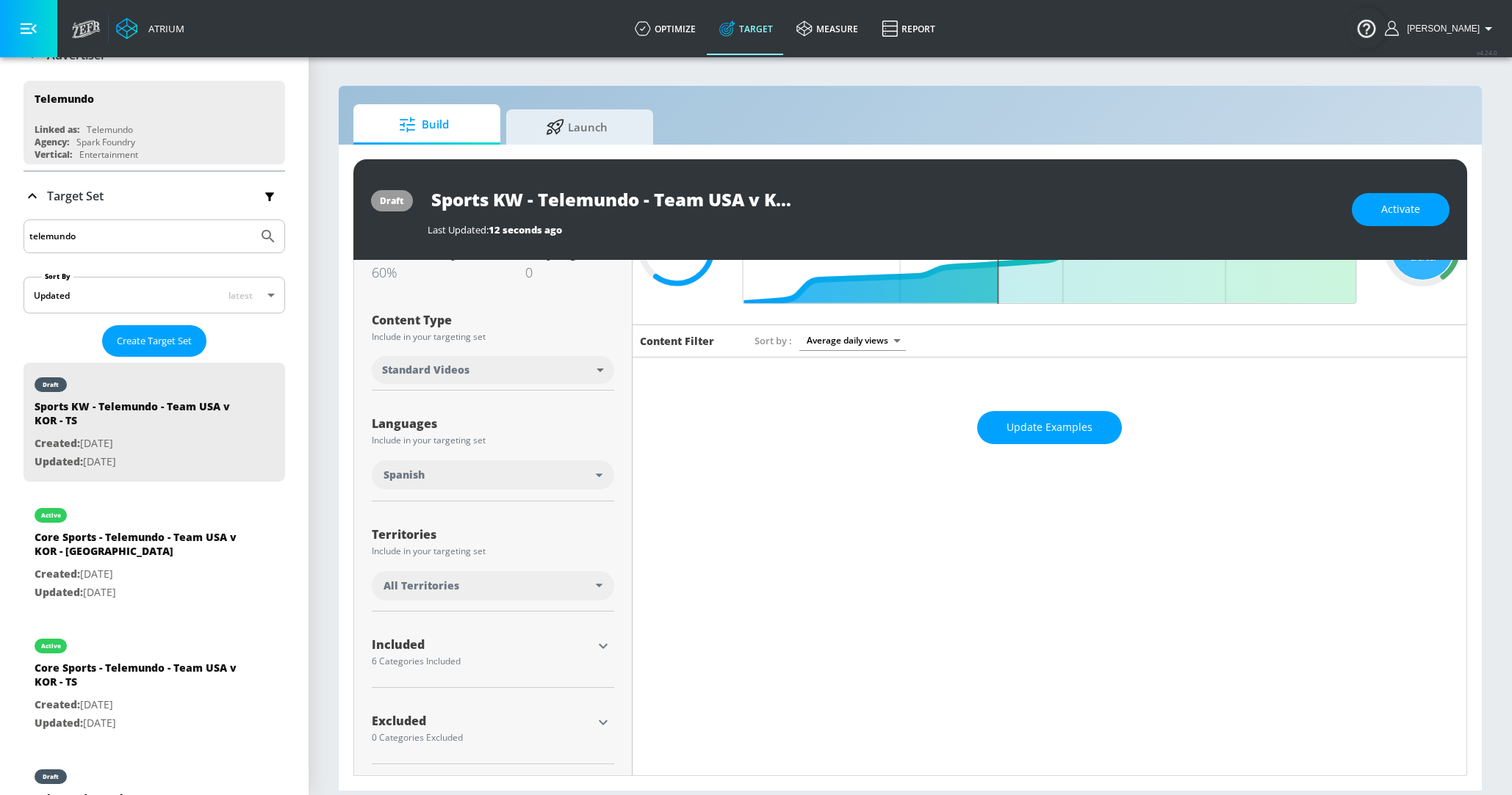
scroll to position [132, 0]
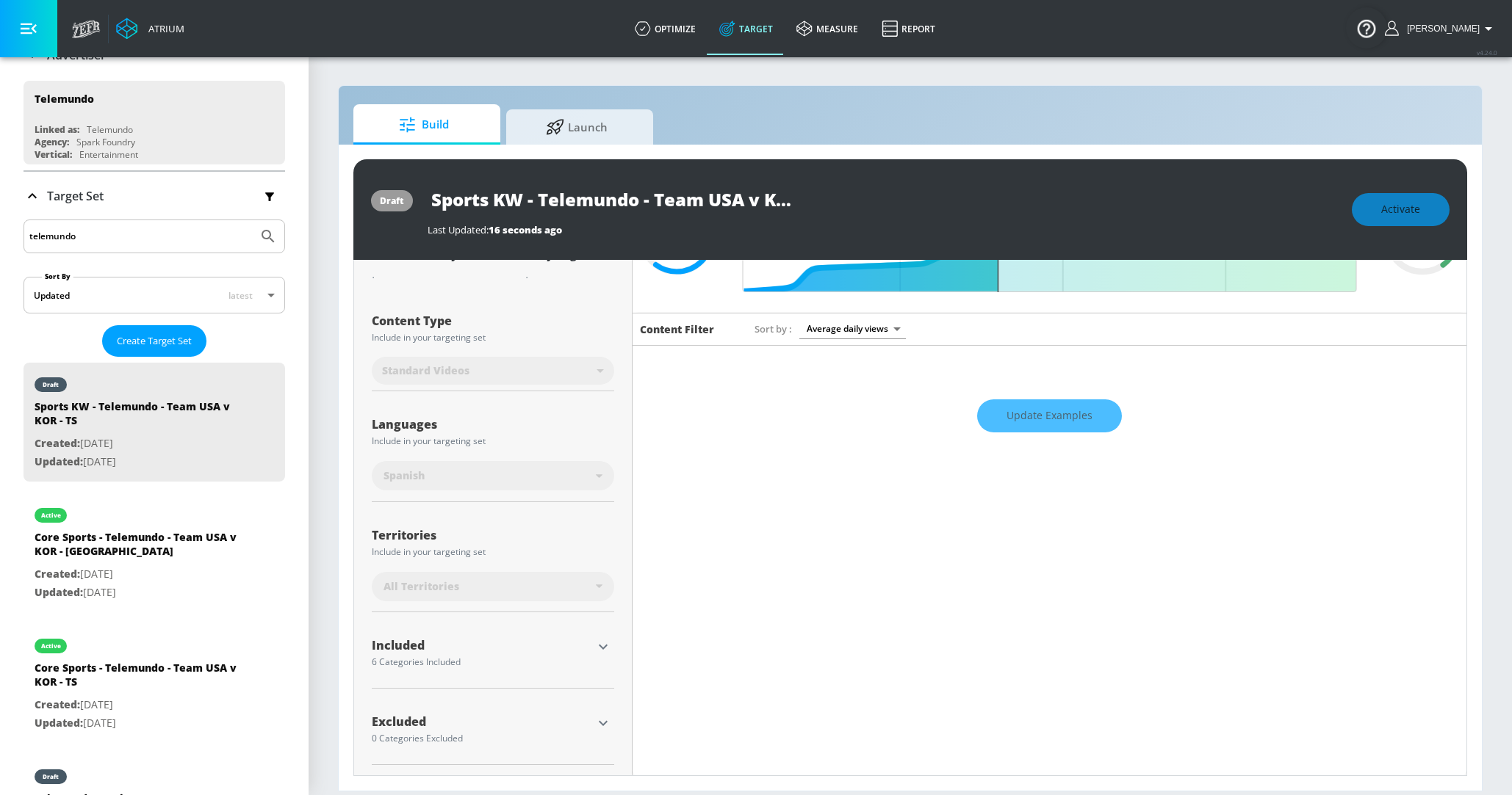
click at [599, 647] on icon "button" at bounding box center [603, 647] width 18 height 18
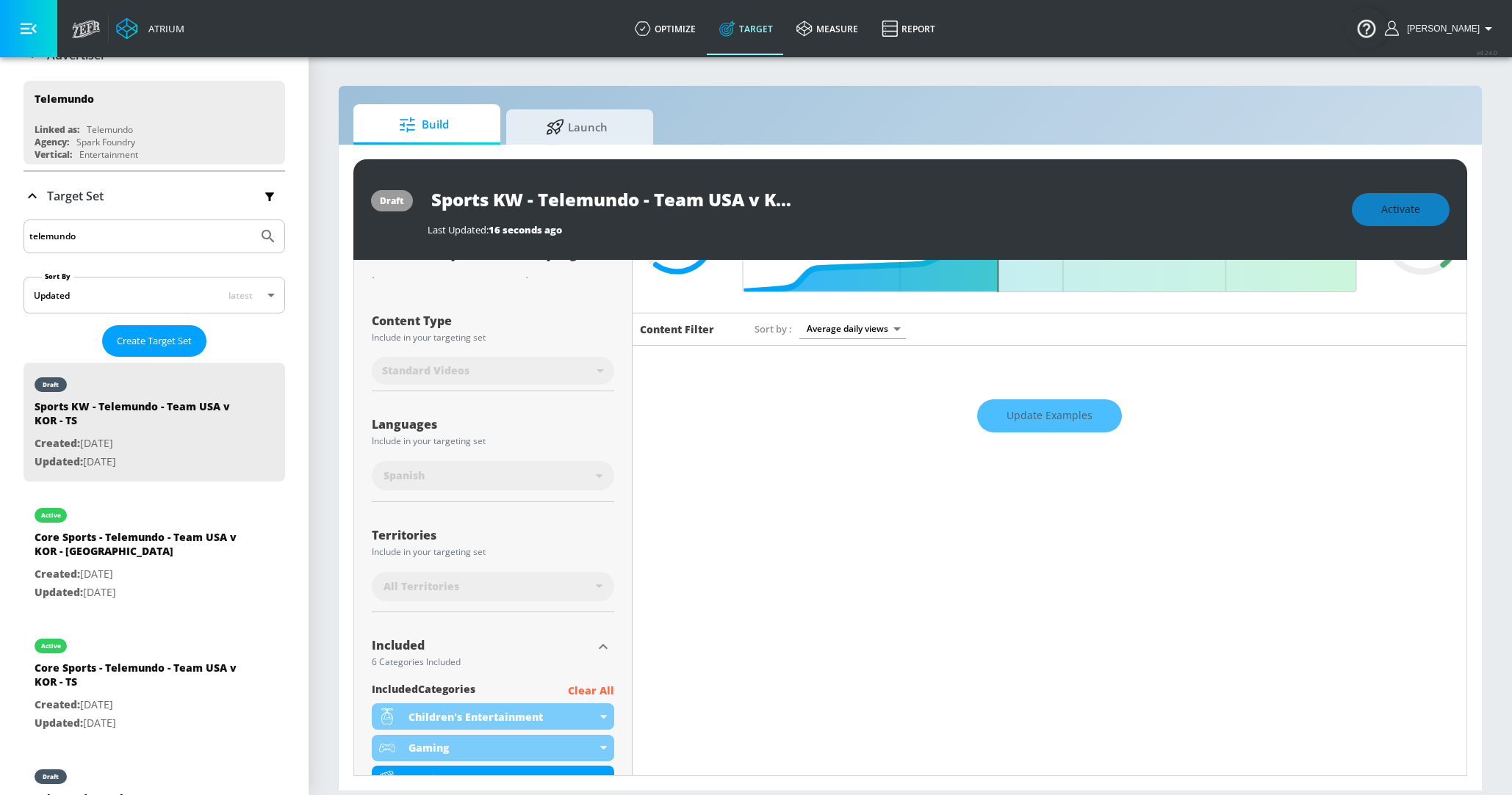
click at [577, 686] on p "Clear All" at bounding box center [591, 691] width 46 height 19
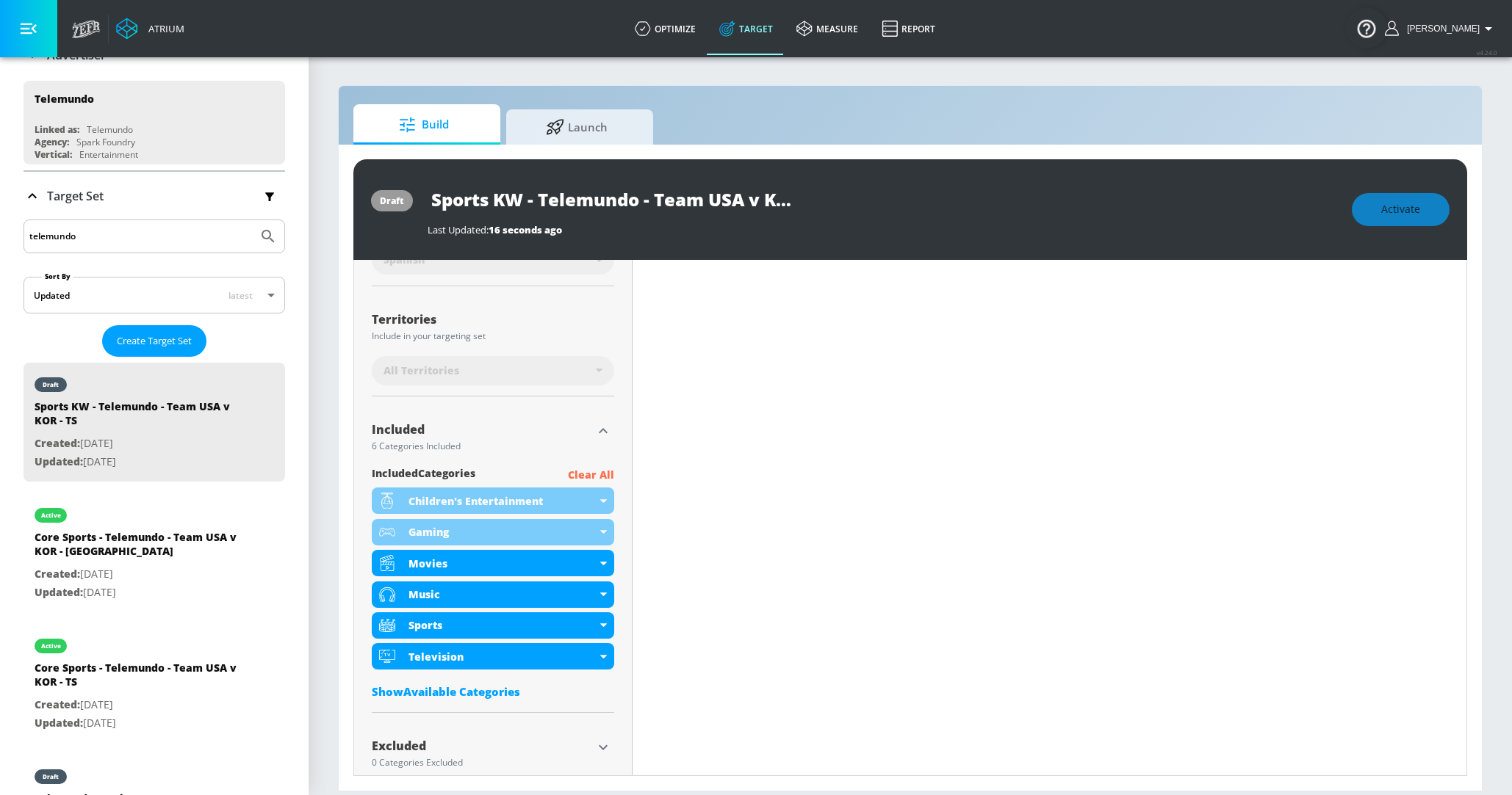
scroll to position [373, 0]
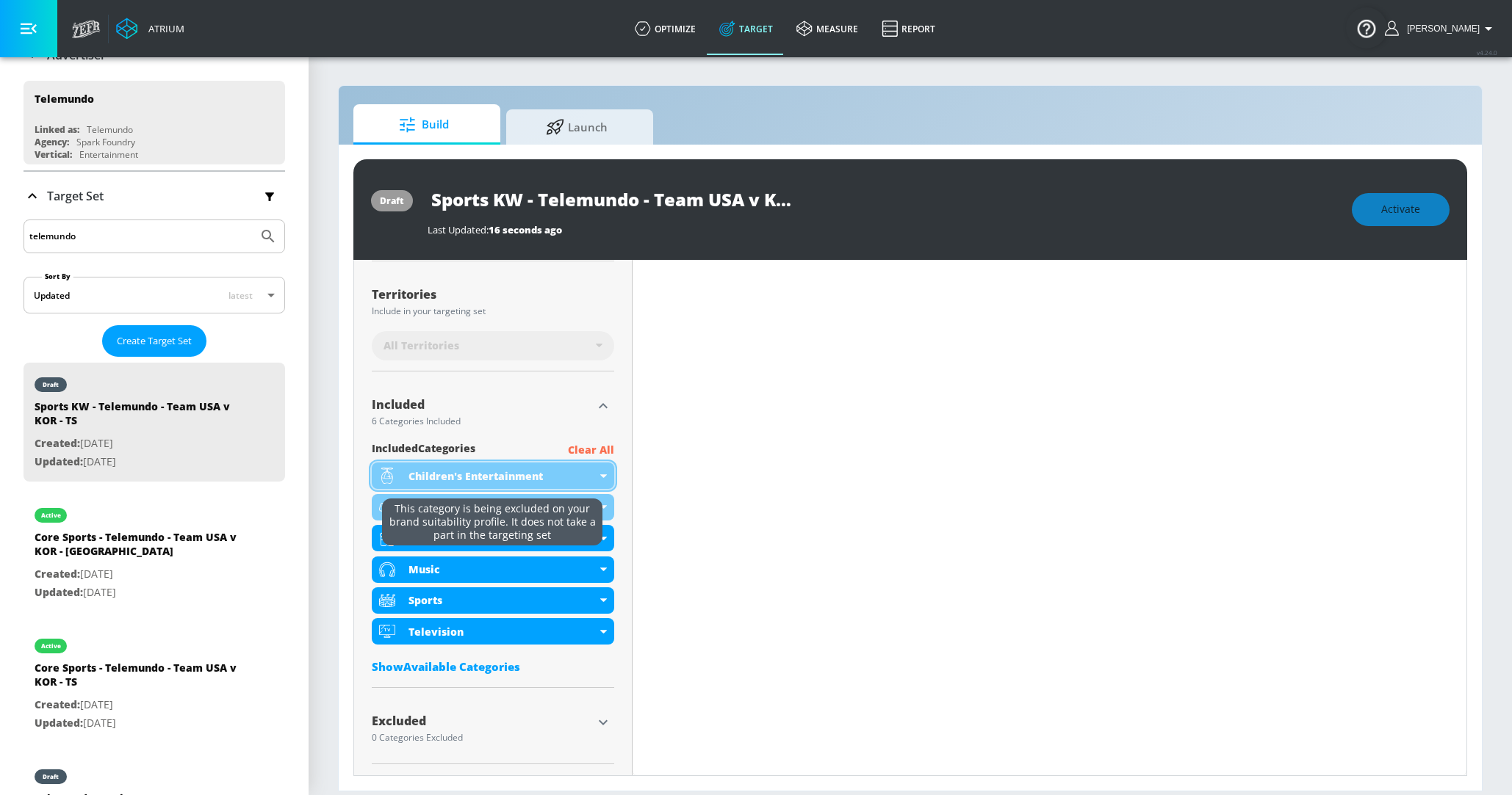
click at [598, 468] on div "Children's Entertainment" at bounding box center [493, 475] width 242 height 26
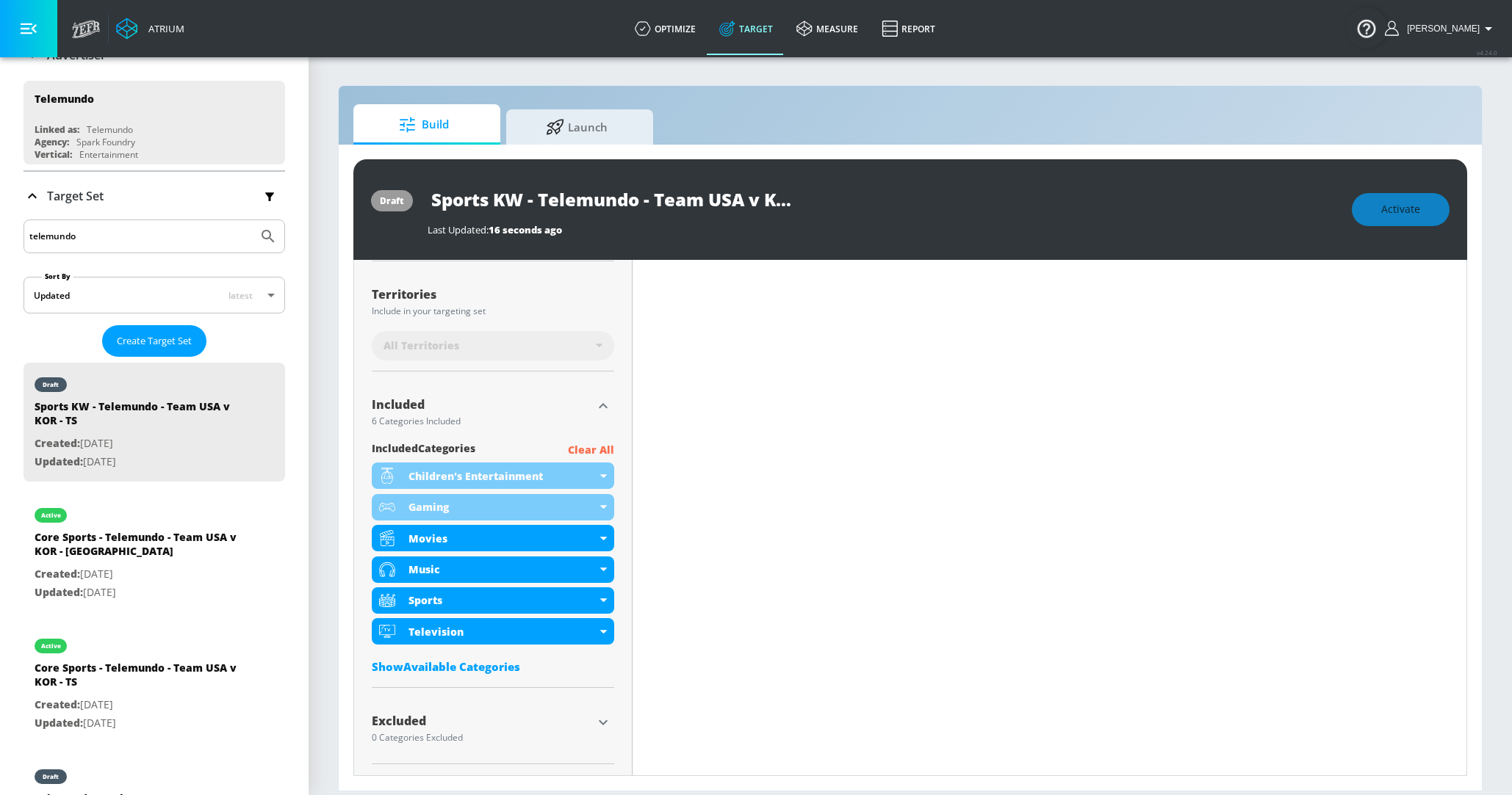
click at [596, 449] on p "Clear All" at bounding box center [591, 450] width 46 height 19
click at [602, 441] on p "Clear All" at bounding box center [591, 450] width 46 height 19
click at [601, 724] on icon "button" at bounding box center [603, 723] width 18 height 18
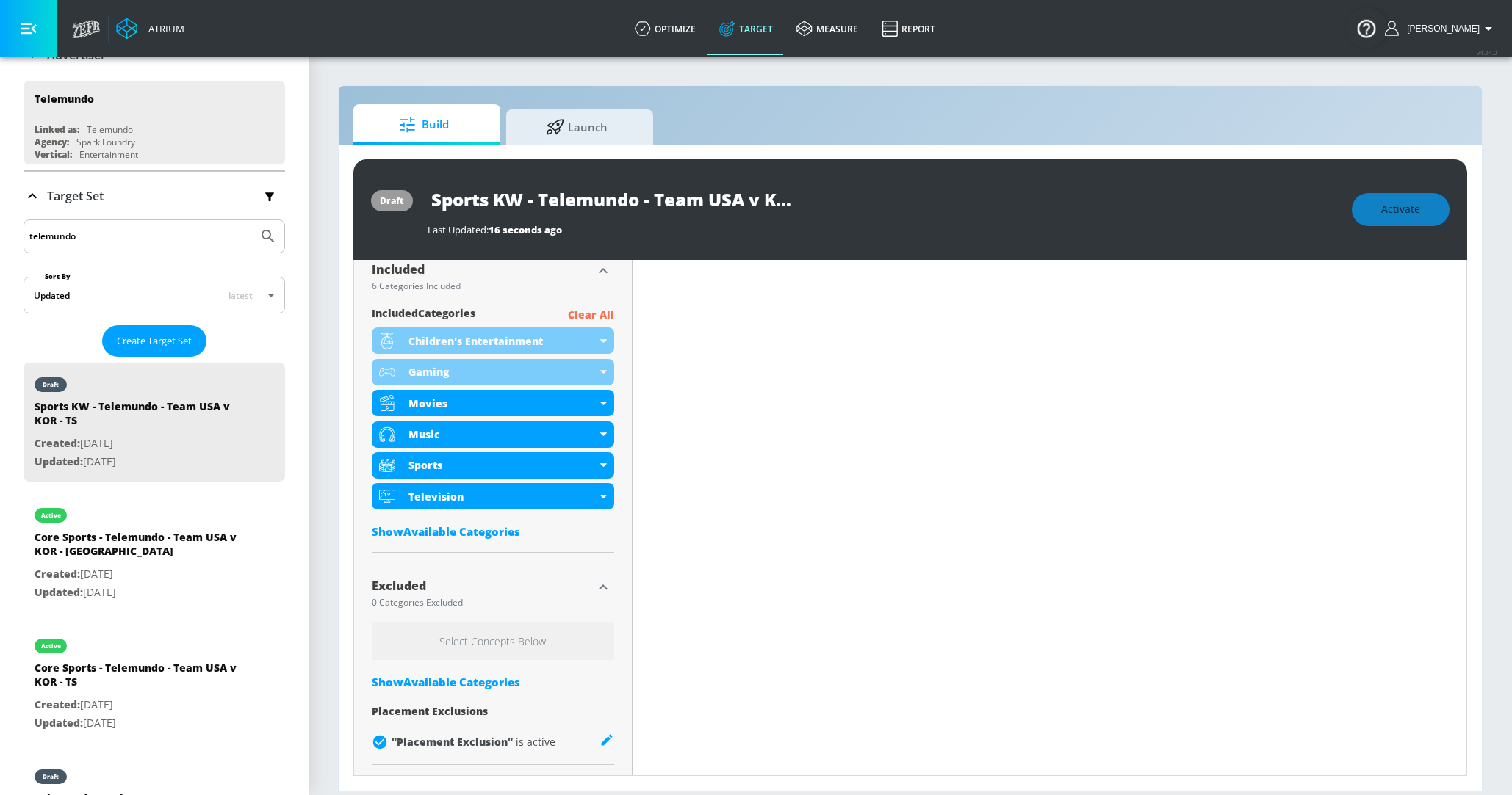
click at [475, 684] on div "Show Available Categories" at bounding box center [493, 683] width 242 height 15
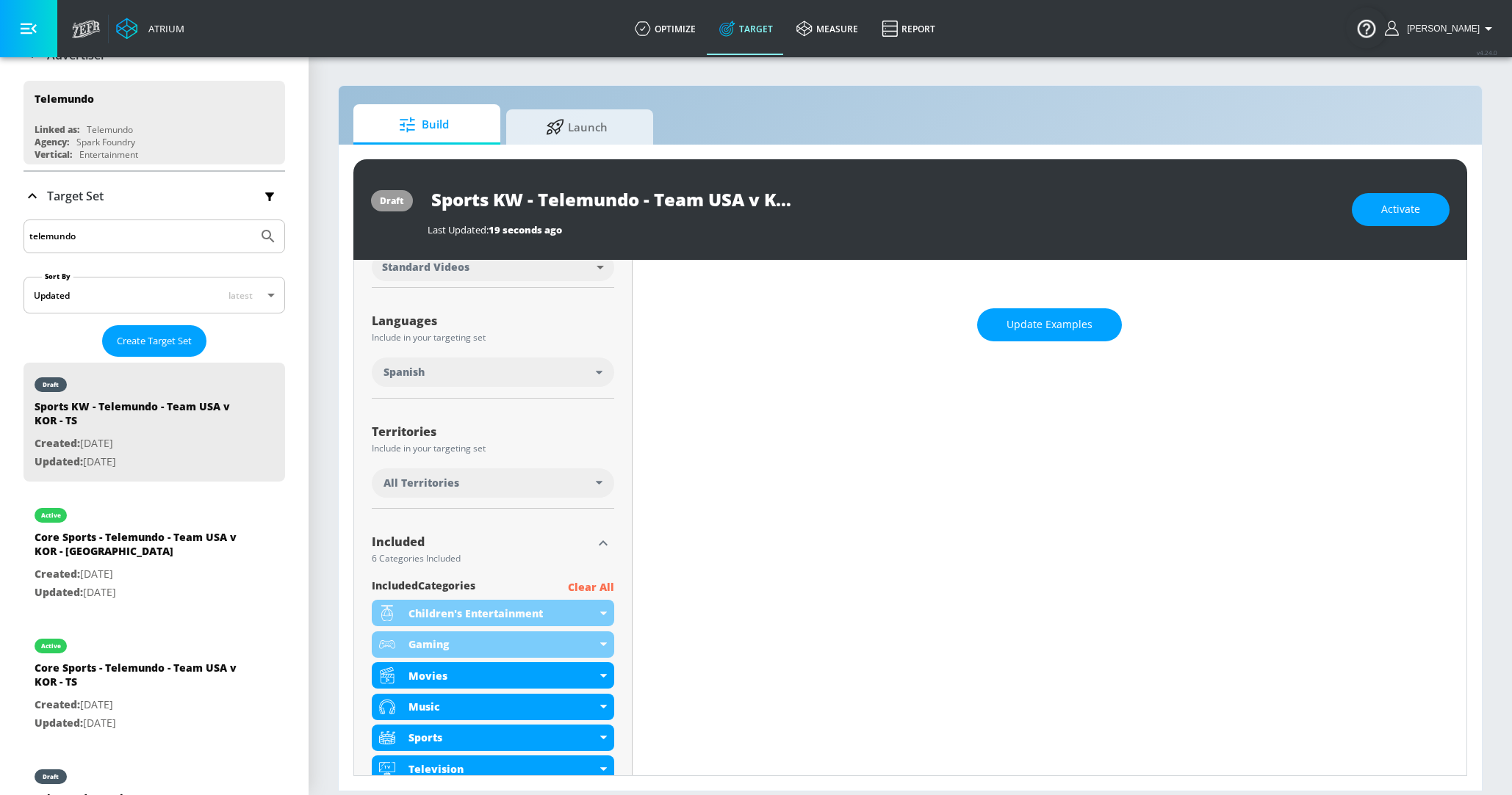
scroll to position [352, 0]
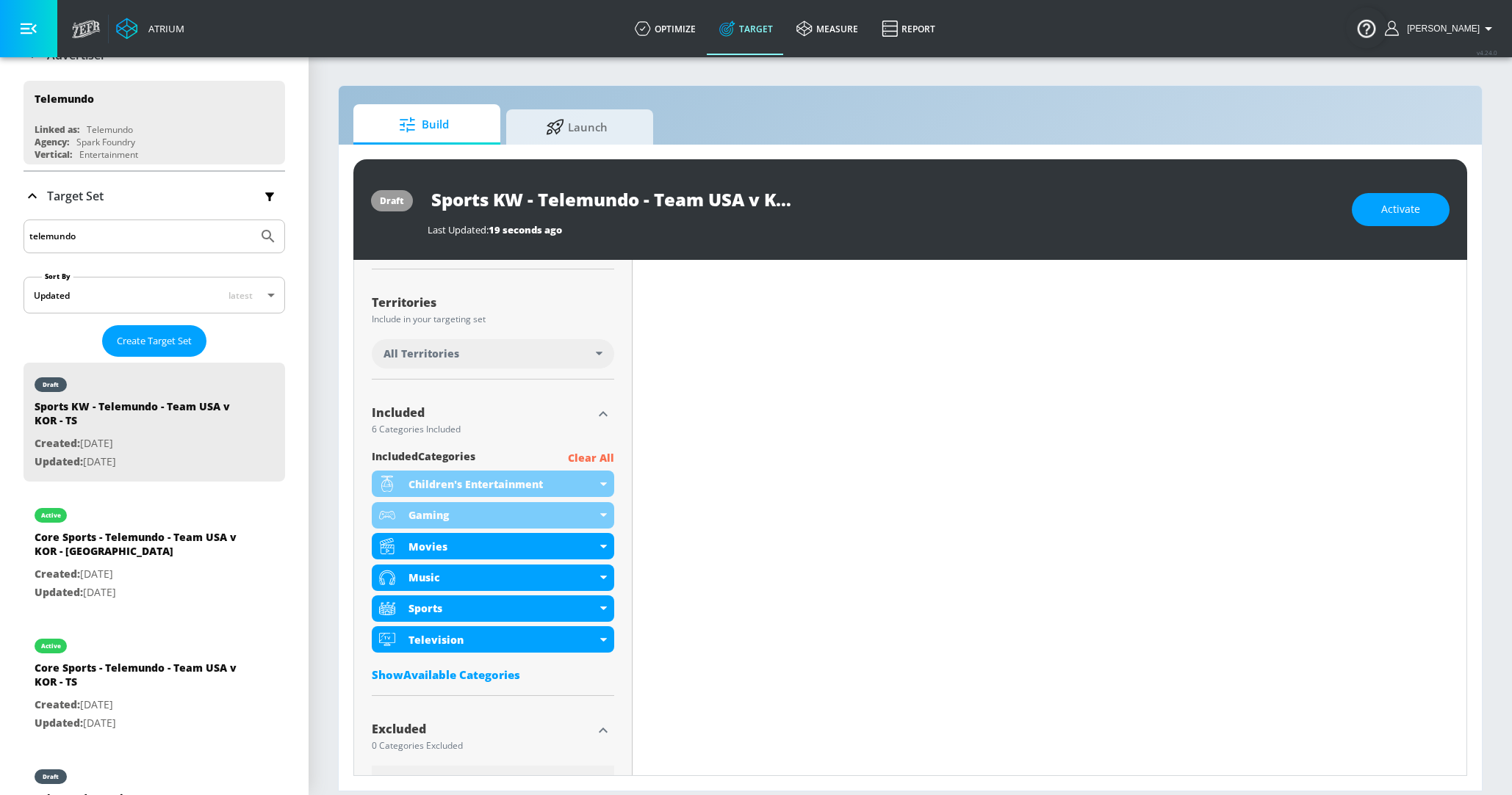
click at [600, 453] on p "Clear All" at bounding box center [591, 459] width 46 height 19
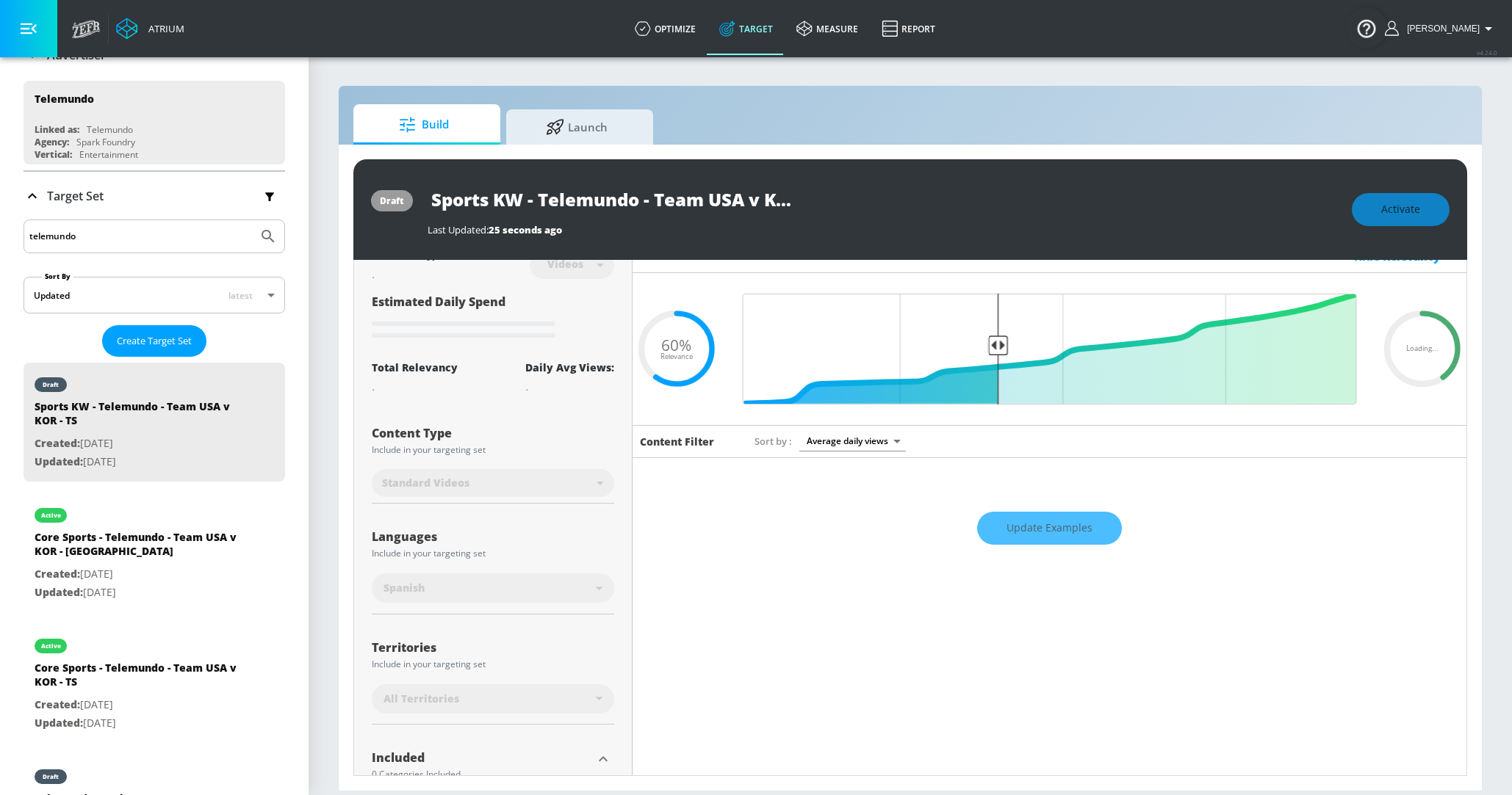
scroll to position [0, 0]
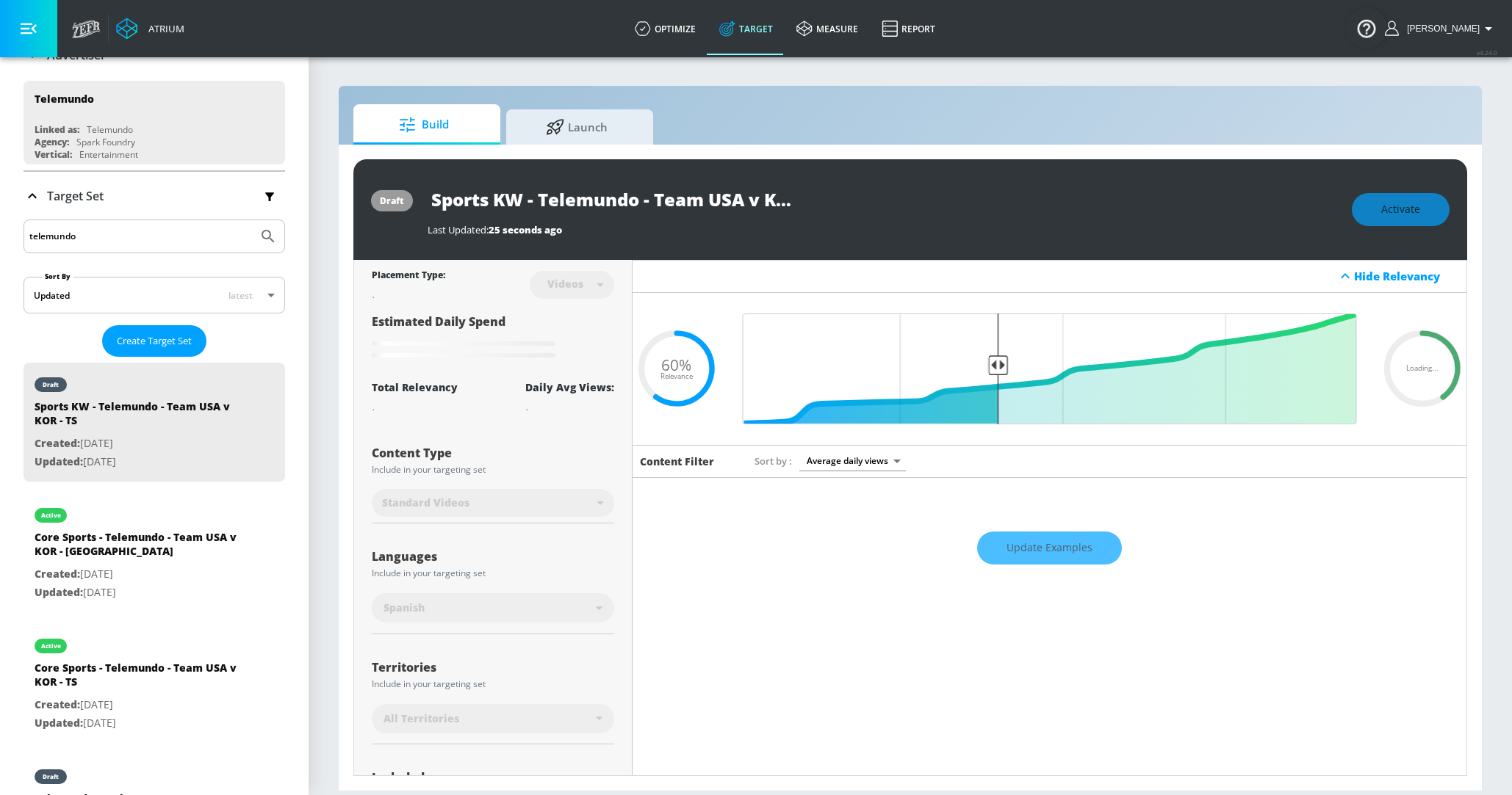
click at [624, 202] on input "Sports KW - Telemundo - Team USA v KOR - TS" at bounding box center [611, 199] width 367 height 33
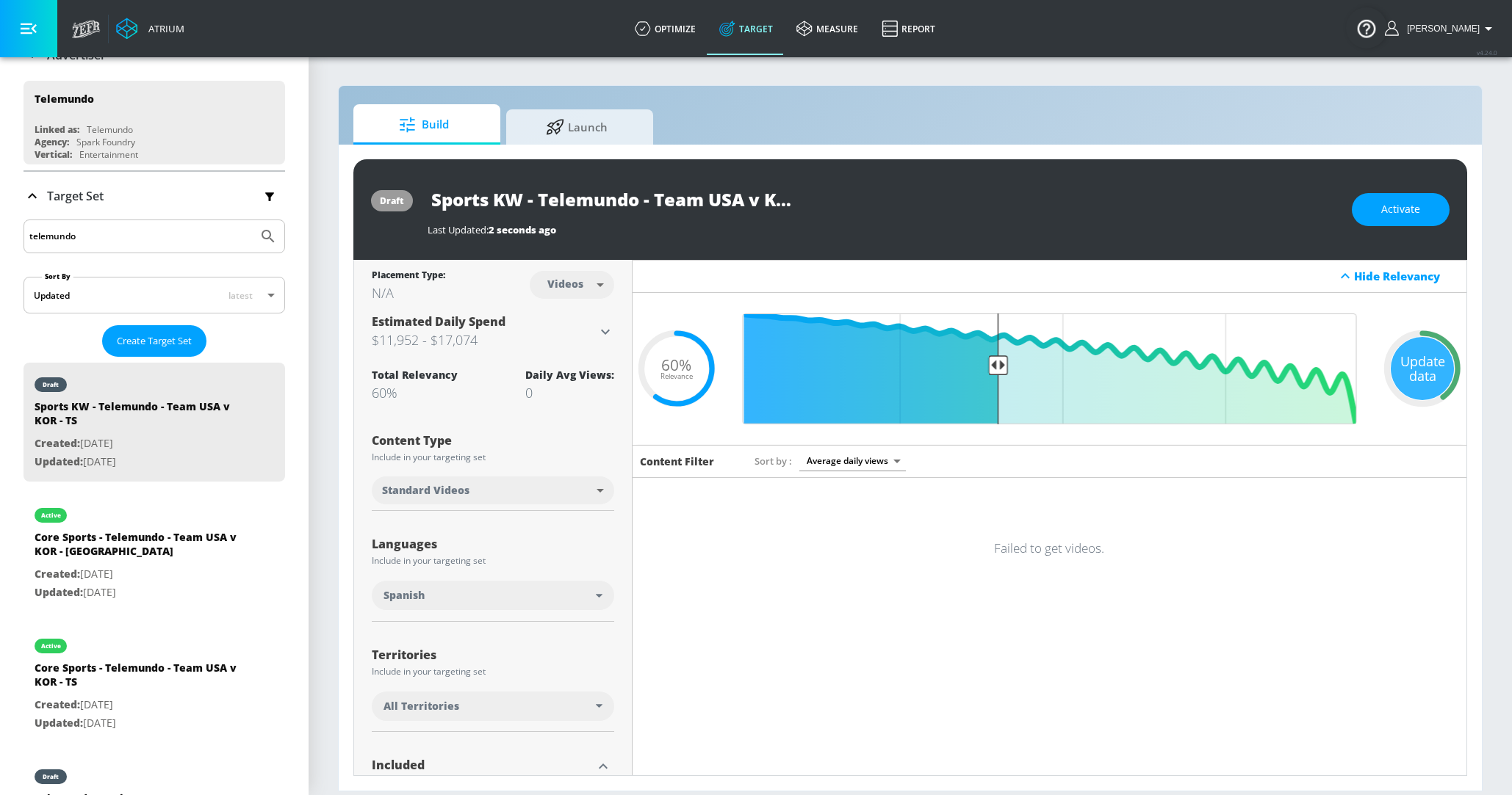
click at [624, 202] on input "Sports KW - Telemundo - Team USA v KOR - TS" at bounding box center [611, 199] width 367 height 33
click at [1411, 351] on div "Update data" at bounding box center [1422, 369] width 63 height 63
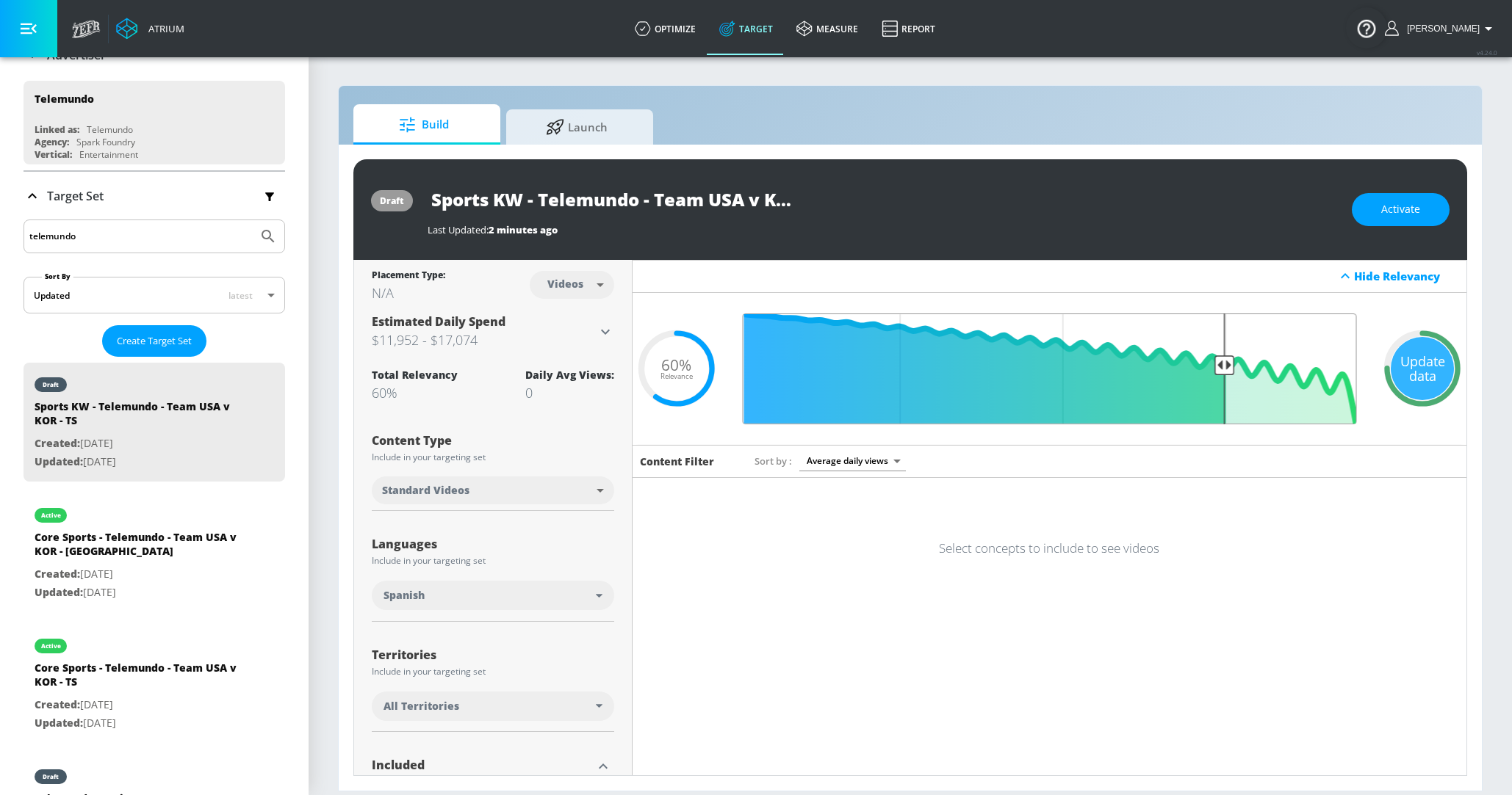
drag, startPoint x: 996, startPoint y: 369, endPoint x: 1221, endPoint y: 411, distance: 228.9
type input "0.25"
click at [1221, 411] on input "Final Threshold" at bounding box center [1049, 369] width 629 height 111
click at [1410, 373] on icon at bounding box center [1423, 369] width 88 height 88
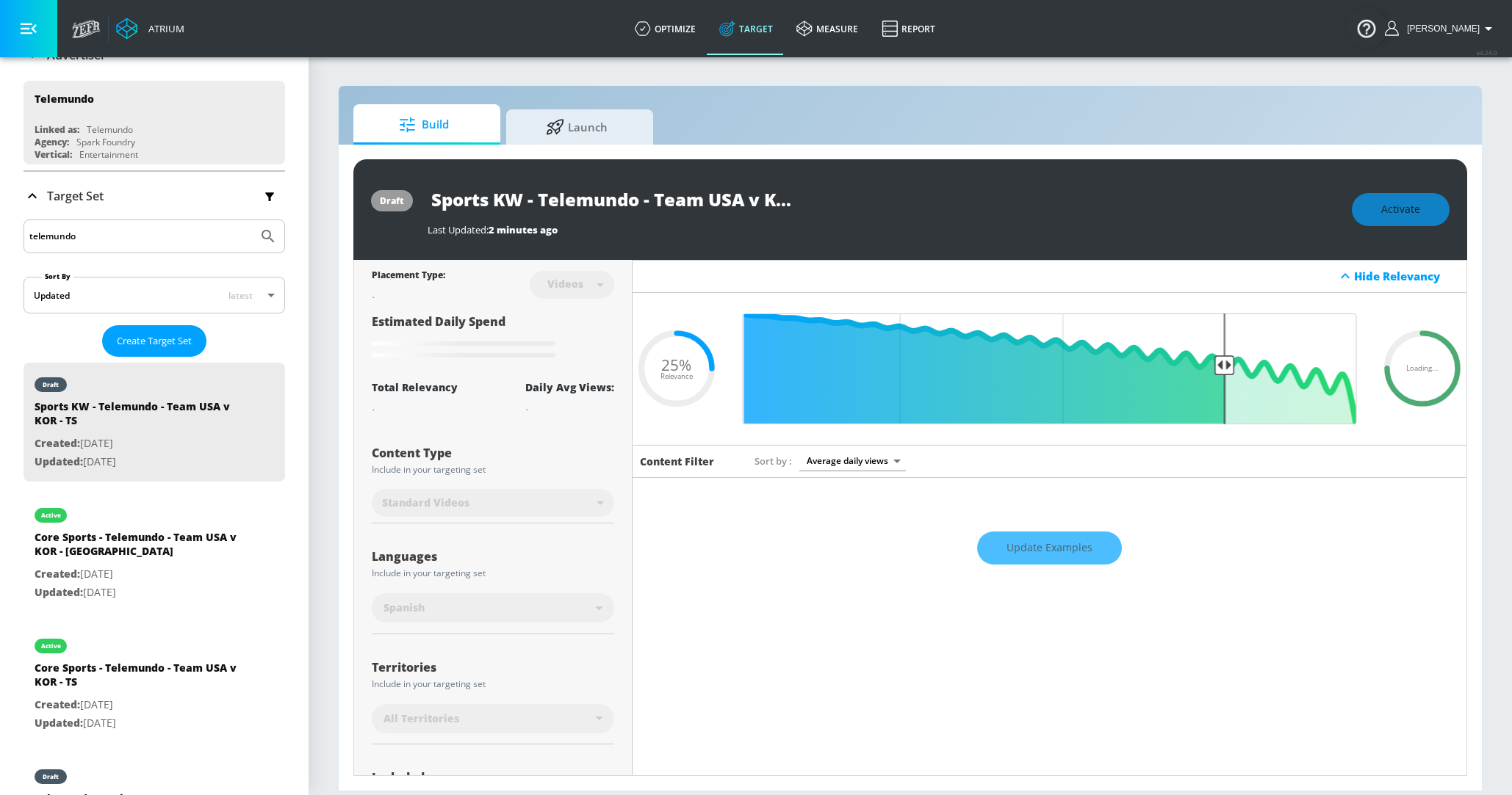
click at [567, 207] on input "Sports KW - Telemundo - Team USA v KOR - TS" at bounding box center [611, 199] width 367 height 33
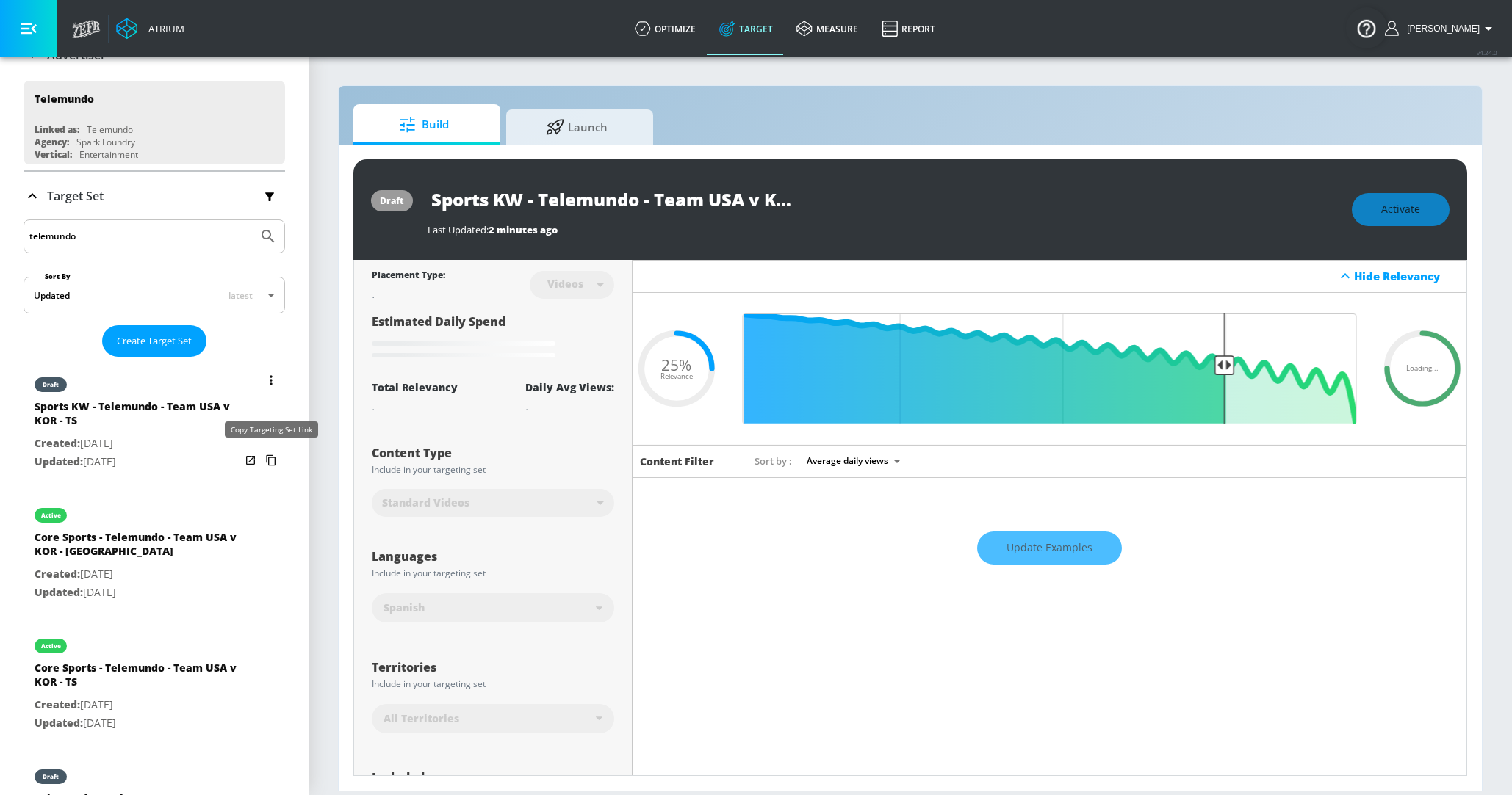
click at [273, 459] on icon "list of Target Set" at bounding box center [271, 460] width 23 height 23
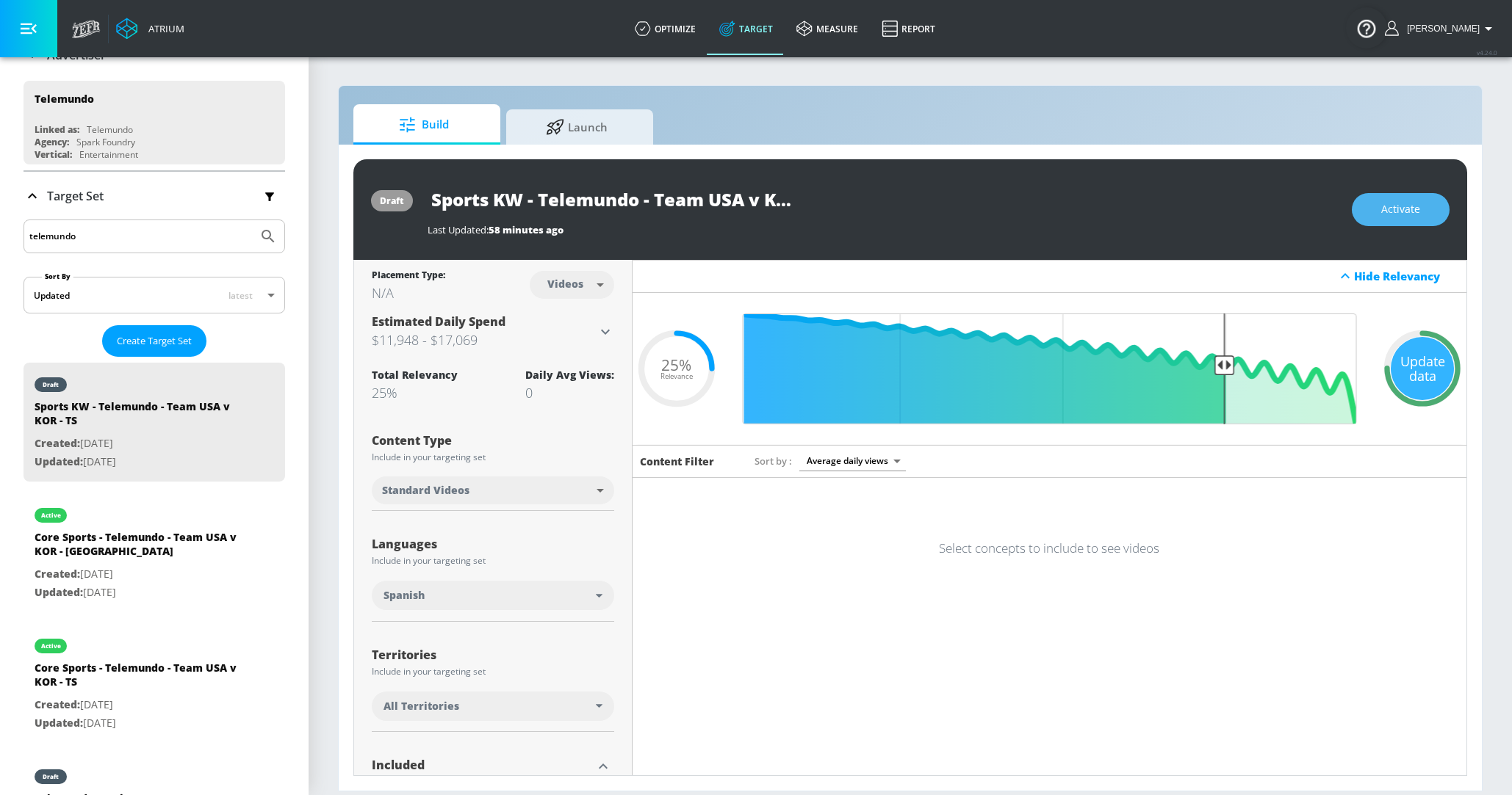
click at [1367, 203] on button "Activate" at bounding box center [1400, 210] width 97 height 33
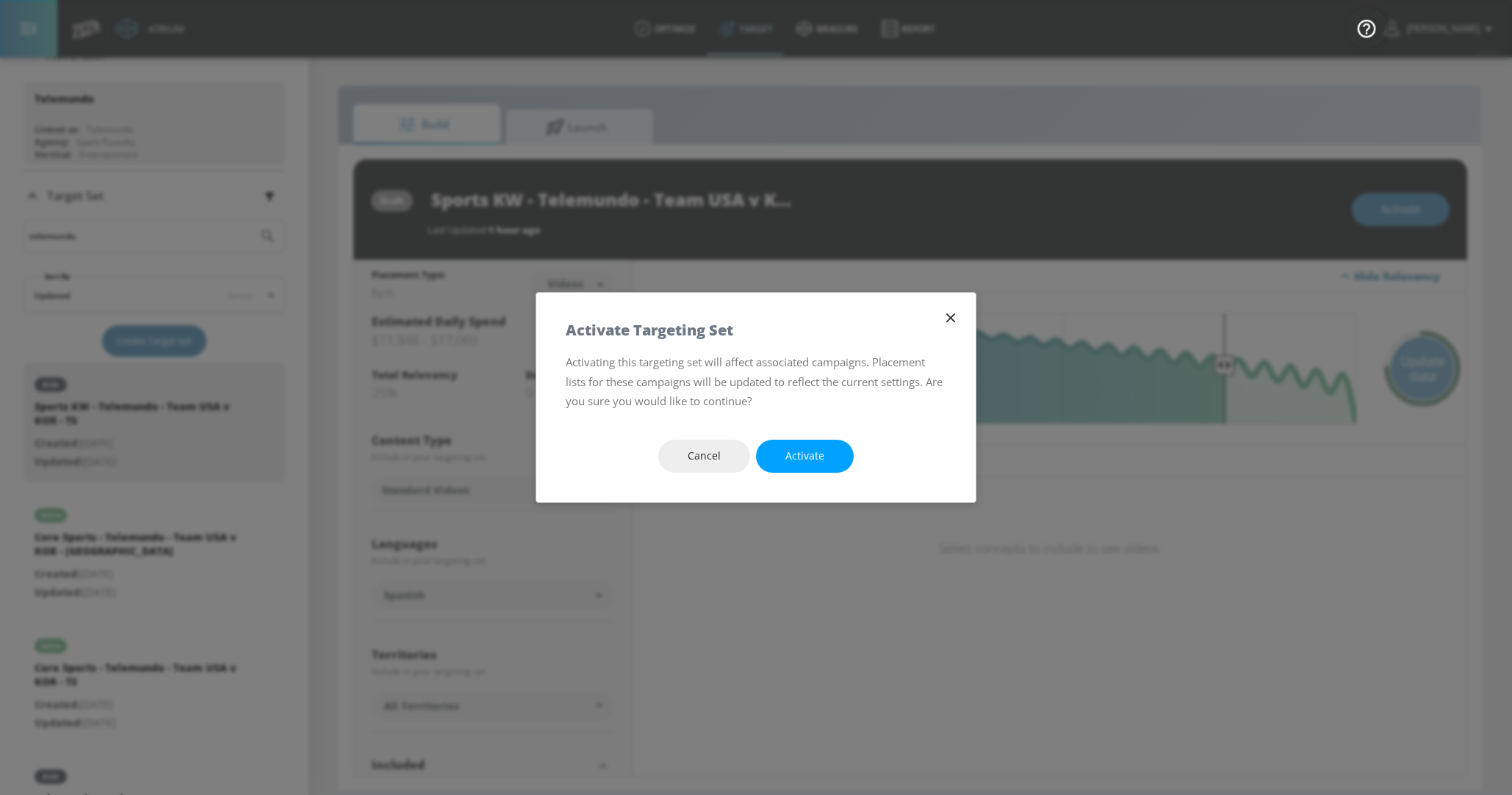
click at [804, 474] on div "Cancel Activate" at bounding box center [756, 456] width 439 height 92
click at [802, 463] on span "Activate" at bounding box center [805, 456] width 39 height 19
